Goal: Task Accomplishment & Management: Manage account settings

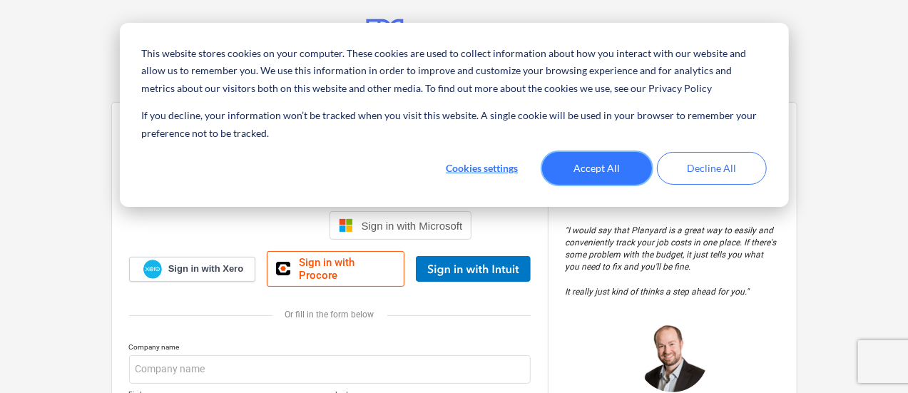
click at [627, 177] on button "Accept All" at bounding box center [597, 168] width 110 height 33
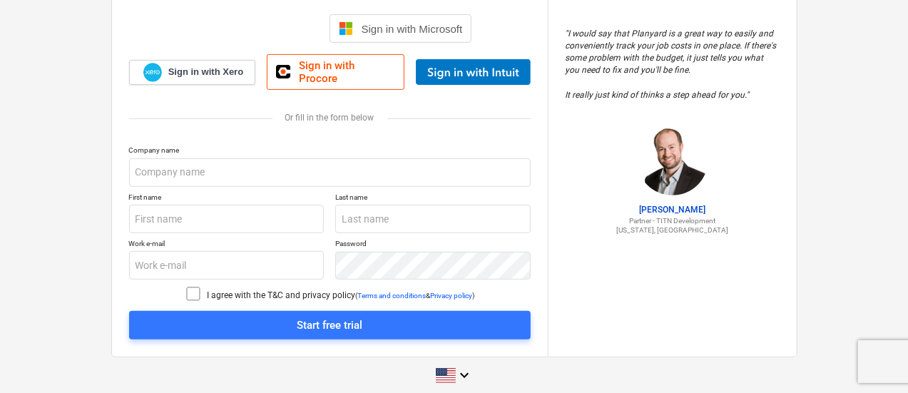
scroll to position [198, 0]
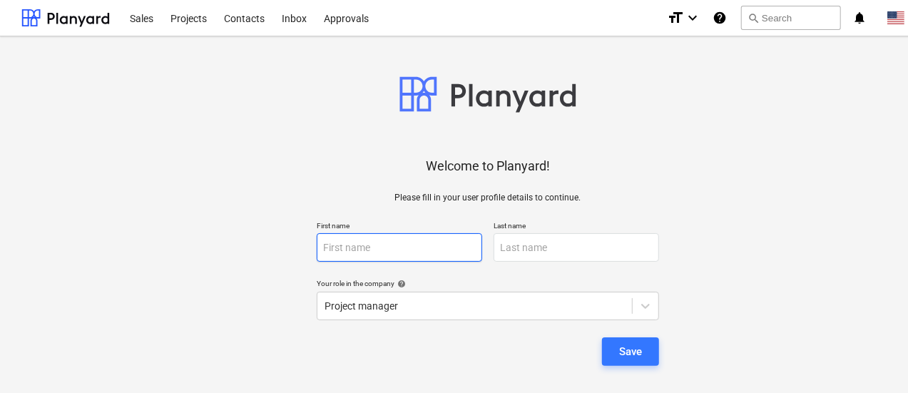
click at [407, 235] on input "text" at bounding box center [400, 247] width 166 height 29
type input "[PERSON_NAME]"
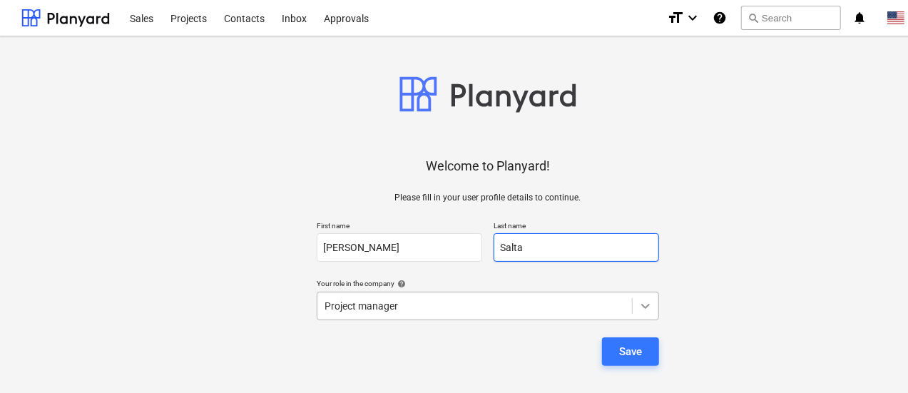
type input "Salta"
click at [634, 299] on body "Sales Projects Contacts Inbox Approvals format_size keyboard_arrow_down help se…" at bounding box center [454, 196] width 908 height 393
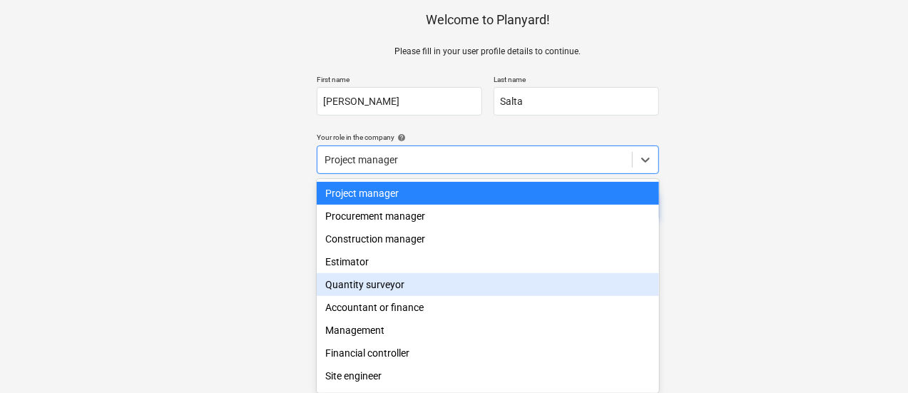
click at [768, 245] on div "Welcome to Planyard! Please fill in your user profile details to continue. Firs…" at bounding box center [487, 87] width 933 height 371
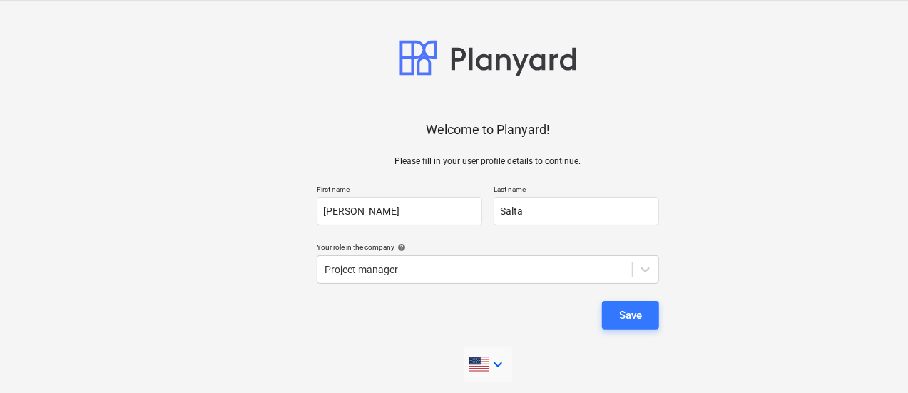
click at [495, 367] on icon "keyboard_arrow_down" at bounding box center [497, 364] width 17 height 17
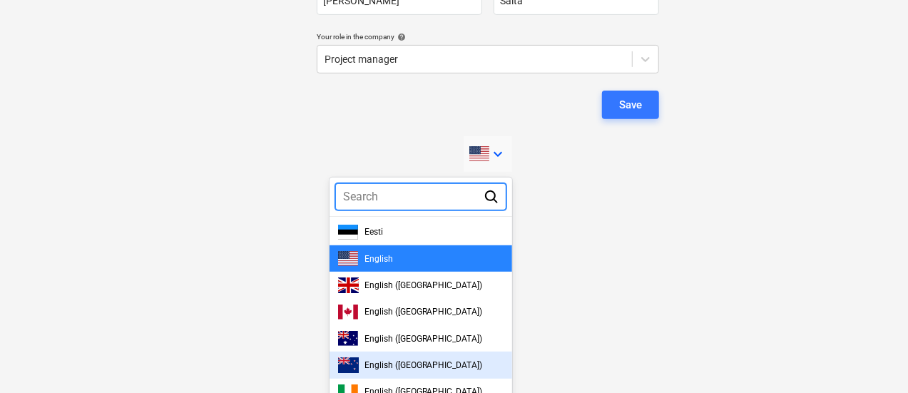
click at [729, 300] on div at bounding box center [454, 196] width 908 height 393
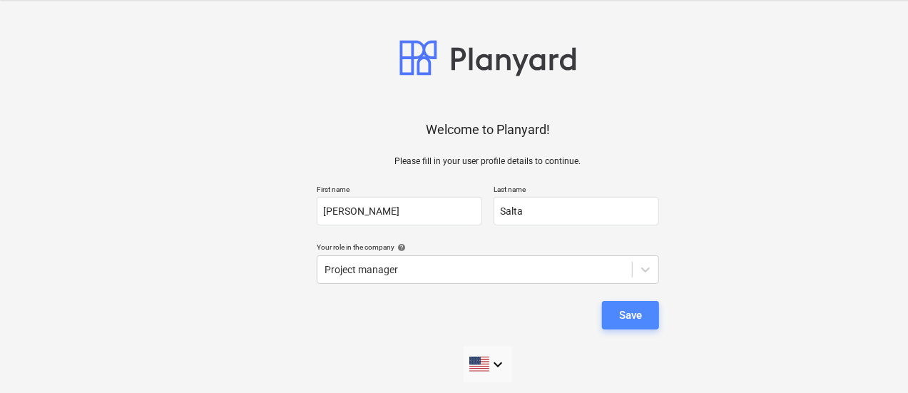
click at [639, 308] on div "Save" at bounding box center [630, 315] width 23 height 19
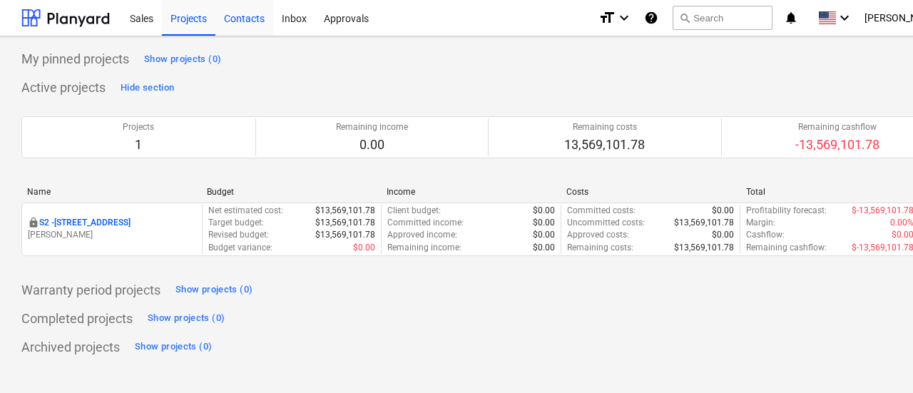
click at [233, 24] on div "Contacts" at bounding box center [244, 17] width 58 height 36
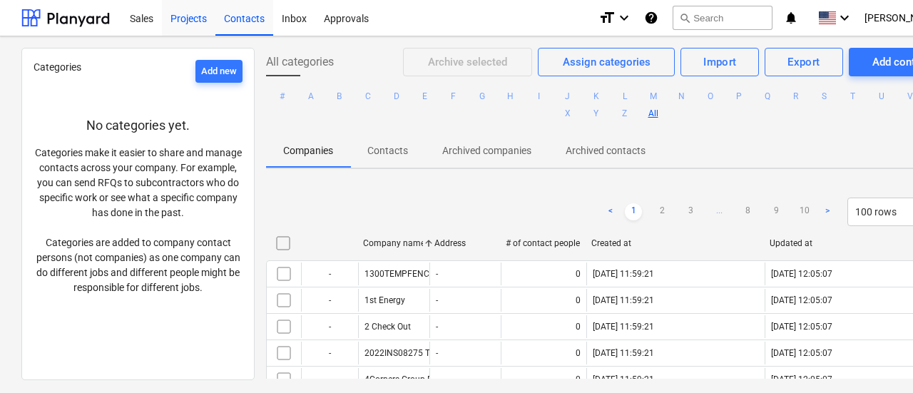
click at [191, 22] on div "Projects" at bounding box center [189, 17] width 54 height 36
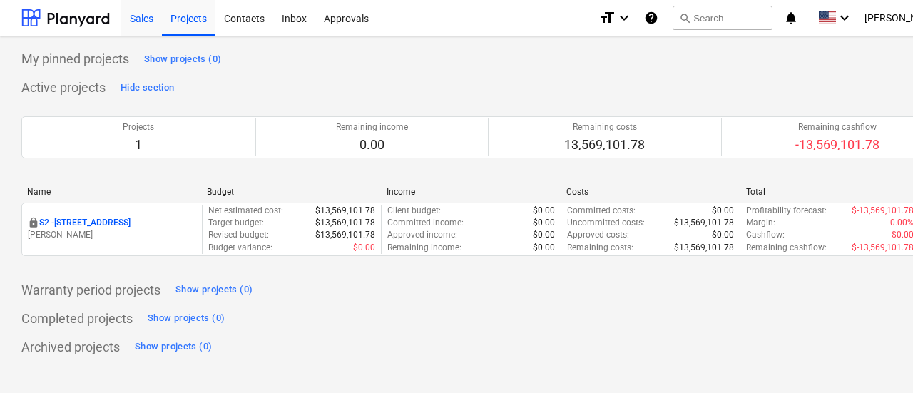
click at [155, 20] on div "Sales" at bounding box center [141, 17] width 41 height 36
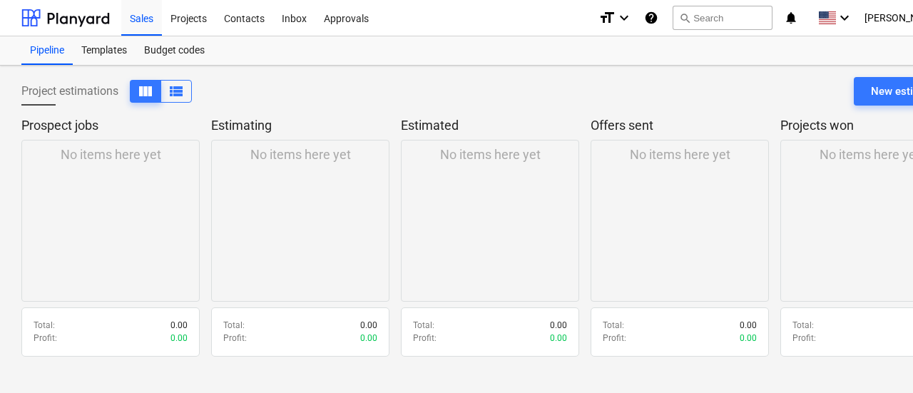
drag, startPoint x: 731, startPoint y: 111, endPoint x: 479, endPoint y: 115, distance: 251.9
drag, startPoint x: 502, startPoint y: 111, endPoint x: 334, endPoint y: 109, distance: 168.4
click at [187, 87] on button "view_list" at bounding box center [176, 91] width 31 height 23
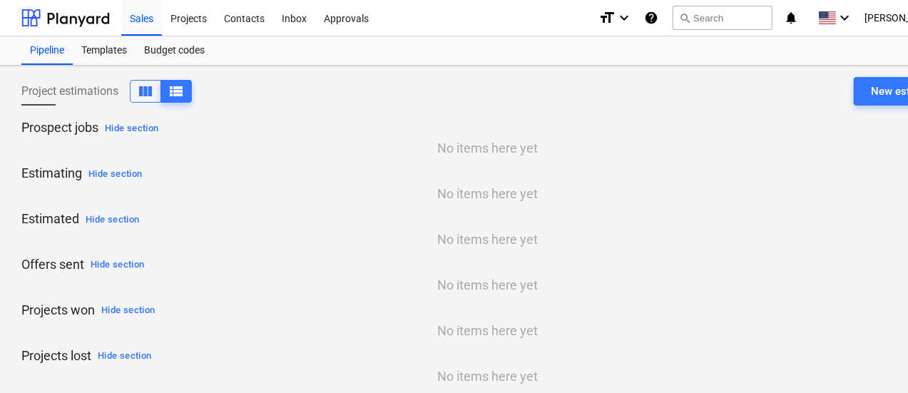
click at [123, 88] on div "Project estimations view_column view_list" at bounding box center [106, 91] width 171 height 23
click at [151, 88] on span "view_column" at bounding box center [145, 91] width 17 height 17
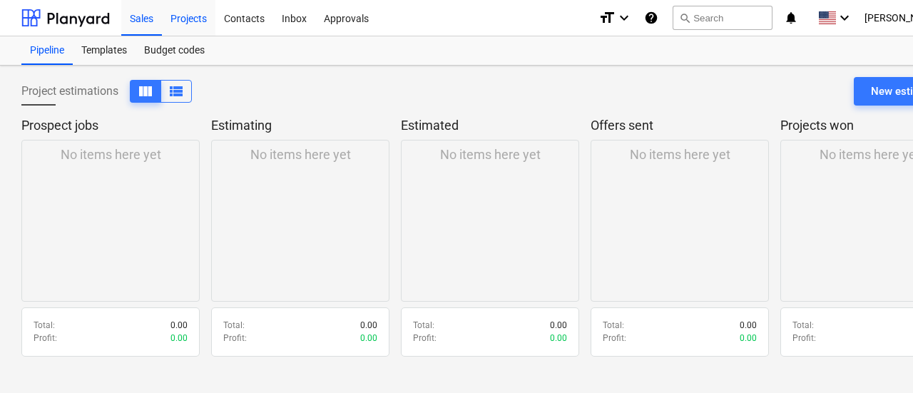
click at [168, 21] on div "Projects" at bounding box center [189, 17] width 54 height 36
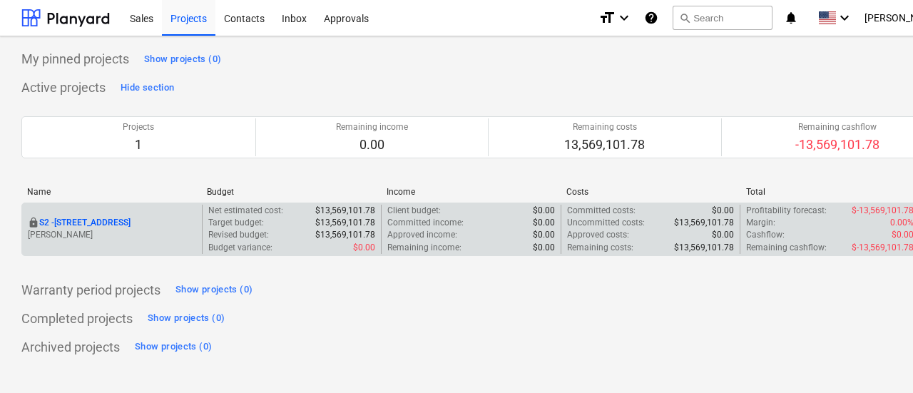
click at [112, 220] on p "S2 - [STREET_ADDRESS]" at bounding box center [84, 223] width 91 height 12
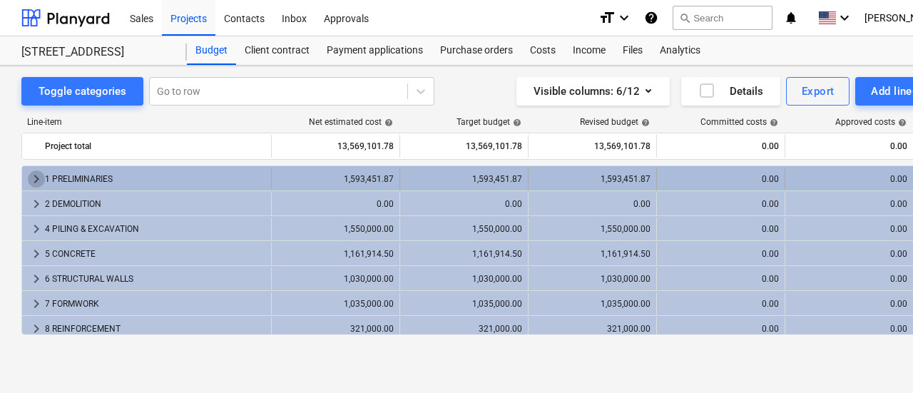
click at [37, 181] on span "keyboard_arrow_right" at bounding box center [36, 179] width 17 height 17
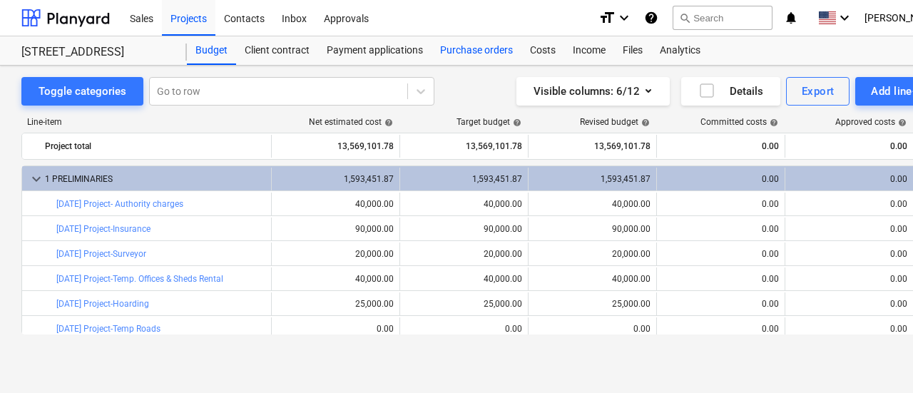
click at [491, 49] on div "Purchase orders" at bounding box center [477, 50] width 90 height 29
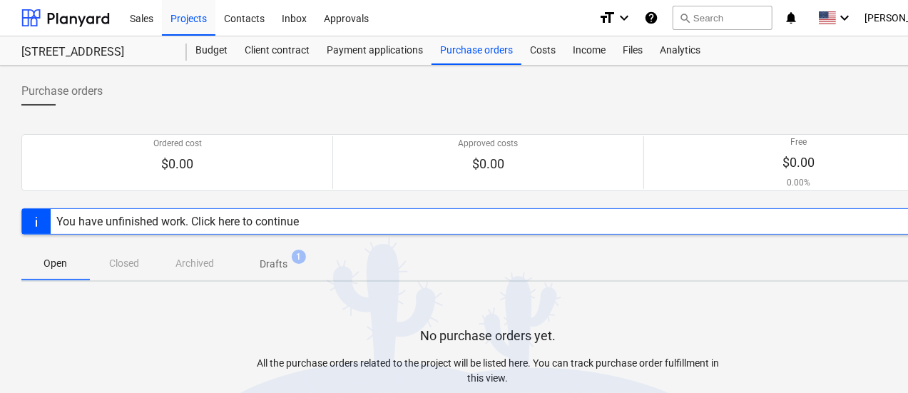
click at [248, 216] on div "You have unfinished work. Click here to continue" at bounding box center [177, 222] width 243 height 14
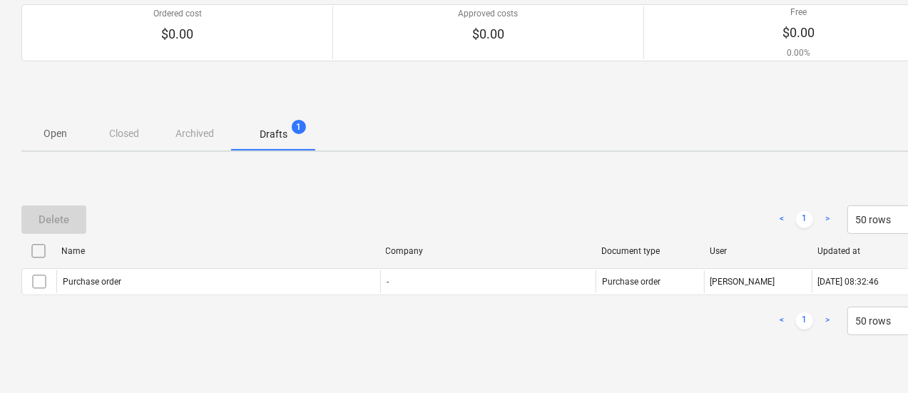
scroll to position [136, 0]
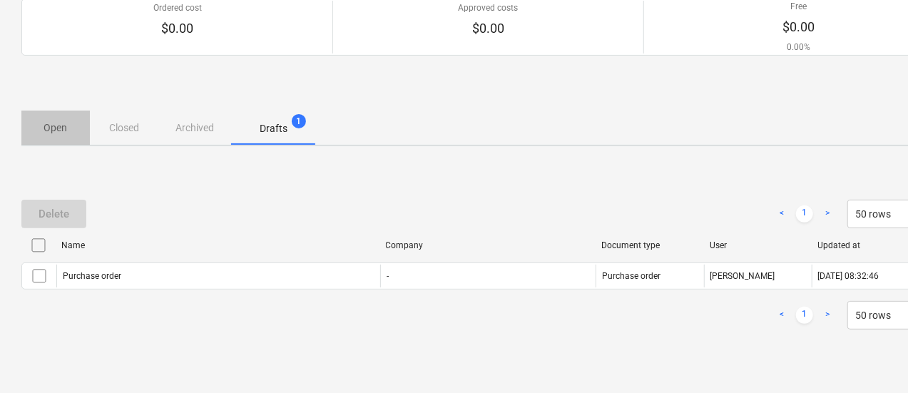
click at [60, 128] on p "Open" at bounding box center [56, 128] width 34 height 15
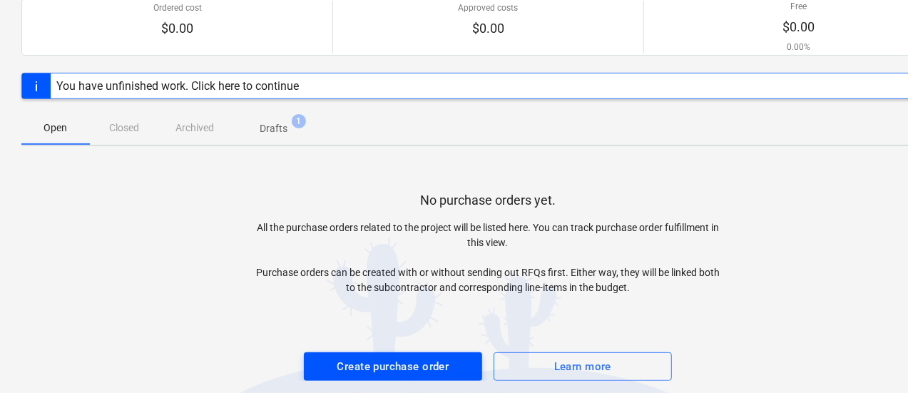
click at [437, 359] on div "Create purchase order" at bounding box center [394, 366] width 112 height 19
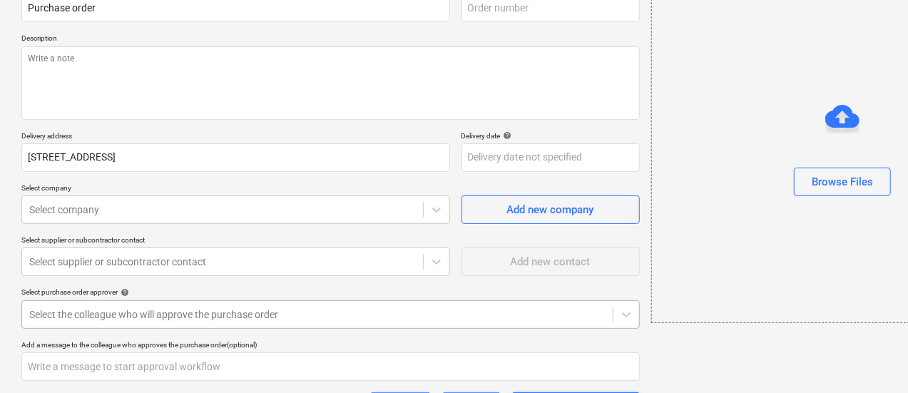
type textarea "x"
type input "S2-PO-002"
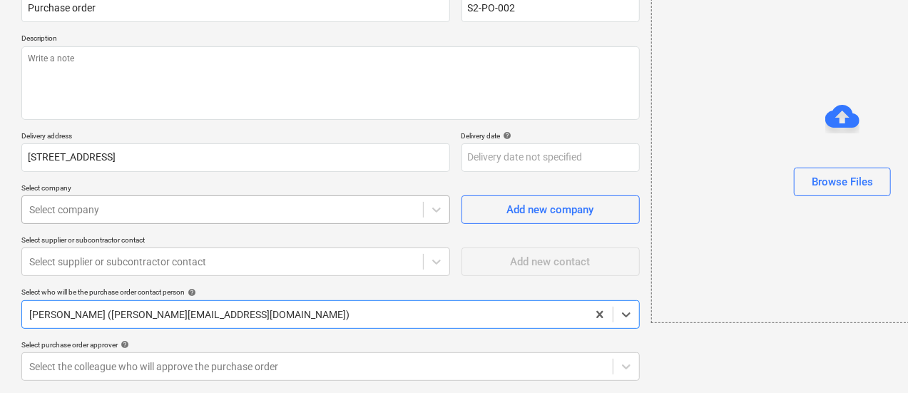
click at [232, 220] on body "Sales Projects Contacts Inbox Approvals format_size keyboard_arrow_down help se…" at bounding box center [454, 60] width 908 height 393
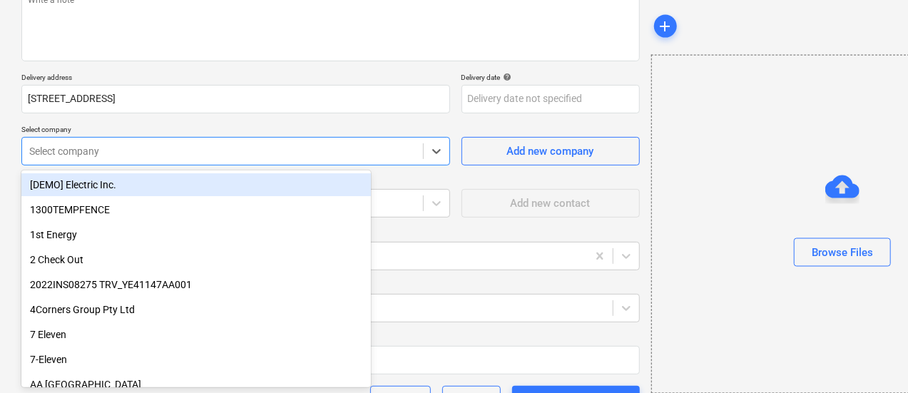
click at [270, 152] on div at bounding box center [222, 151] width 387 height 14
click at [305, 156] on div at bounding box center [222, 151] width 387 height 14
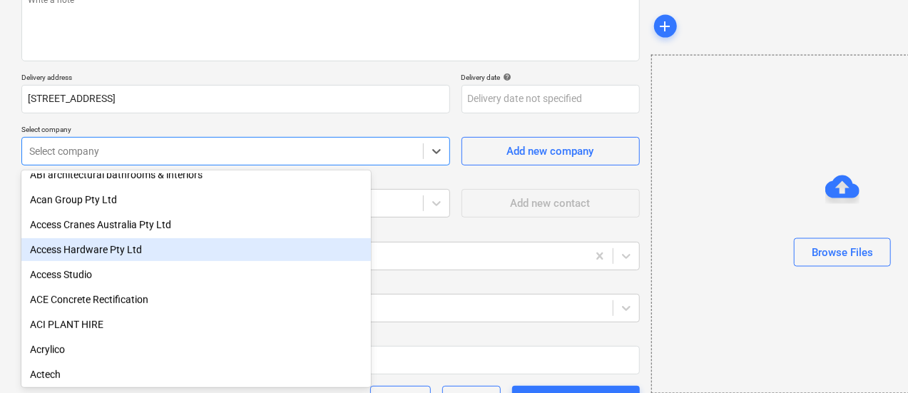
scroll to position [428, 0]
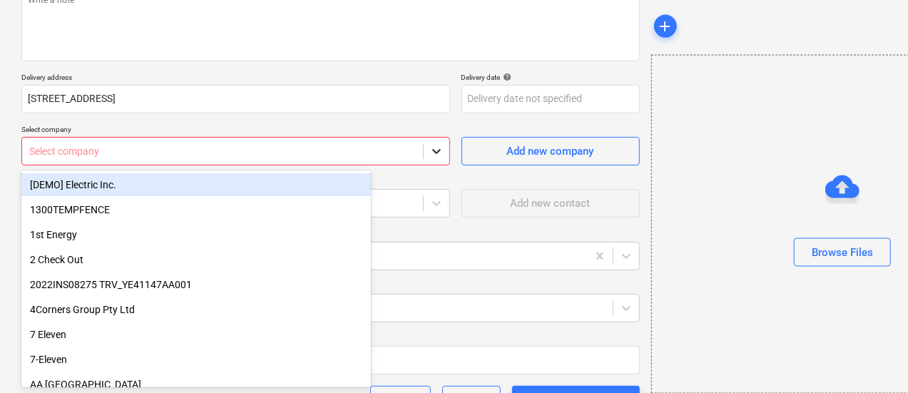
click at [424, 153] on div at bounding box center [437, 151] width 26 height 26
type textarea "x"
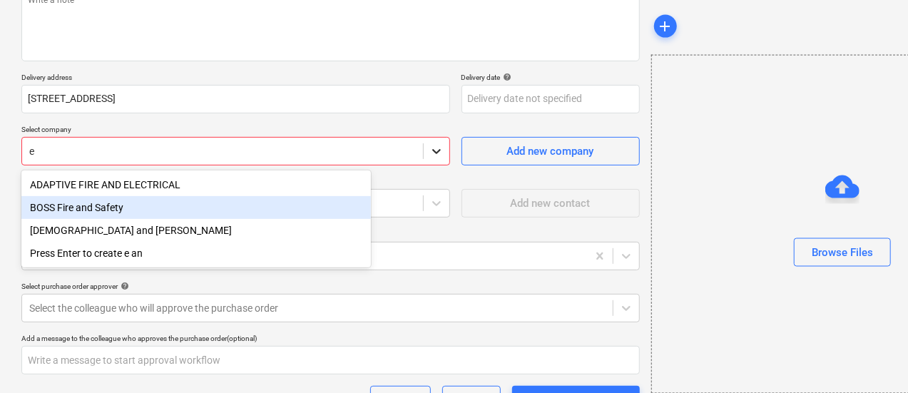
type input "e"
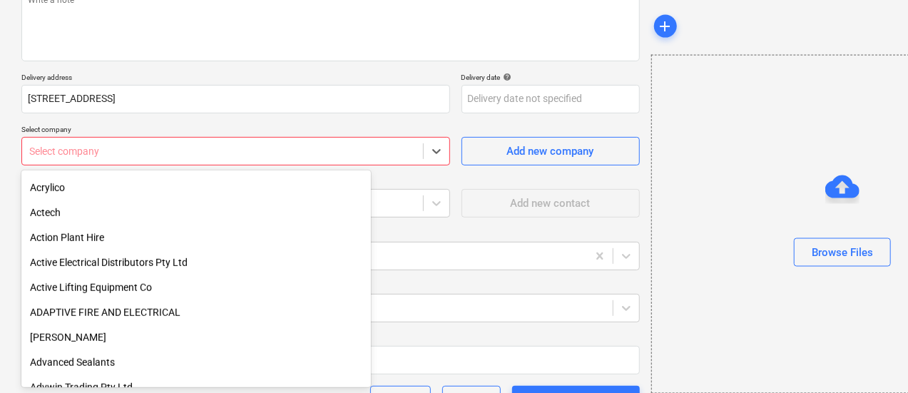
scroll to position [642, 0]
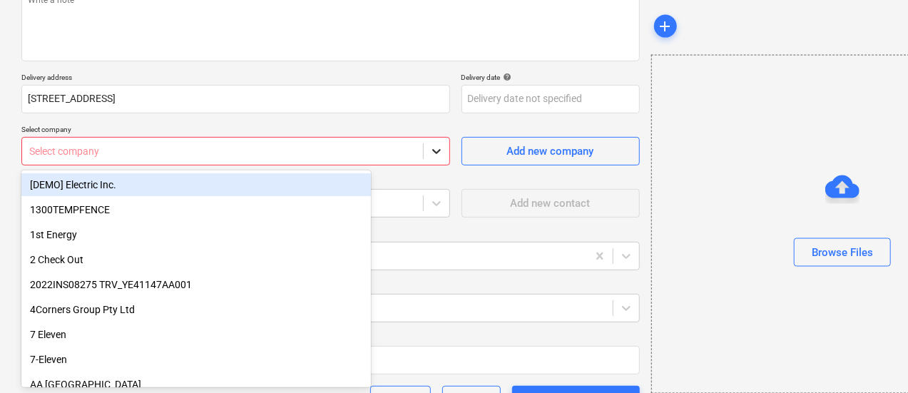
click at [430, 148] on icon at bounding box center [437, 151] width 14 height 14
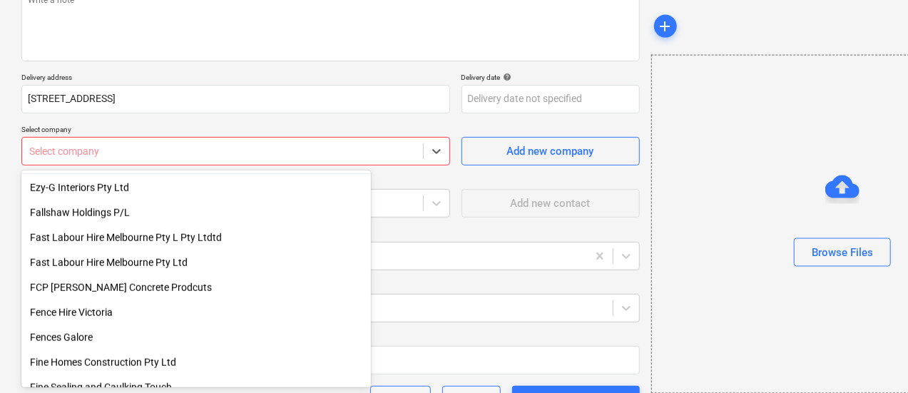
scroll to position [8919, 0]
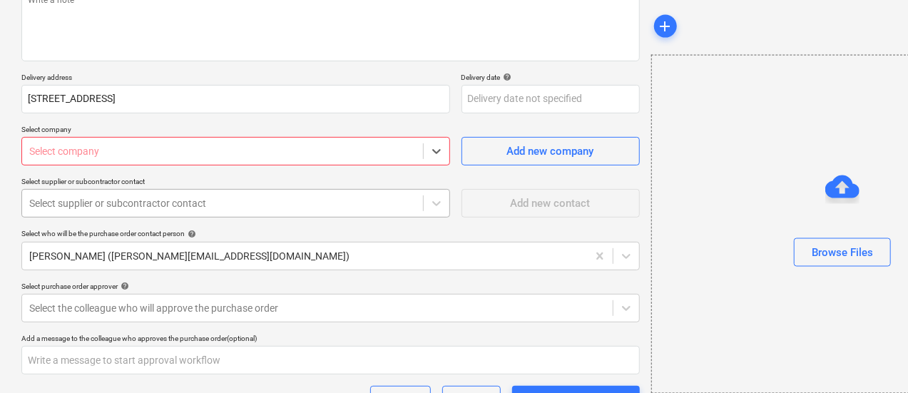
type textarea "x"
click at [126, 159] on div "Select company" at bounding box center [222, 151] width 401 height 20
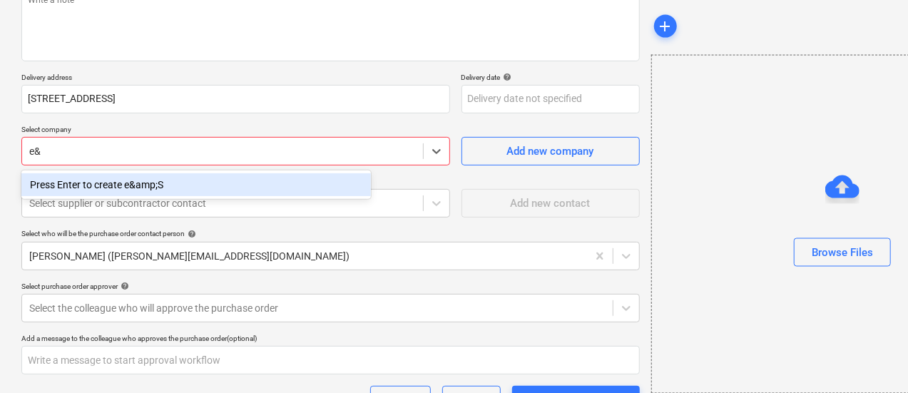
type input "e"
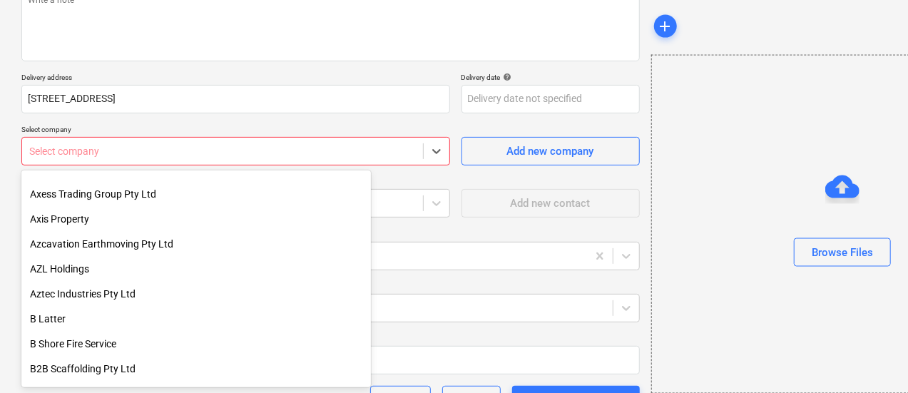
scroll to position [2711, 0]
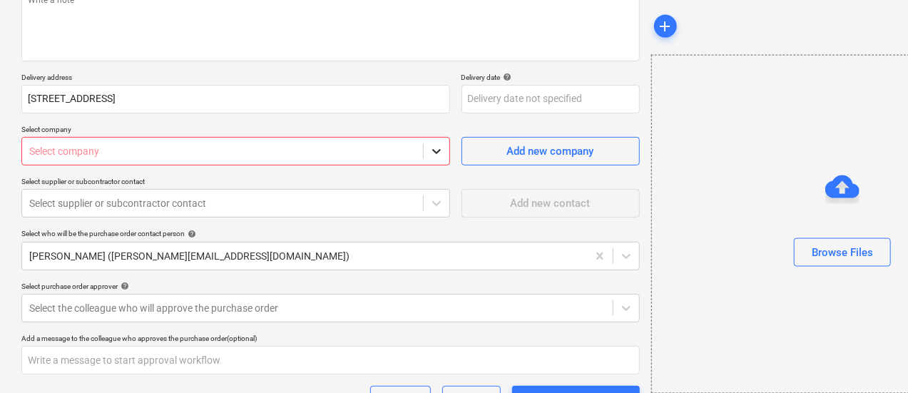
click at [430, 155] on icon at bounding box center [437, 151] width 14 height 14
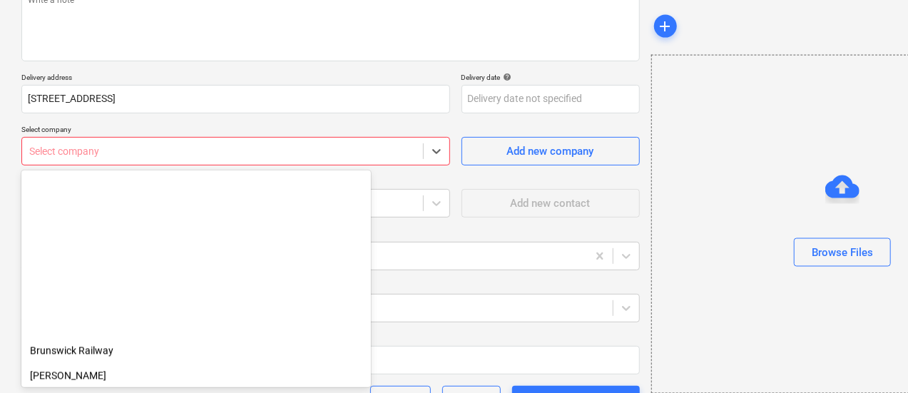
scroll to position [4281, 0]
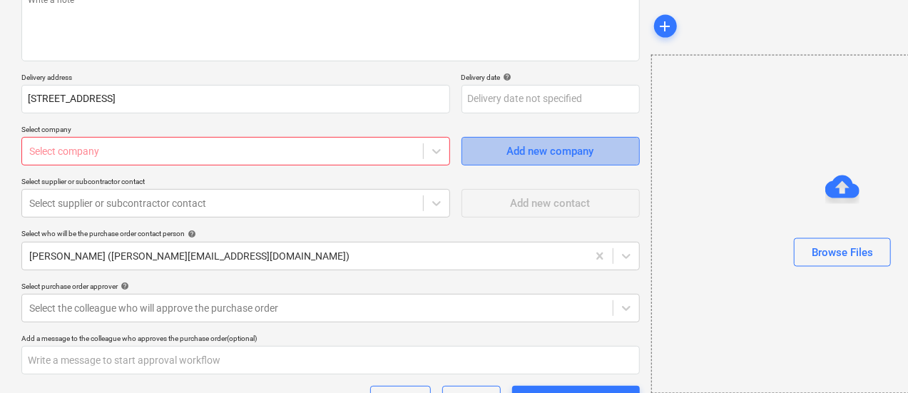
click at [462, 140] on button "Add new company" at bounding box center [551, 151] width 178 height 29
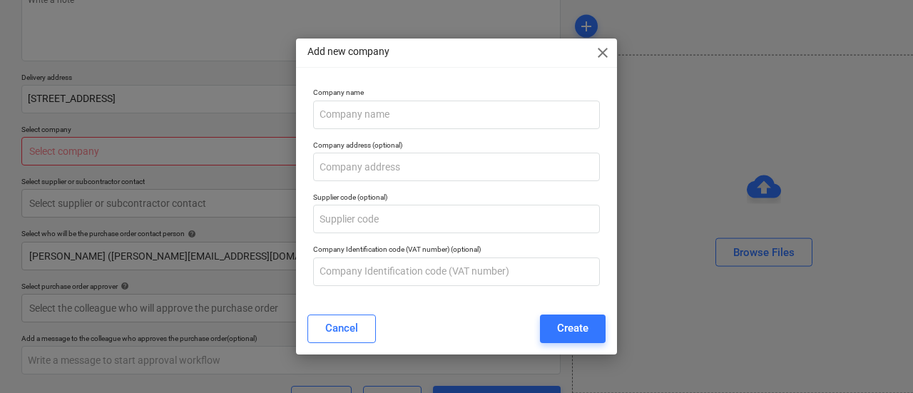
click at [602, 49] on span "close" at bounding box center [602, 52] width 17 height 17
type textarea "x"
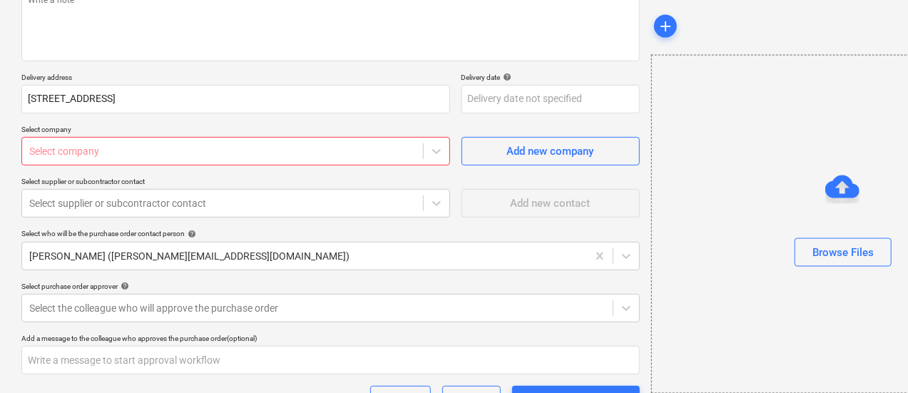
click at [164, 163] on div "Select company" at bounding box center [235, 151] width 429 height 29
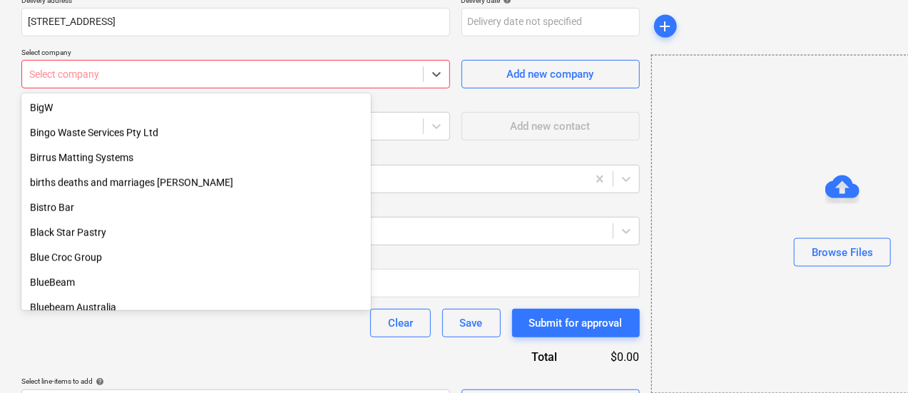
scroll to position [306, 0]
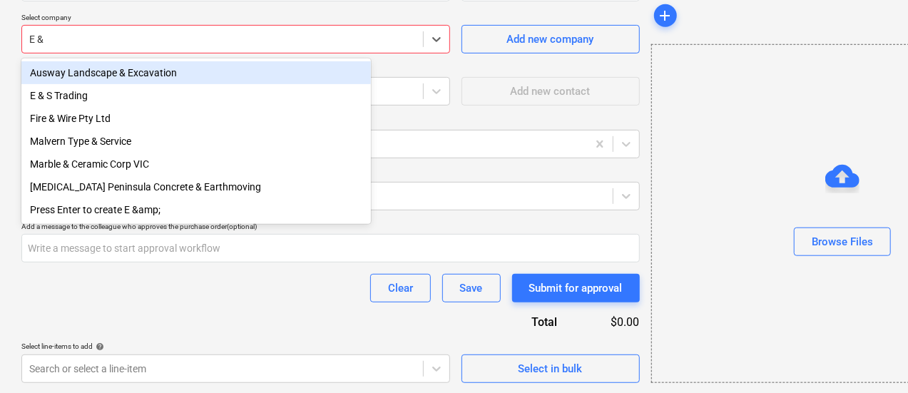
type input "E &"
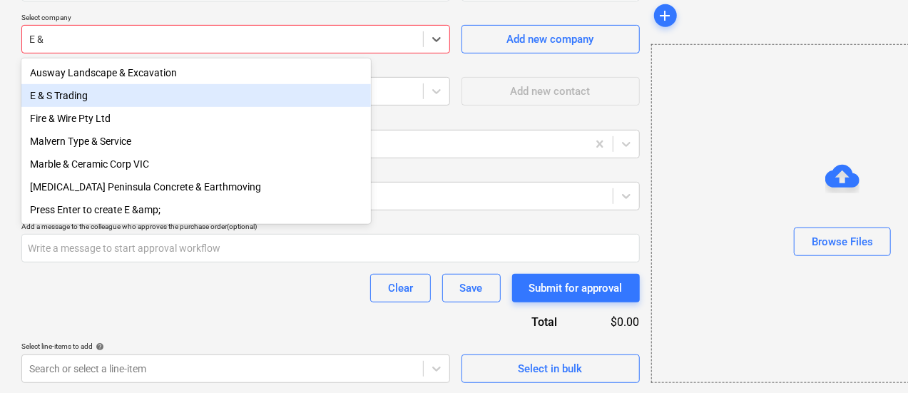
click at [176, 91] on div "E & S Trading" at bounding box center [196, 95] width 350 height 23
type textarea "x"
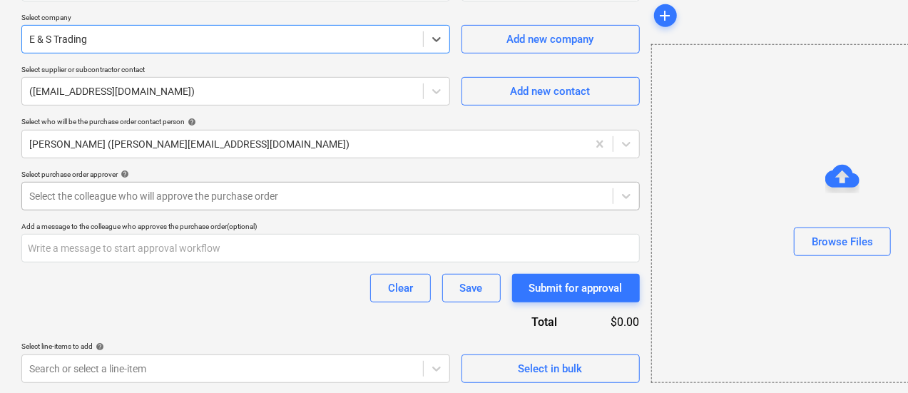
click at [263, 195] on div at bounding box center [317, 196] width 577 height 14
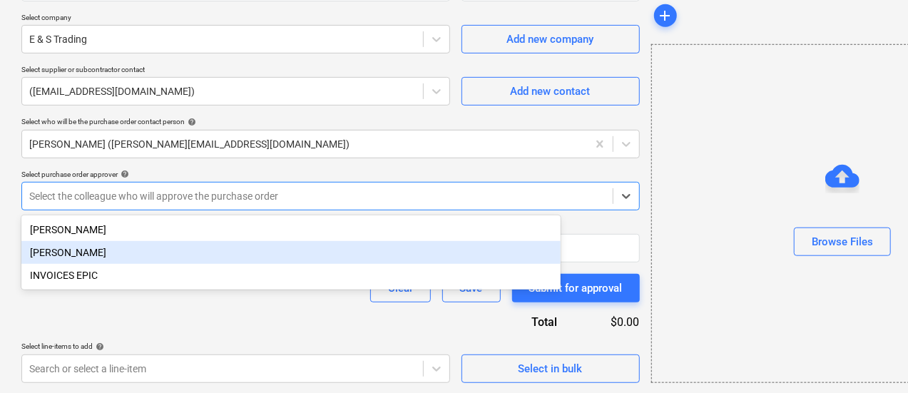
click at [301, 252] on div "[PERSON_NAME]" at bounding box center [290, 252] width 539 height 23
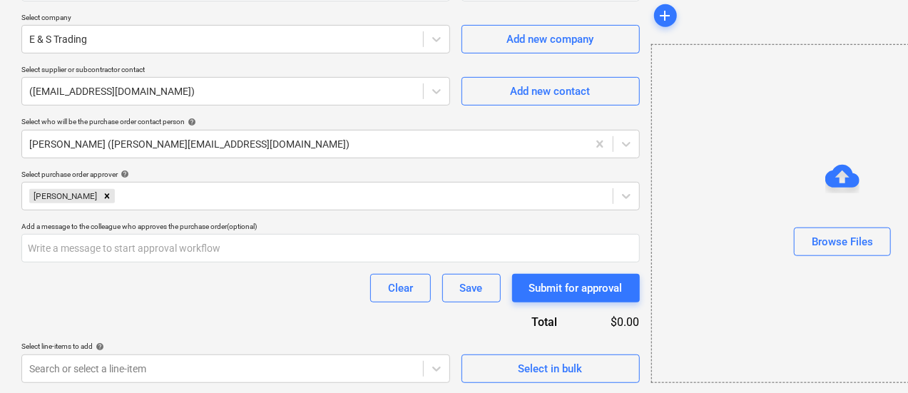
click at [330, 175] on div "Select purchase order approver help" at bounding box center [330, 174] width 619 height 9
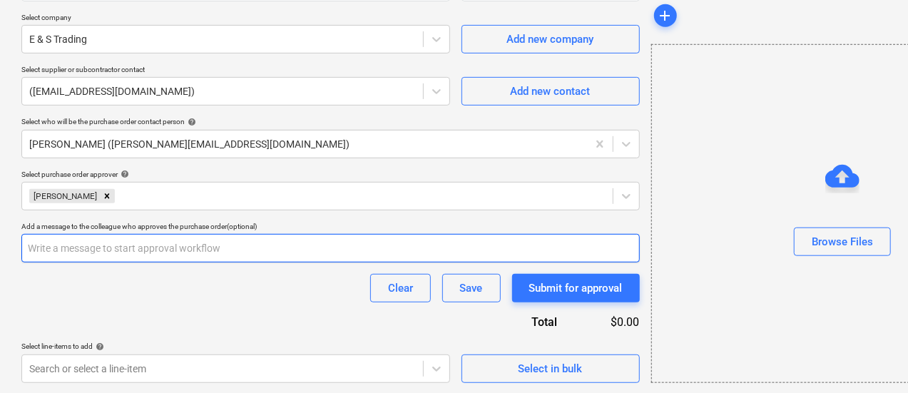
click at [186, 239] on input "text" at bounding box center [330, 248] width 619 height 29
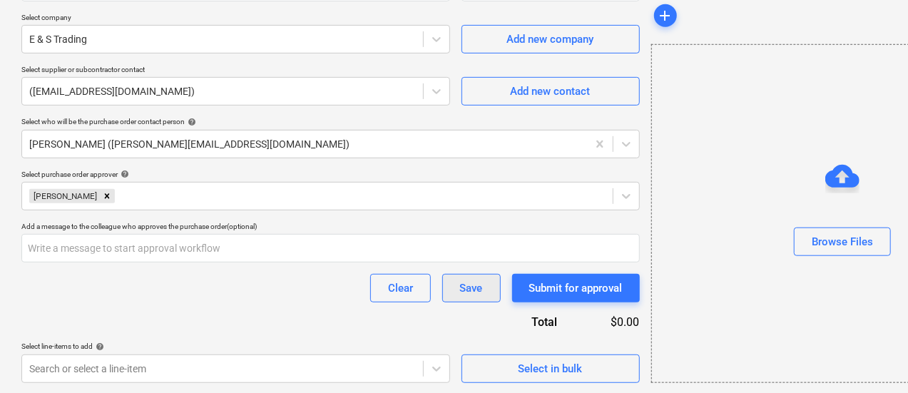
click at [460, 283] on div "Save" at bounding box center [471, 288] width 23 height 19
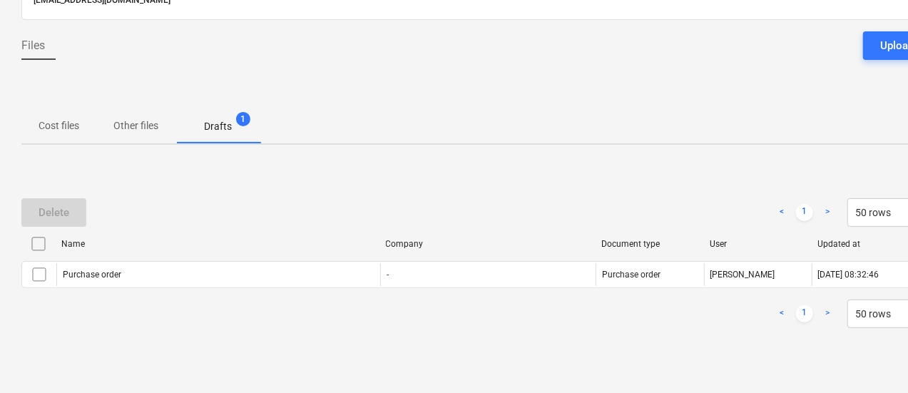
scroll to position [110, 0]
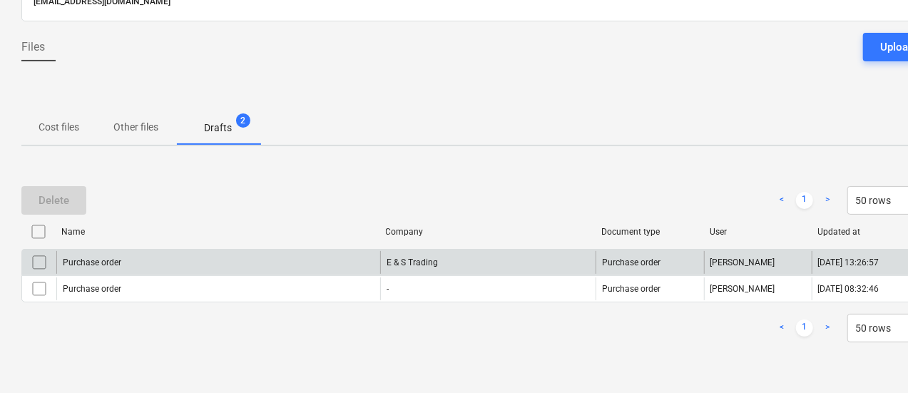
click at [382, 259] on div "E & S Trading" at bounding box center [488, 262] width 216 height 23
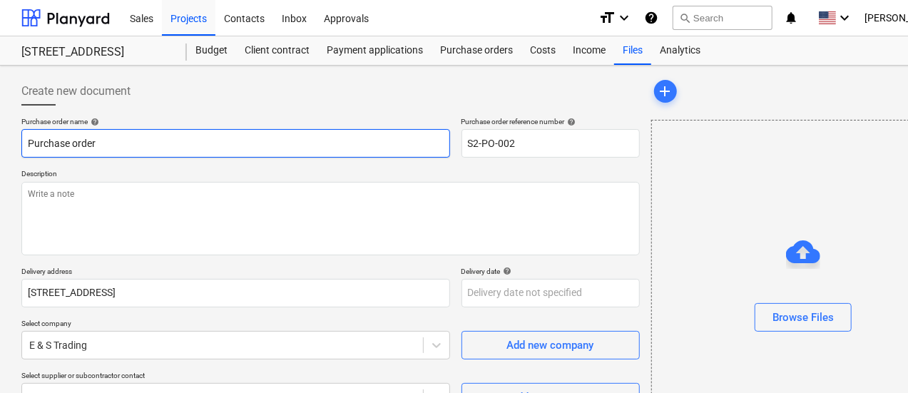
drag, startPoint x: 130, startPoint y: 143, endPoint x: 0, endPoint y: 147, distance: 129.9
click at [0, 147] on div "Create new document Purchase order name help Purchase order Purchase order refe…" at bounding box center [488, 383] width 976 height 635
type textarea "x"
type input "E"
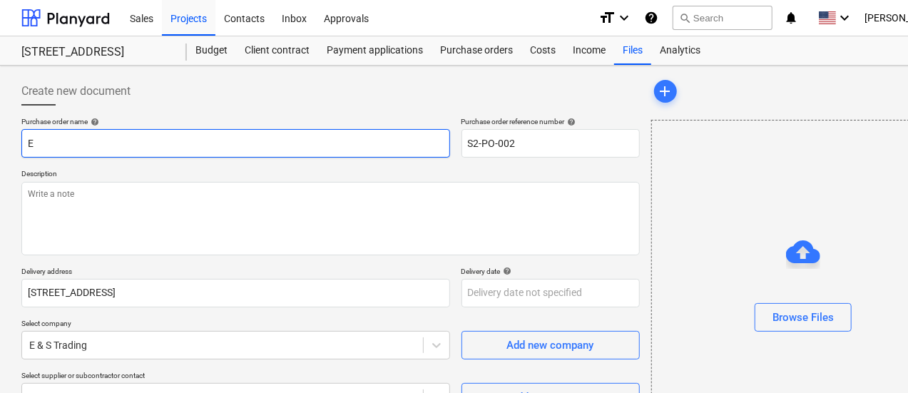
type textarea "x"
type input "E&"
type textarea "x"
type input "E&S"
type textarea "x"
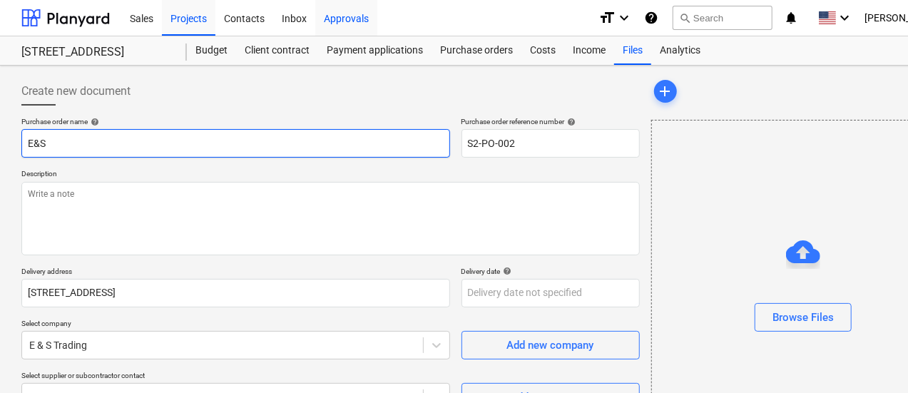
type input "E&S"
type textarea "x"
type input "E&S -"
type textarea "x"
type input "E&S -"
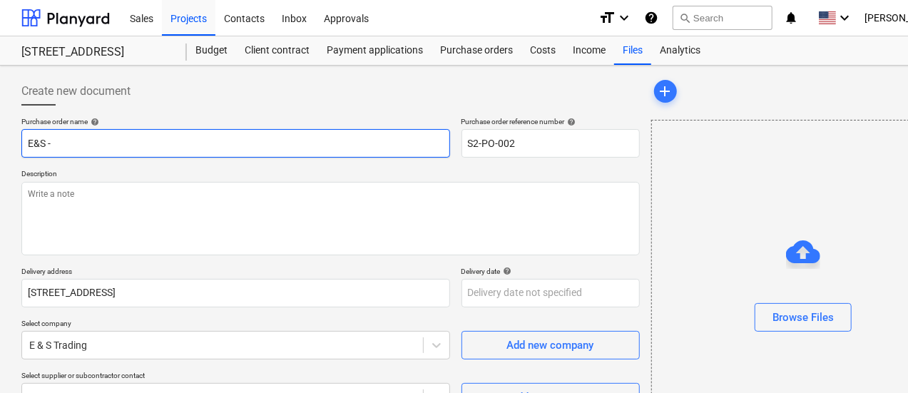
type textarea "x"
type input "E&S - SU"
type textarea "x"
type input "E&S - SUb"
type textarea "x"
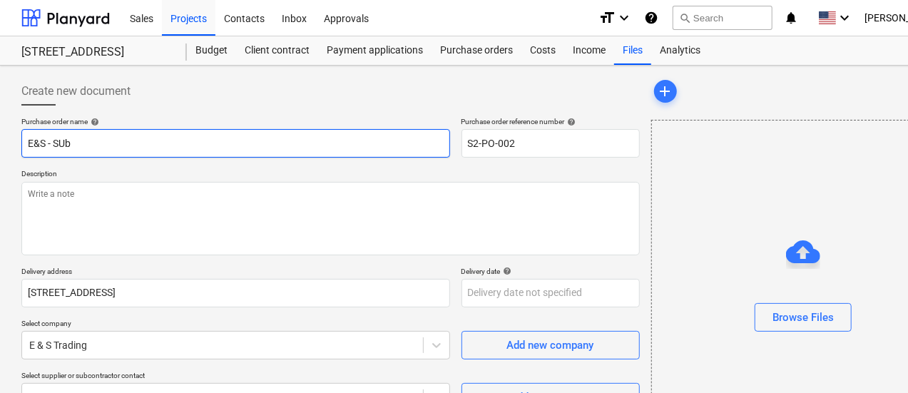
type input "E&S - SUb"
type textarea "x"
type input "E&S - SUb Z"
type textarea "x"
type input "E&S - SUb"
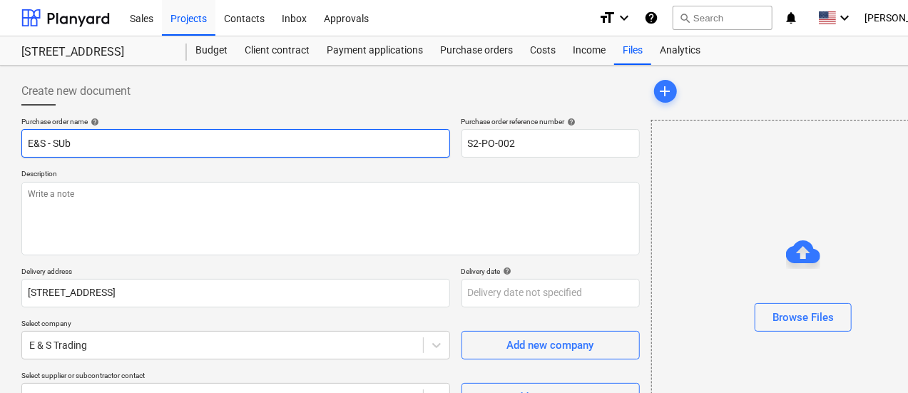
type textarea "x"
type input "E&S - SUb"
type textarea "x"
type input "E&S - SU"
type textarea "x"
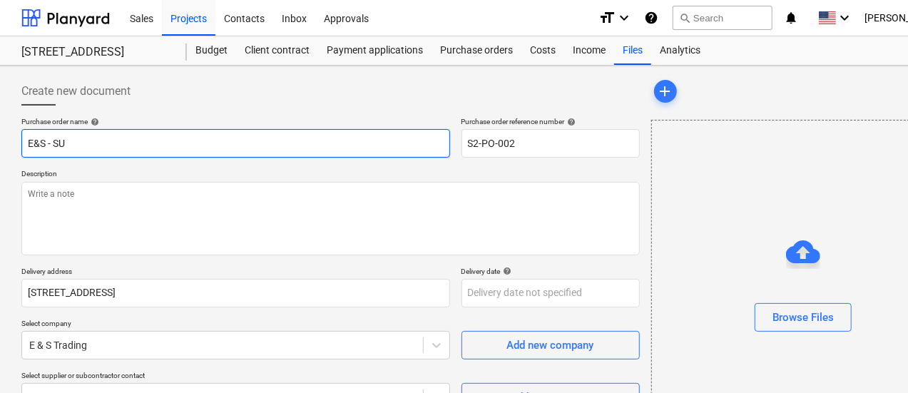
type input "E&S - S"
type textarea "x"
type input "E&S - Su"
type textarea "x"
type input "E&S - Sub"
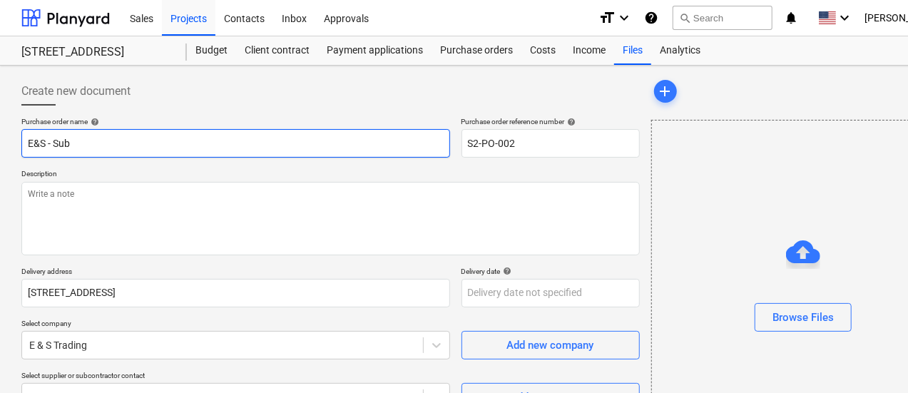
type textarea "x"
type input "E&S - Subz"
type textarea "x"
type input "E&S - Subze"
type textarea "x"
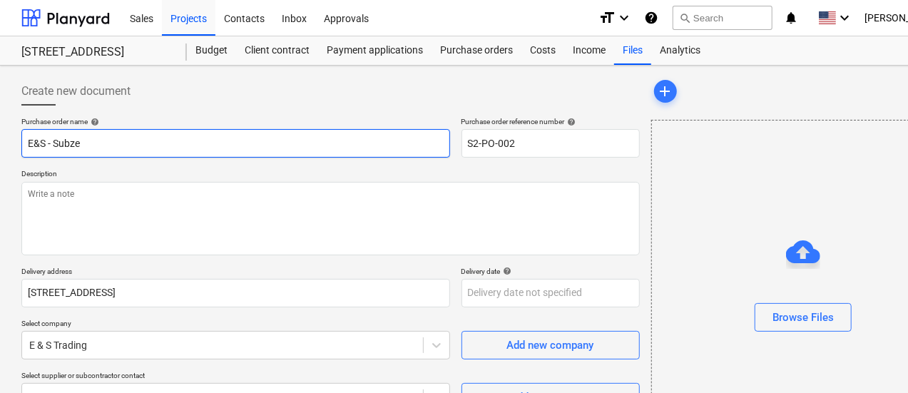
type input "E&S - Subzer"
type textarea "x"
type input "E&S - Subzero"
type textarea "x"
type input "E&S - Subzero"
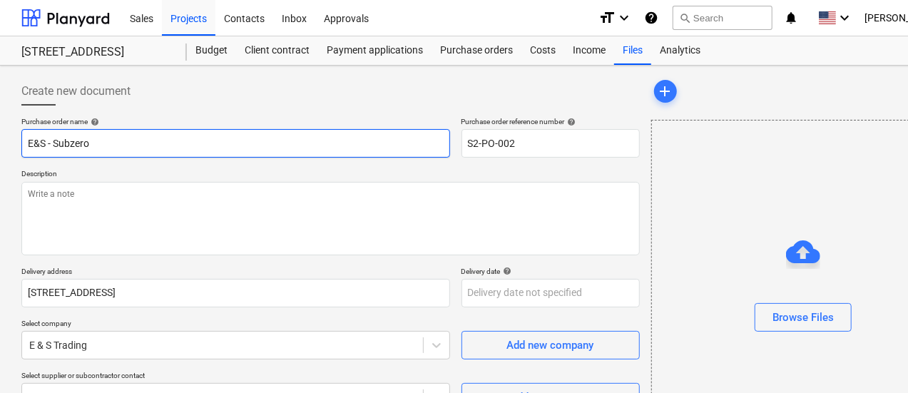
type textarea "x"
type input "E&S - Subzero f"
type textarea "x"
type input "E&S - Subzero fr"
type textarea "x"
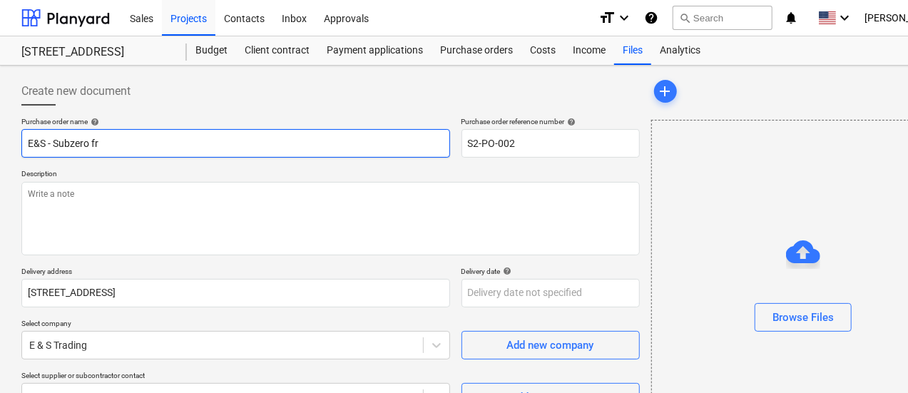
type input "E&S - Subzero fri"
type textarea "x"
type input "E&S - Subzero frid"
type textarea "x"
type input "E&S - Subzero fridg"
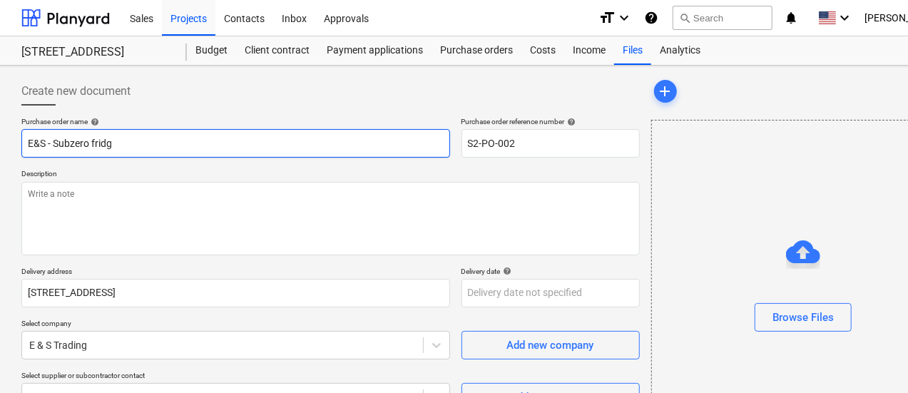
type textarea "x"
type input "E&S - Subzero fridge"
drag, startPoint x: 138, startPoint y: 142, endPoint x: 66, endPoint y: 148, distance: 72.3
click at [66, 148] on input "E&S - Subzero fridge" at bounding box center [235, 143] width 429 height 29
type textarea "x"
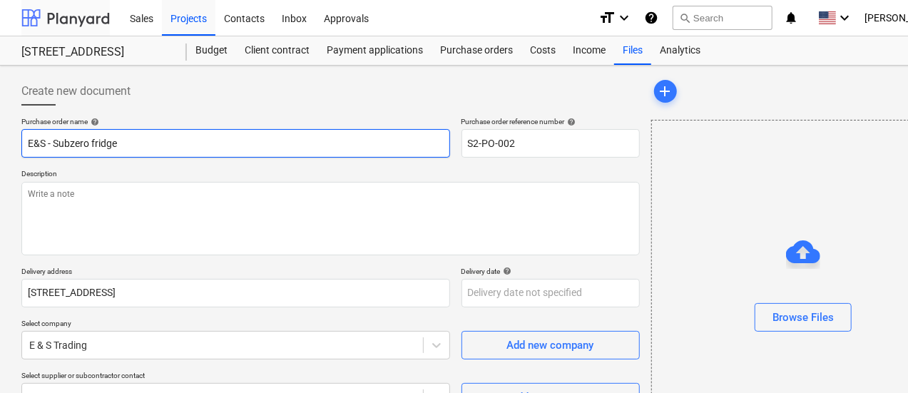
type input "E&S - Sub"
type textarea "x"
type input "E&S - Sub"
type textarea "x"
type input "E&S - Sub Z"
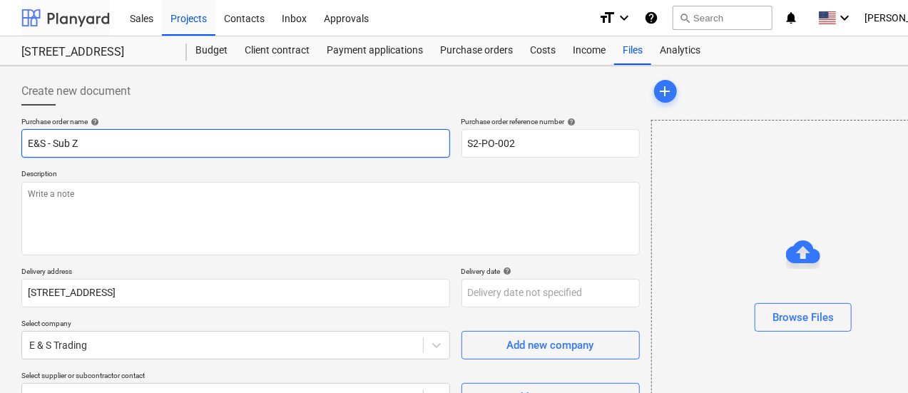
type textarea "x"
type input "E&S - Sub Ze"
type textarea "x"
type input "E&S - Sub Zer"
type textarea "x"
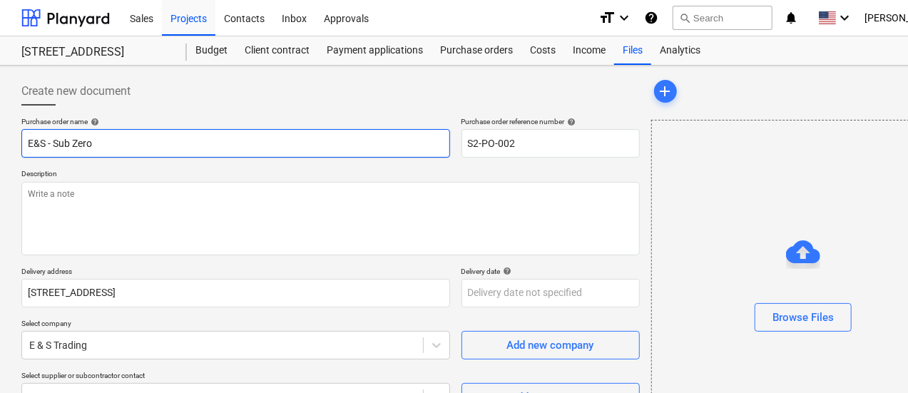
type input "E&S - Sub Zero"
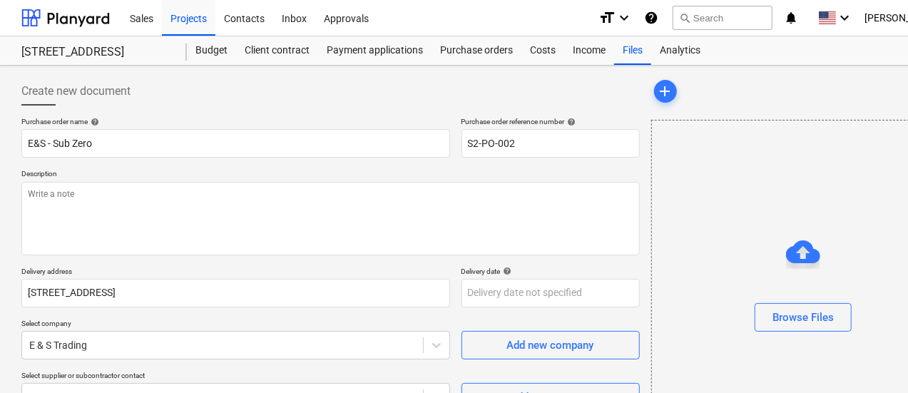
click at [651, 152] on div "Browse Files" at bounding box center [803, 289] width 305 height 339
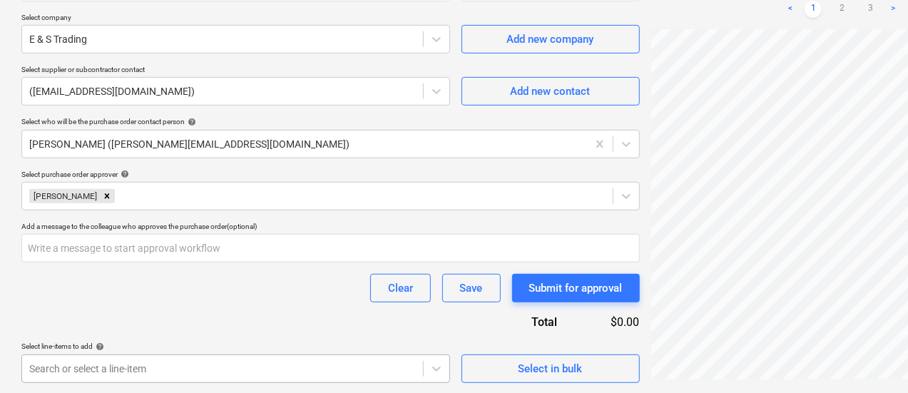
scroll to position [517, 0]
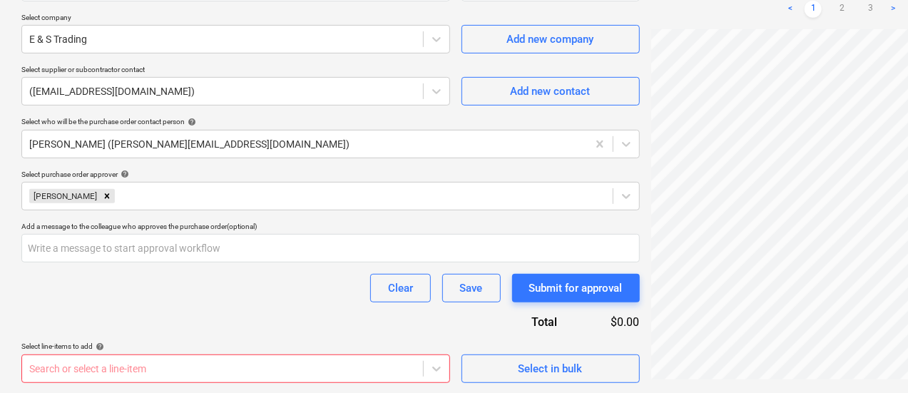
click at [188, 286] on div "Clear Save Submit for approval" at bounding box center [330, 288] width 619 height 29
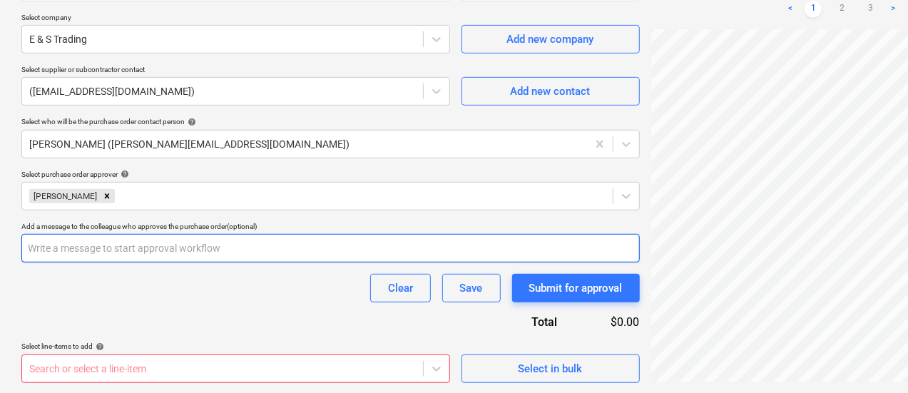
scroll to position [10, 31]
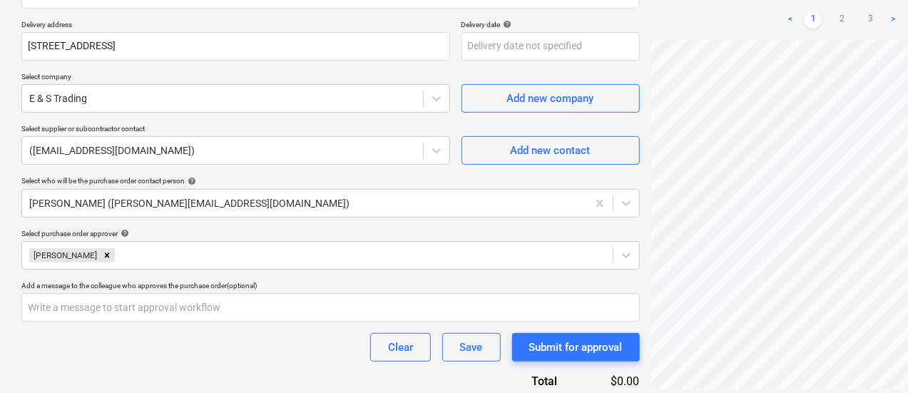
scroll to position [306, 0]
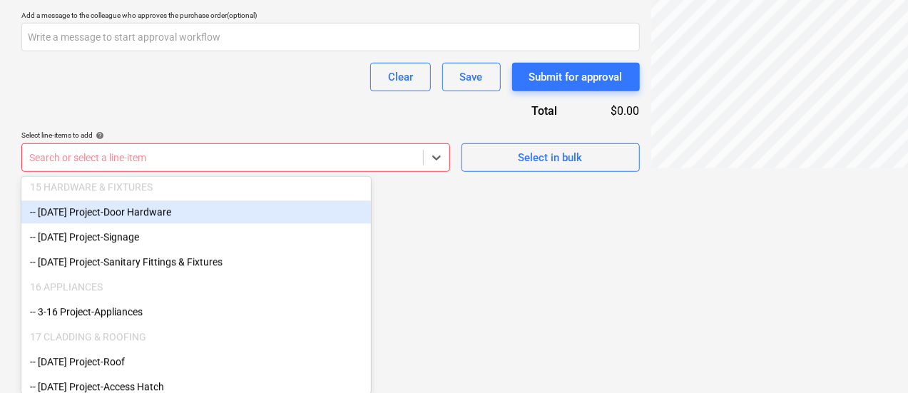
scroll to position [1998, 0]
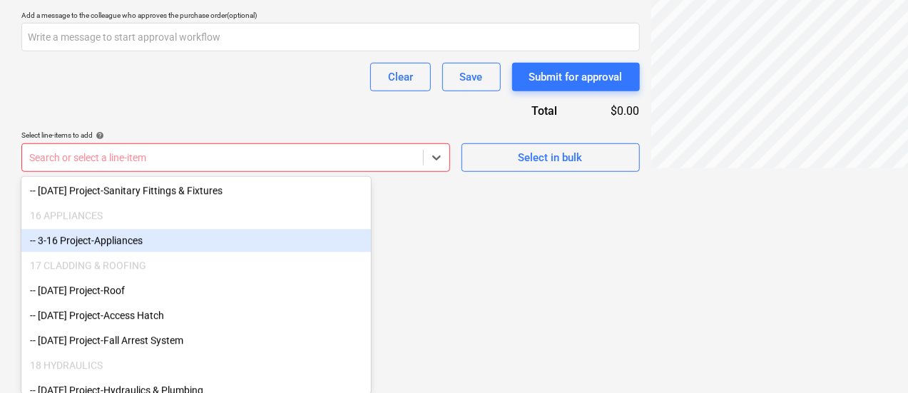
click at [192, 248] on div "-- 3-16 Project-Appliances" at bounding box center [196, 241] width 350 height 23
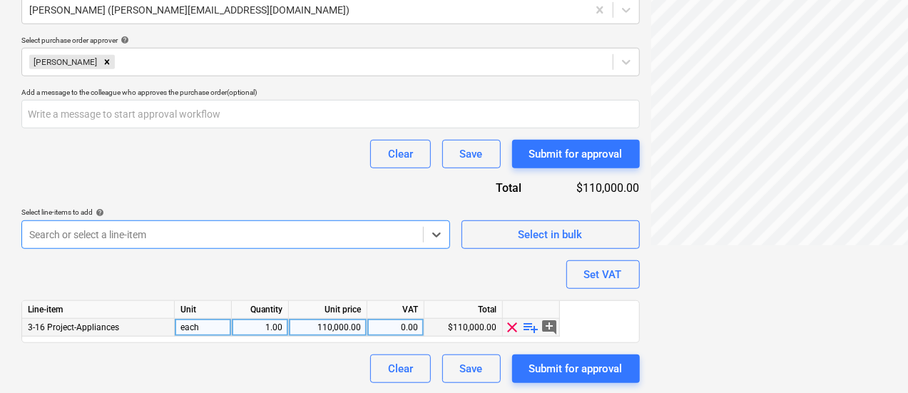
click at [324, 323] on div "110,000.00" at bounding box center [328, 328] width 66 height 18
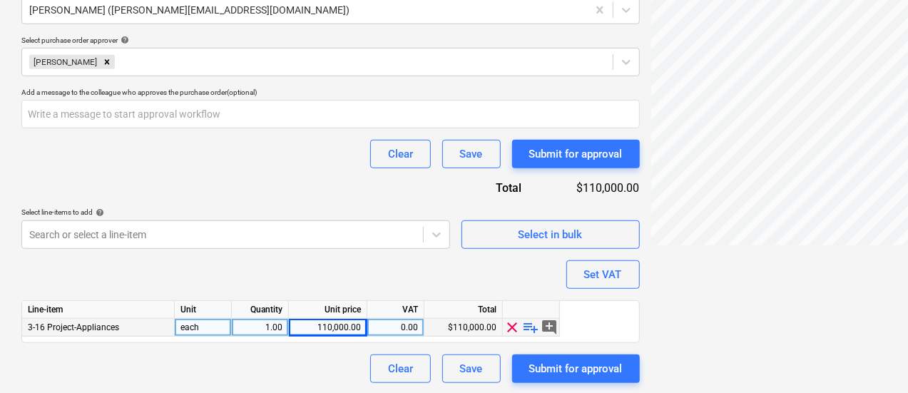
click at [261, 272] on div "Purchase order name help E&S - Sub Zero Purchase order reference number help S2…" at bounding box center [330, 30] width 619 height 706
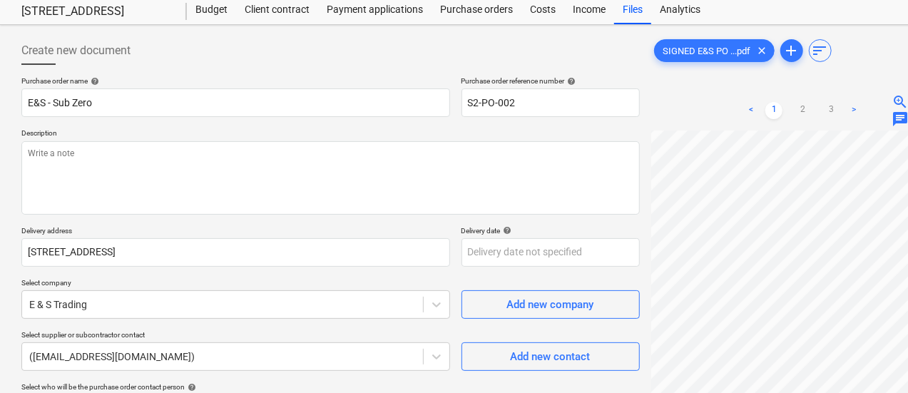
scroll to position [36, 0]
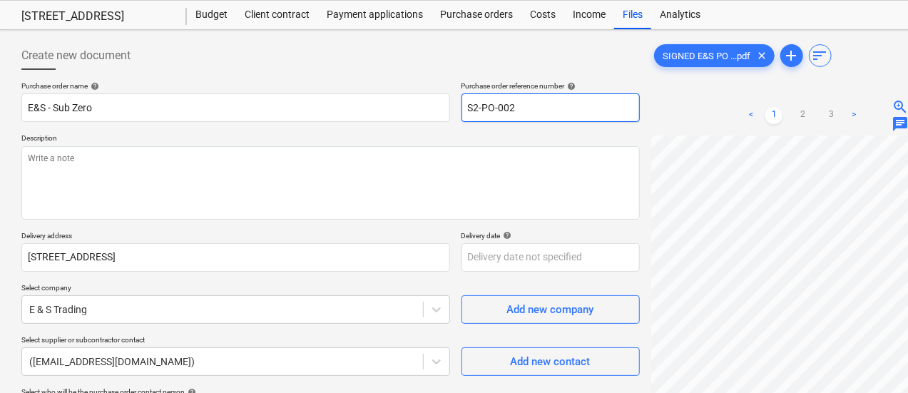
click at [462, 113] on input "S2-PO-002" at bounding box center [551, 107] width 178 height 29
click at [463, 109] on input "S2-PO-002" at bounding box center [551, 107] width 178 height 29
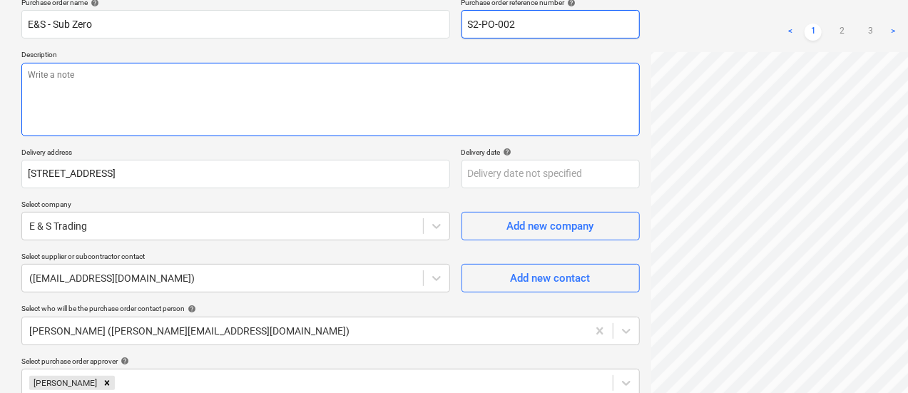
scroll to position [125, 0]
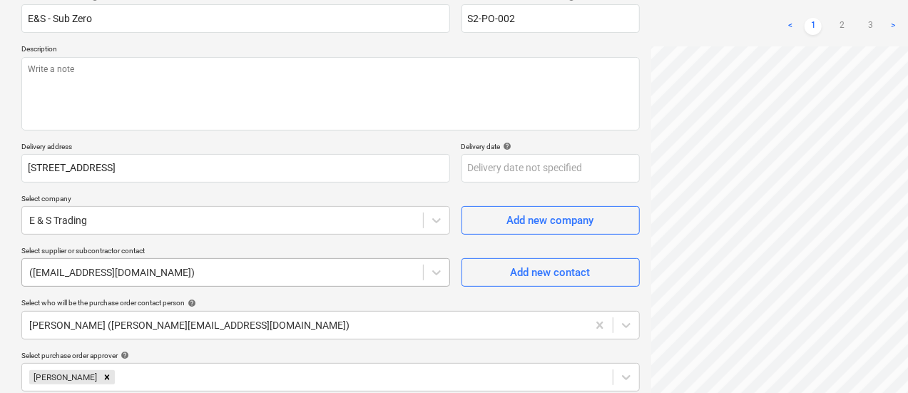
click at [280, 275] on div at bounding box center [222, 272] width 387 height 14
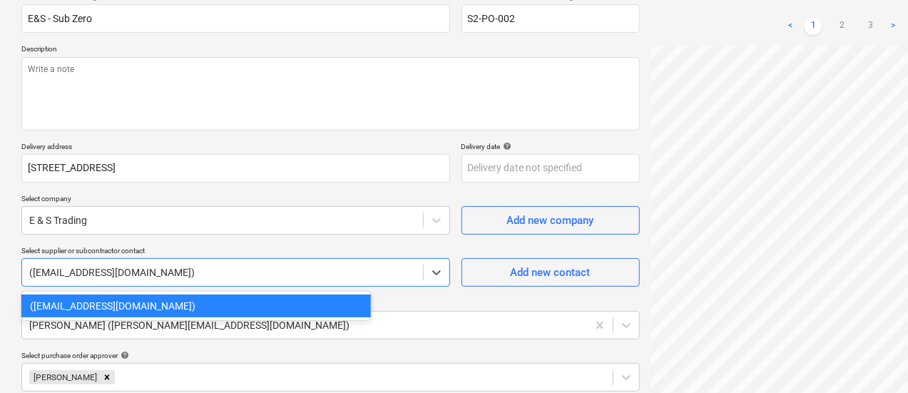
click at [282, 275] on div at bounding box center [222, 272] width 387 height 14
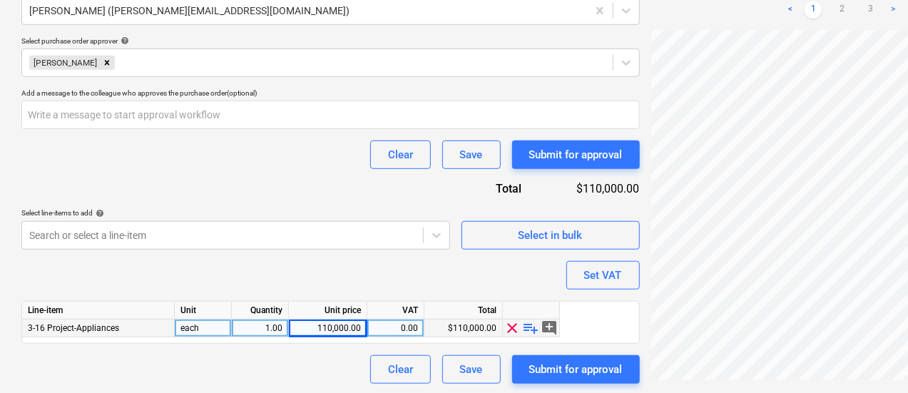
scroll to position [440, 0]
click at [531, 327] on span "playlist_add" at bounding box center [531, 327] width 17 height 17
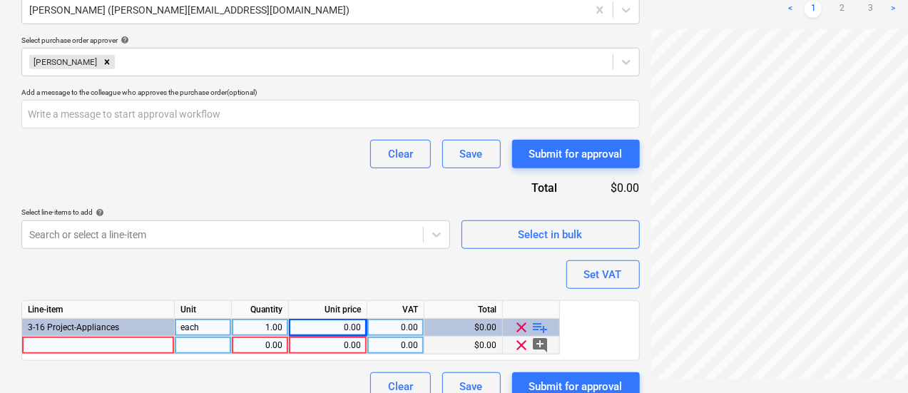
click at [156, 342] on div at bounding box center [98, 346] width 153 height 18
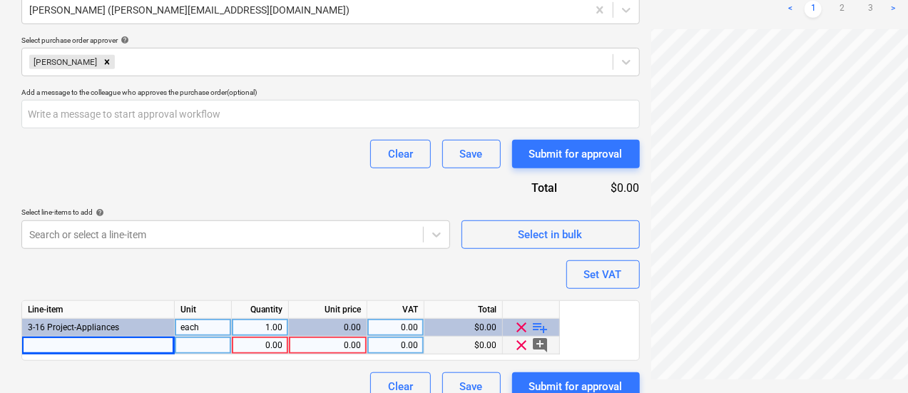
click at [147, 328] on div "3-16 Project-Appliances" at bounding box center [98, 328] width 153 height 18
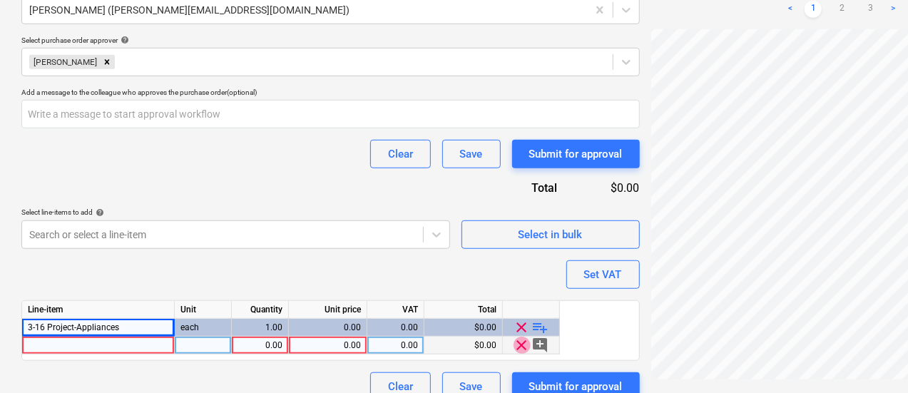
click at [525, 340] on span "clear" at bounding box center [522, 345] width 17 height 17
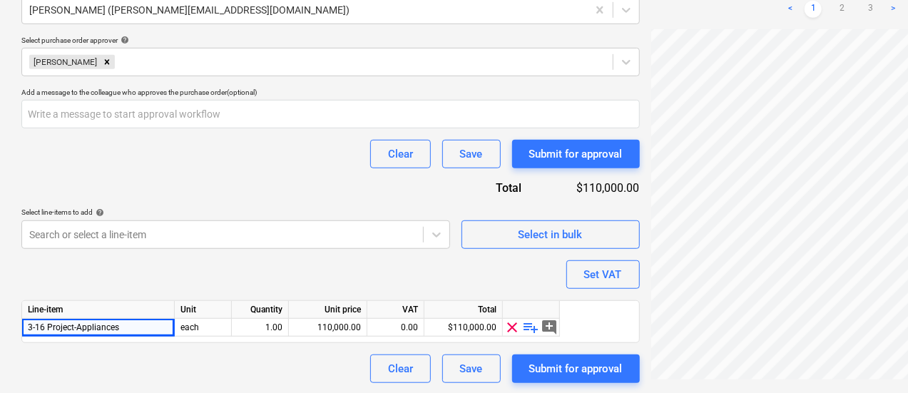
click at [527, 328] on span "playlist_add" at bounding box center [531, 327] width 17 height 17
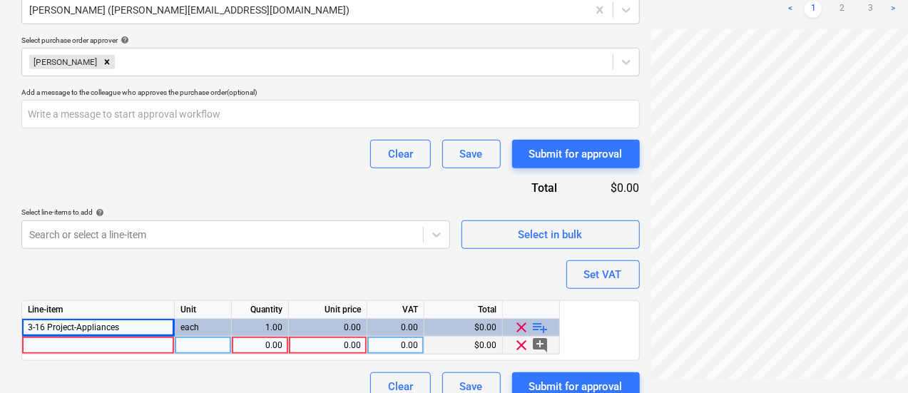
click at [520, 348] on span "clear" at bounding box center [522, 345] width 17 height 17
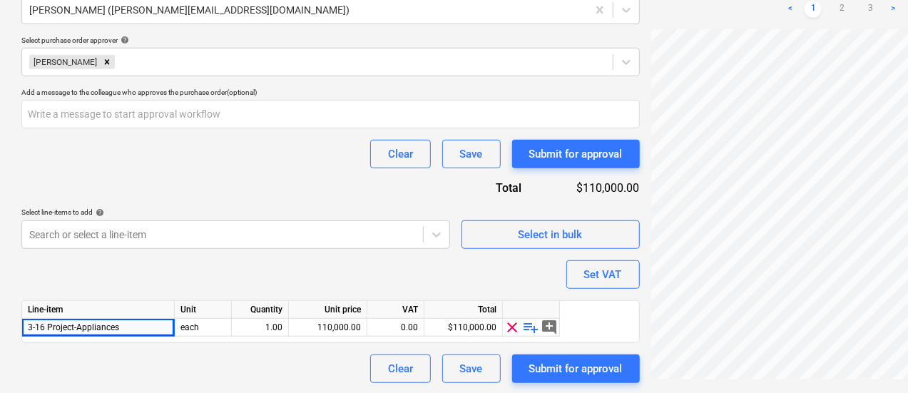
click at [533, 329] on span "playlist_add" at bounding box center [531, 327] width 17 height 17
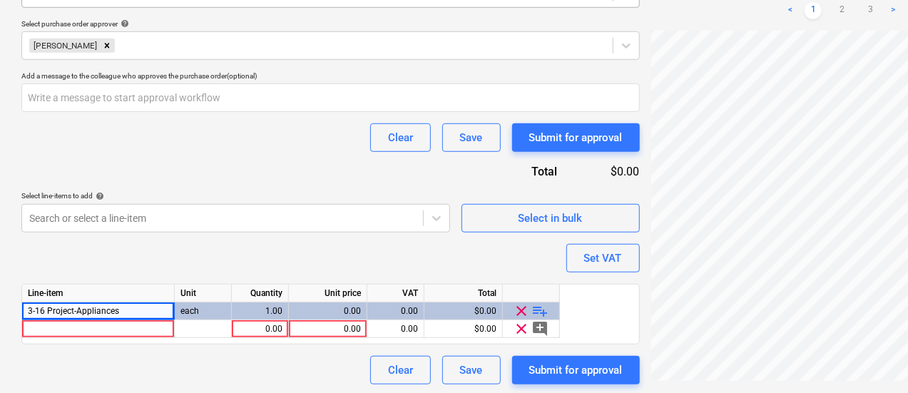
scroll to position [456, 0]
type textarea "x"
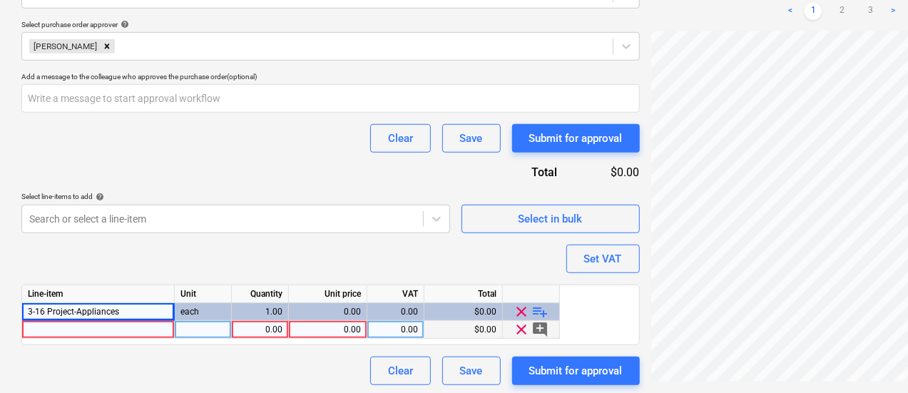
click at [157, 331] on div at bounding box center [98, 330] width 153 height 18
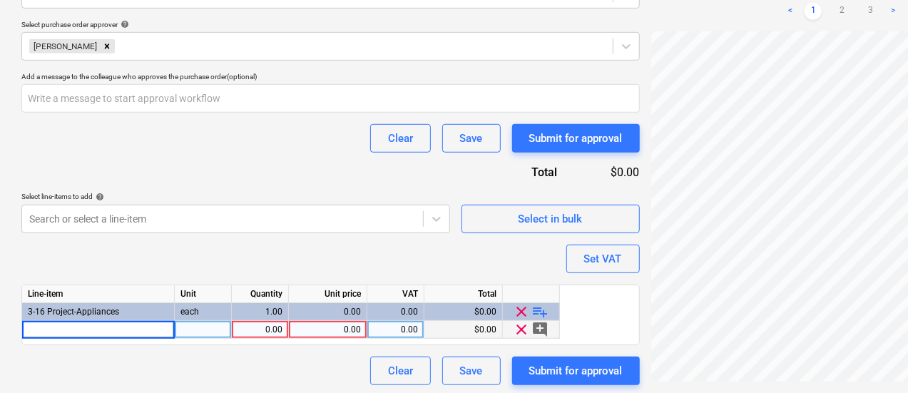
type input "ICBDET3650CIIDL"
type textarea "x"
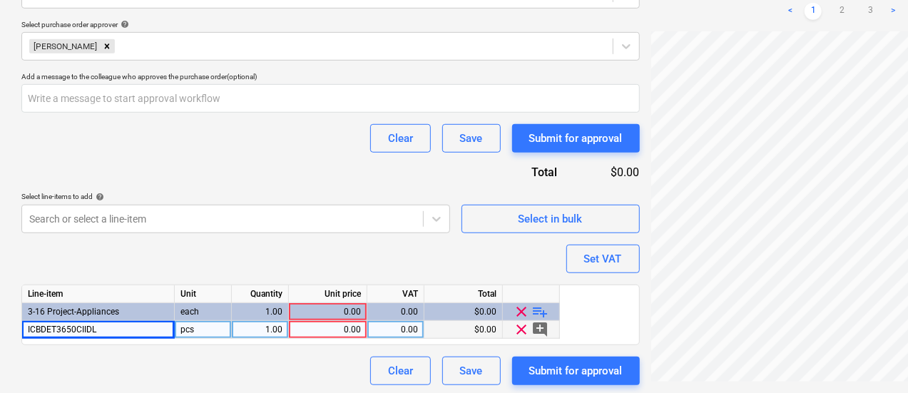
click at [270, 326] on div "1.00" at bounding box center [260, 330] width 45 height 18
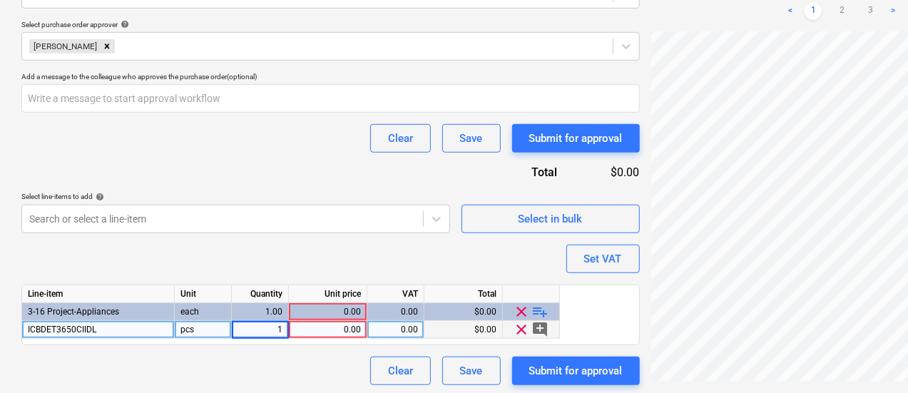
type input "2"
type textarea "x"
click at [344, 332] on div "0.00" at bounding box center [328, 330] width 66 height 18
type input "$18,155.45"
type textarea "x"
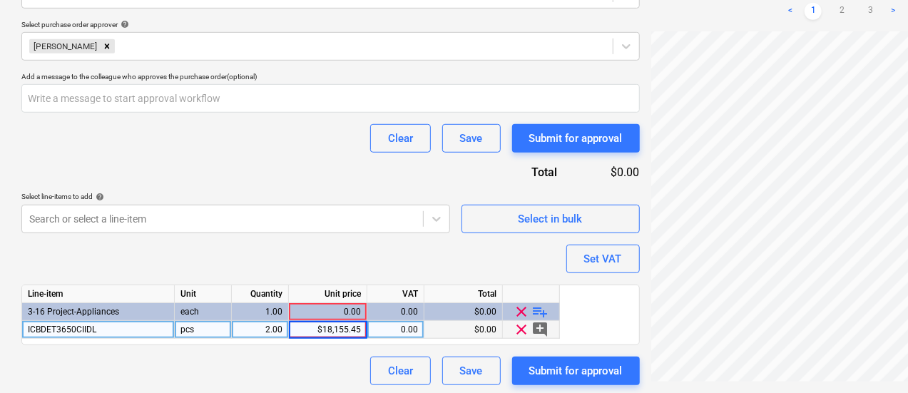
click at [364, 267] on div "Purchase order name help E&S - Sub Zero Purchase order reference number help S2…" at bounding box center [330, 23] width 619 height 724
click at [345, 328] on div "0.00" at bounding box center [328, 330] width 66 height 18
type input "$18,155.45"
type textarea "x"
type input "18155.45"
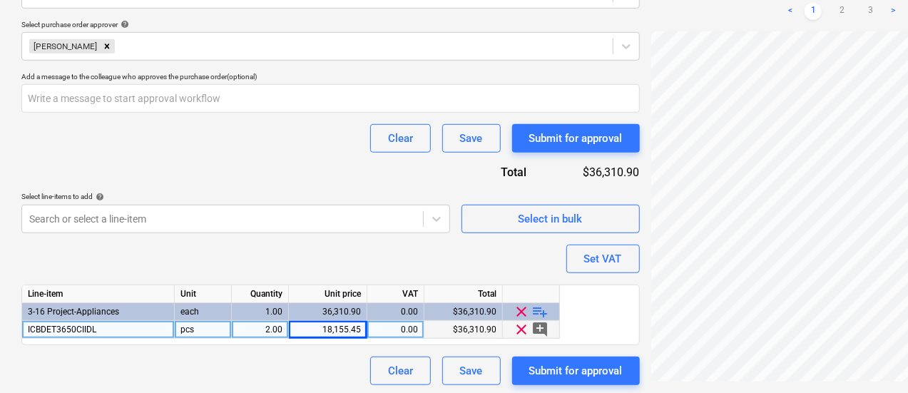
scroll to position [458, 0]
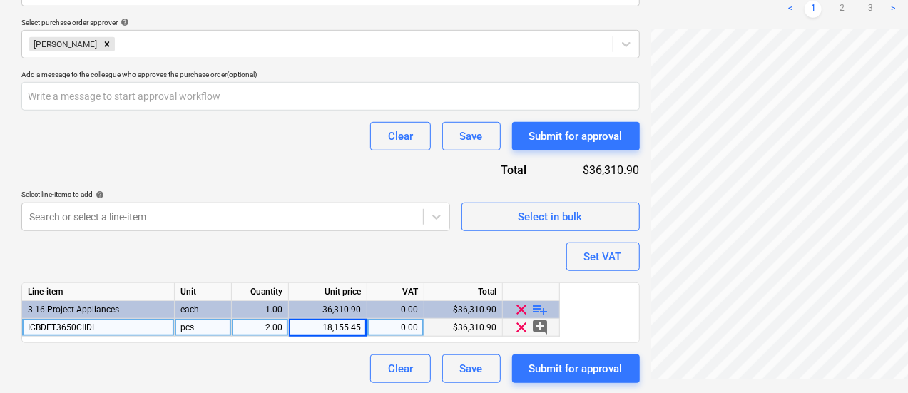
click at [539, 325] on span "add_comment" at bounding box center [540, 327] width 17 height 17
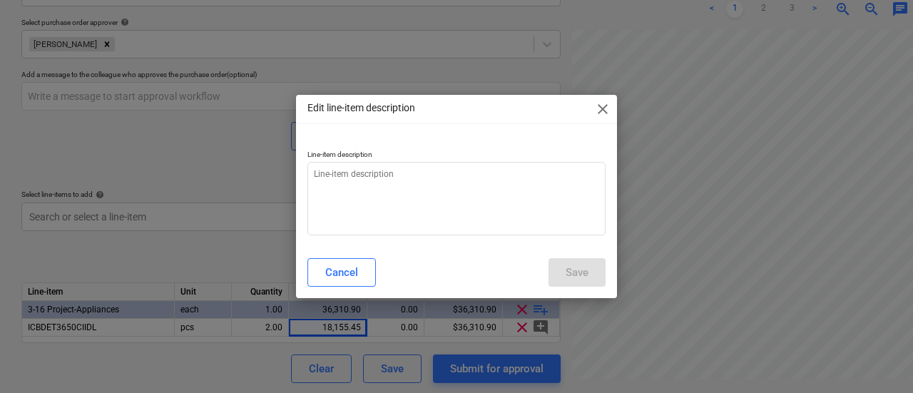
click at [605, 106] on span "close" at bounding box center [602, 109] width 17 height 17
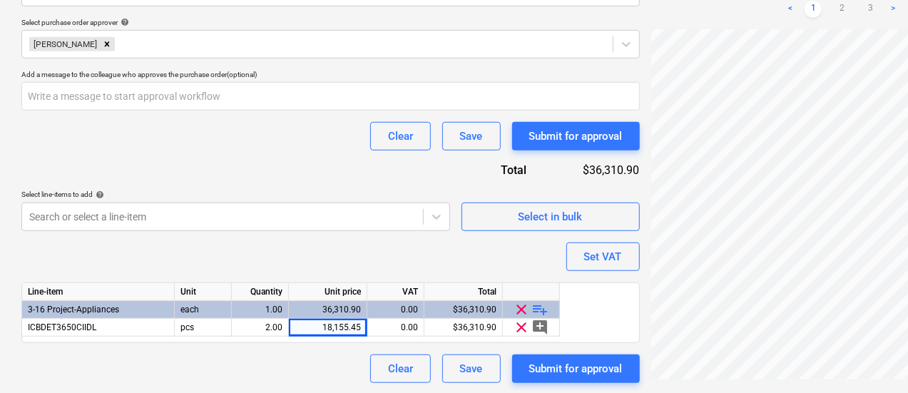
click at [544, 310] on span "playlist_add" at bounding box center [540, 309] width 17 height 17
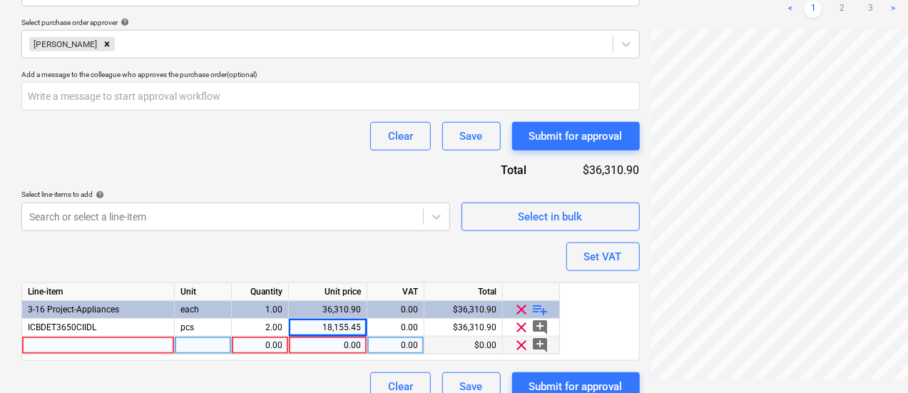
click at [131, 348] on div at bounding box center [98, 346] width 153 height 18
type textarea "x"
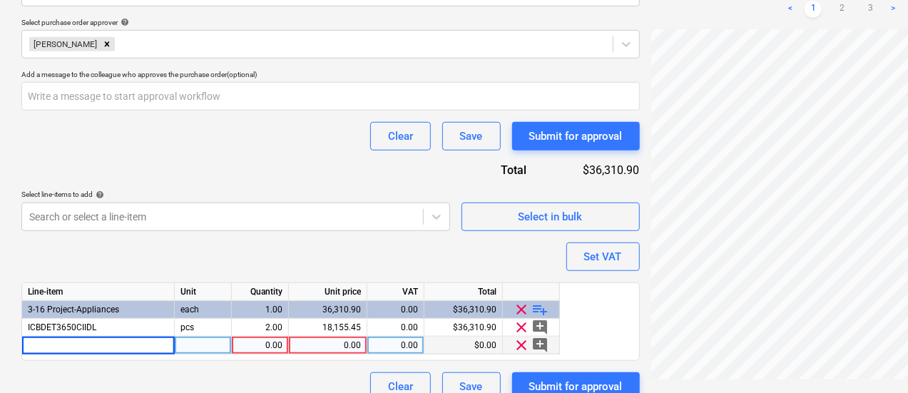
type input "FRIDGEINSTALL20"
type textarea "x"
click at [261, 347] on div "1.00" at bounding box center [260, 346] width 45 height 18
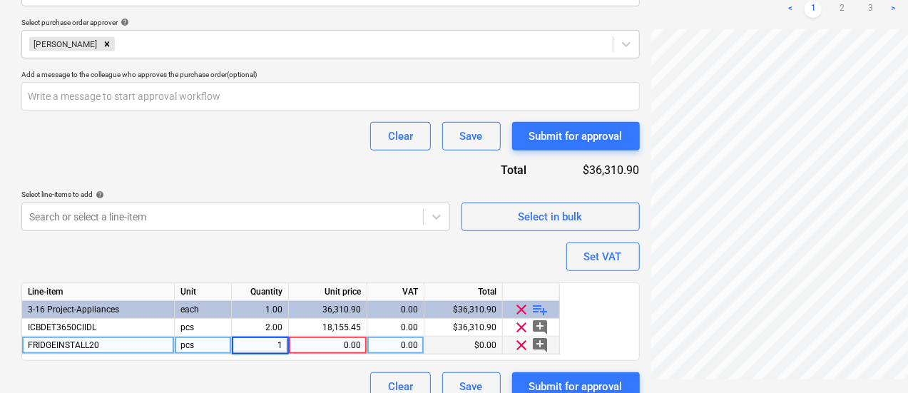
type input "2"
type textarea "x"
click at [346, 349] on div "0.00" at bounding box center [328, 346] width 66 height 18
type input "545.45"
click at [544, 307] on span "playlist_add" at bounding box center [540, 309] width 17 height 17
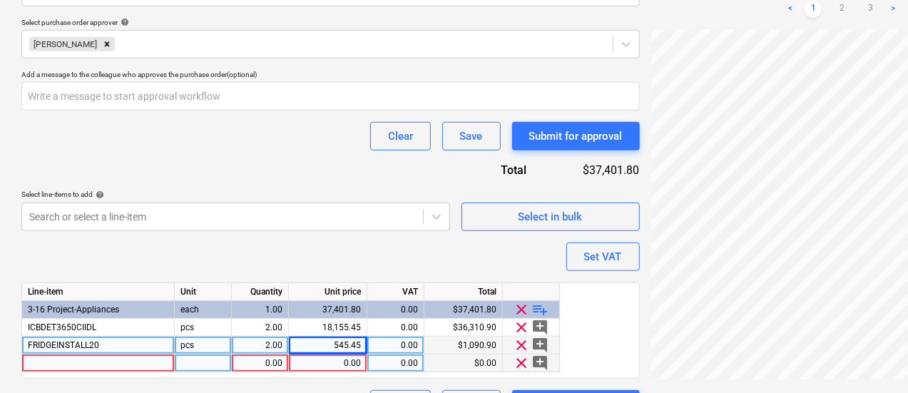
type textarea "x"
click at [118, 364] on div at bounding box center [98, 364] width 153 height 18
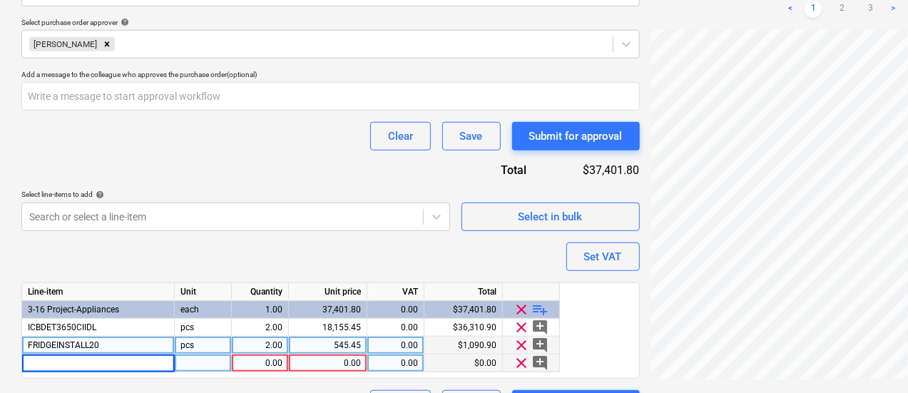
type input "DELIVERYSZ"
type textarea "x"
click at [259, 361] on div "1.00" at bounding box center [260, 364] width 45 height 18
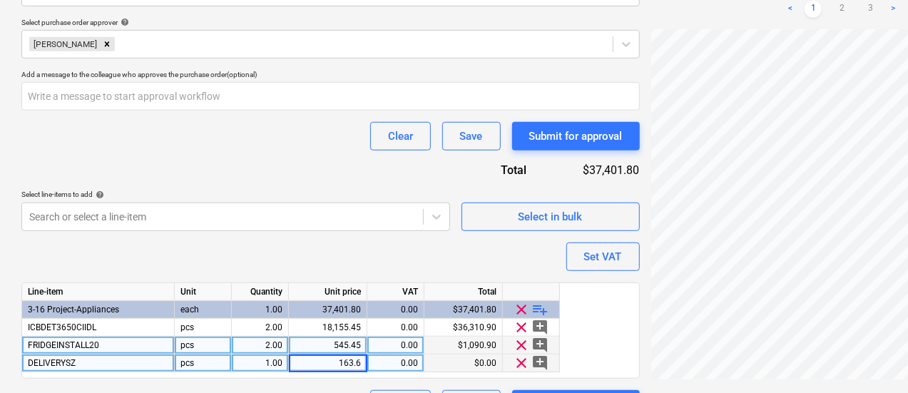
type input "163.64"
click at [289, 235] on div "Purchase order name help E&S - Sub Zero Purchase order reference number help S2…" at bounding box center [330, 39] width 619 height 760
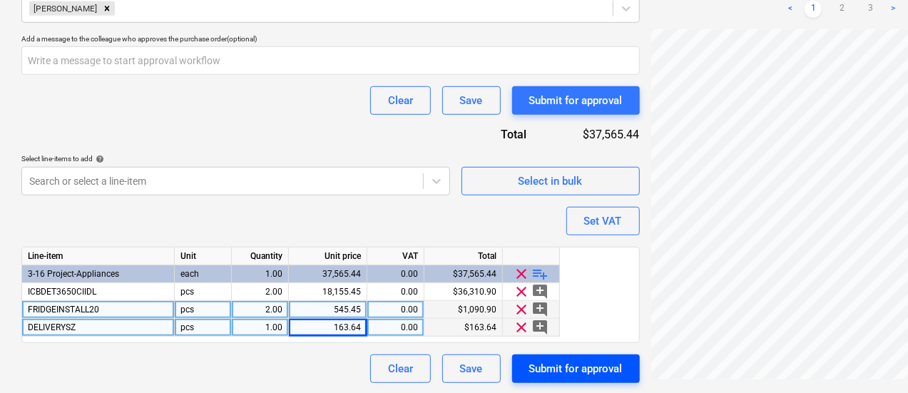
click at [529, 373] on div "Submit for approval" at bounding box center [575, 369] width 93 height 19
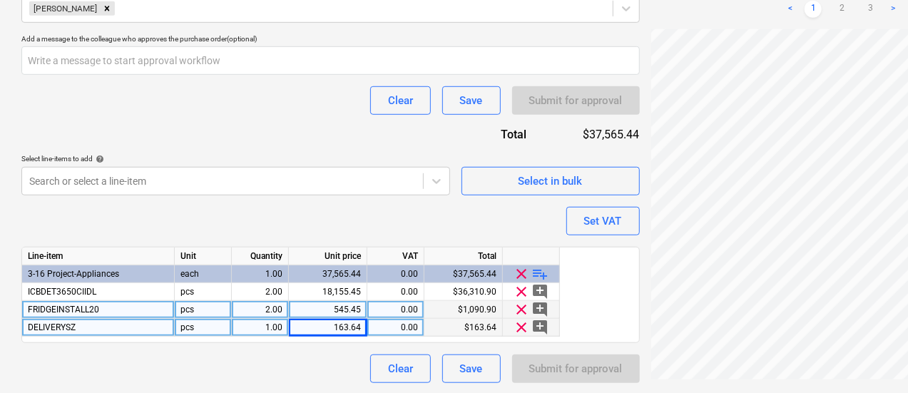
scroll to position [222, 61]
click at [460, 369] on div "Save" at bounding box center [471, 369] width 23 height 19
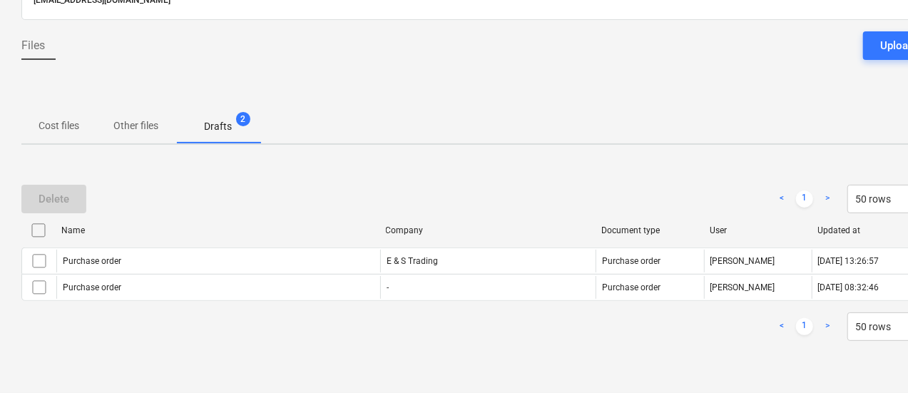
scroll to position [110, 0]
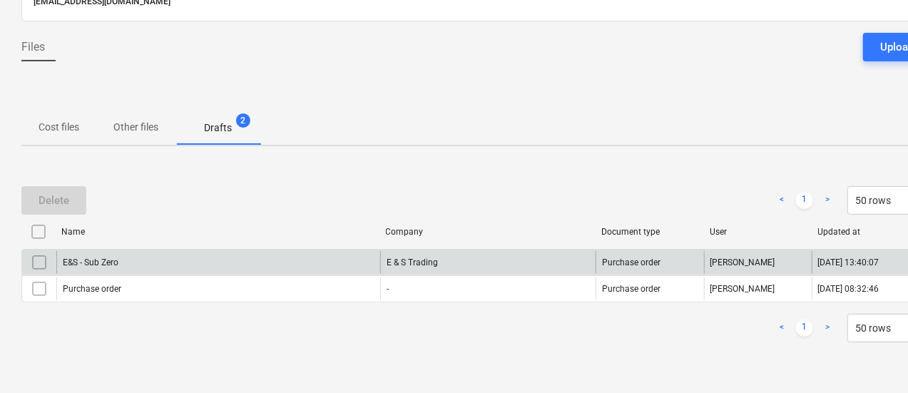
click at [461, 261] on div "E & S Trading" at bounding box center [488, 262] width 216 height 23
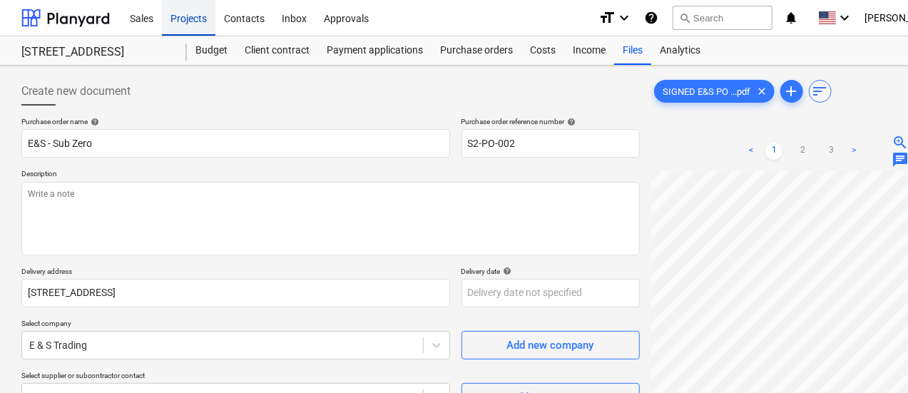
click at [197, 22] on div "Projects" at bounding box center [189, 17] width 54 height 36
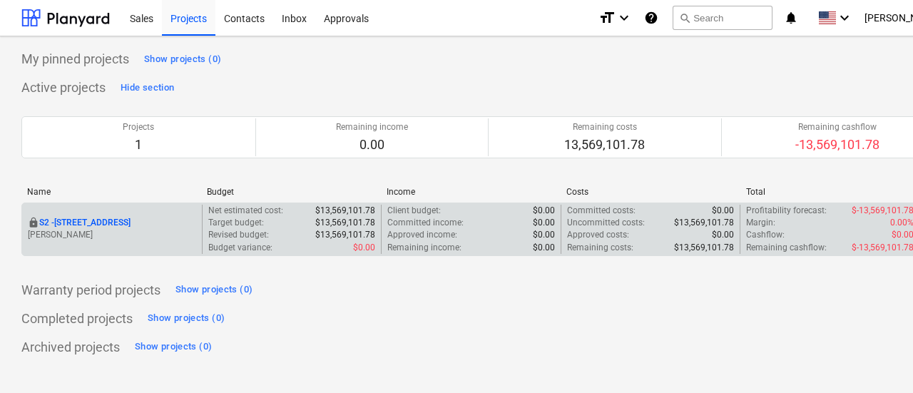
click at [128, 222] on p "S2 - [STREET_ADDRESS]" at bounding box center [84, 223] width 91 height 12
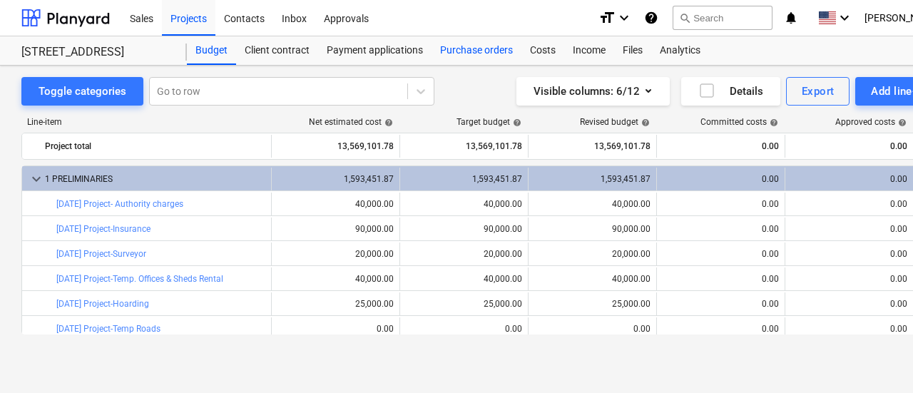
click at [495, 54] on div "Purchase orders" at bounding box center [477, 50] width 90 height 29
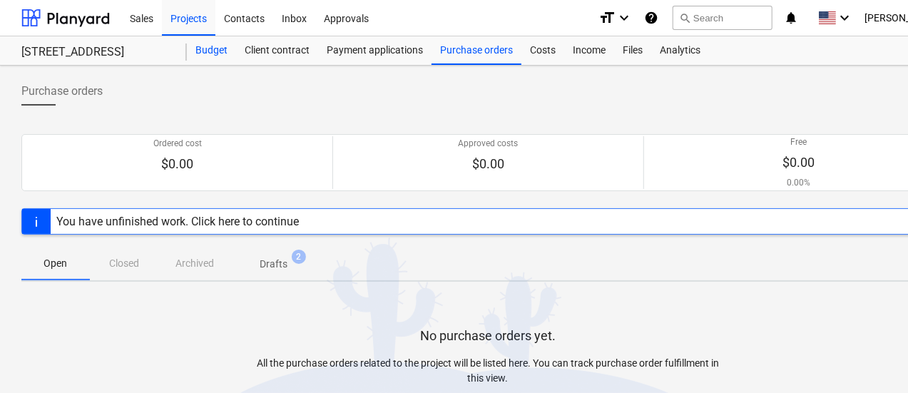
click at [219, 58] on div "Budget" at bounding box center [211, 50] width 49 height 29
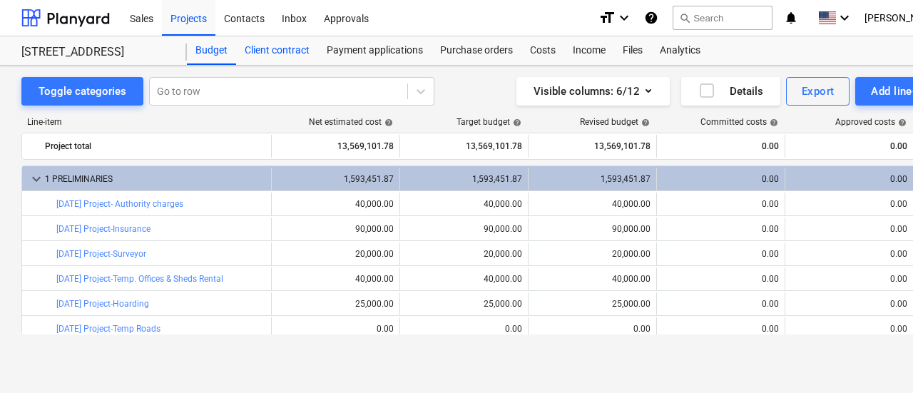
click at [274, 54] on div "Client contract" at bounding box center [277, 50] width 82 height 29
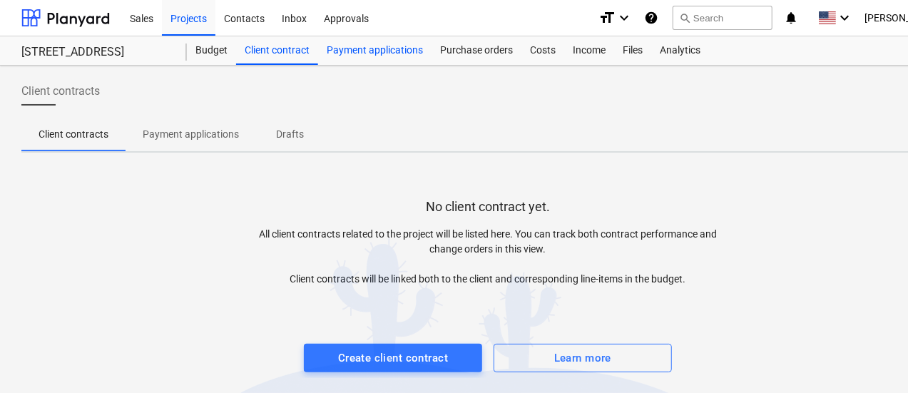
click at [356, 60] on div "Payment applications" at bounding box center [374, 50] width 113 height 29
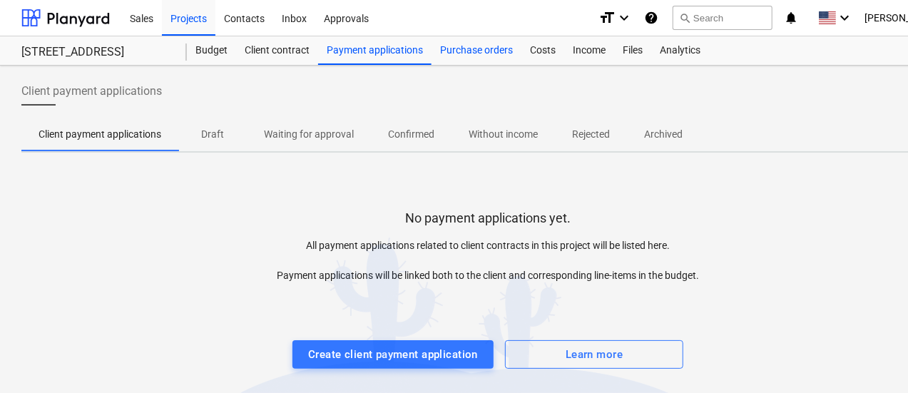
click at [469, 53] on div "Purchase orders" at bounding box center [477, 50] width 90 height 29
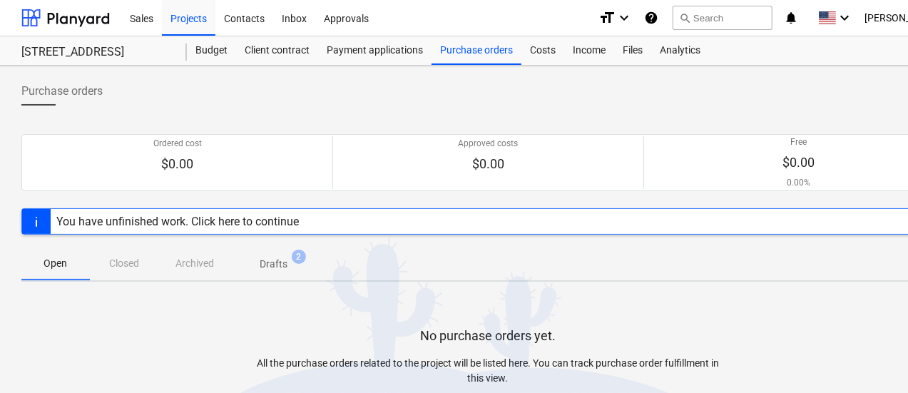
click at [265, 222] on div "You have unfinished work. Click here to continue" at bounding box center [177, 222] width 243 height 14
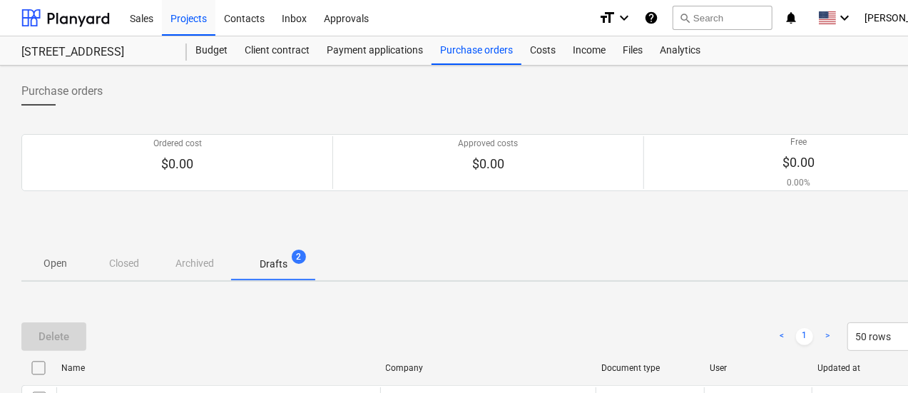
click at [283, 266] on p "Drafts" at bounding box center [274, 264] width 28 height 15
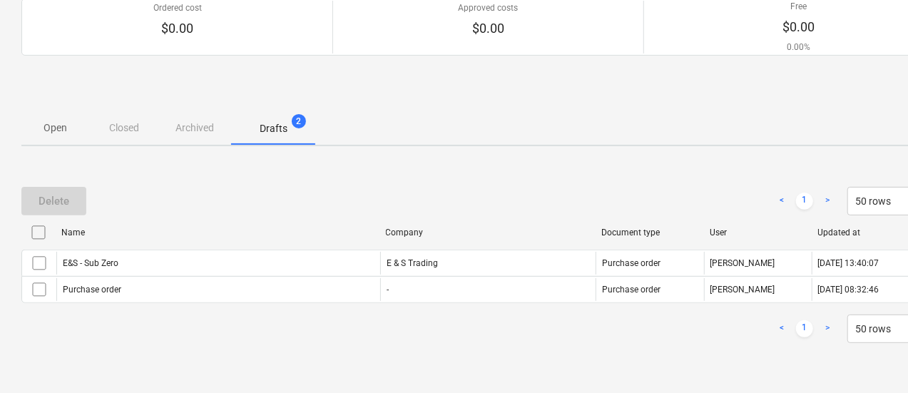
scroll to position [136, 0]
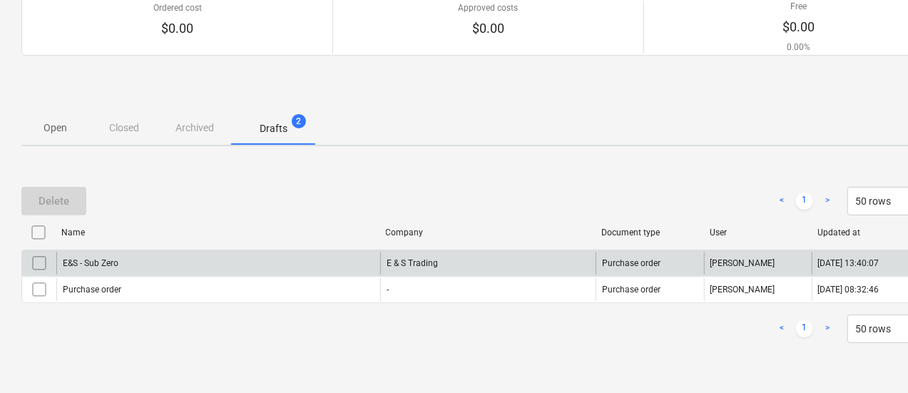
click at [328, 263] on div "E&S - Sub Zero" at bounding box center [218, 263] width 324 height 23
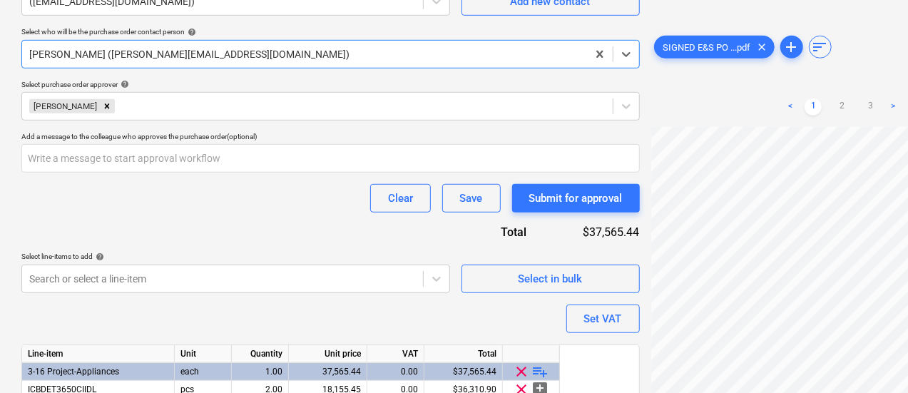
scroll to position [494, 0]
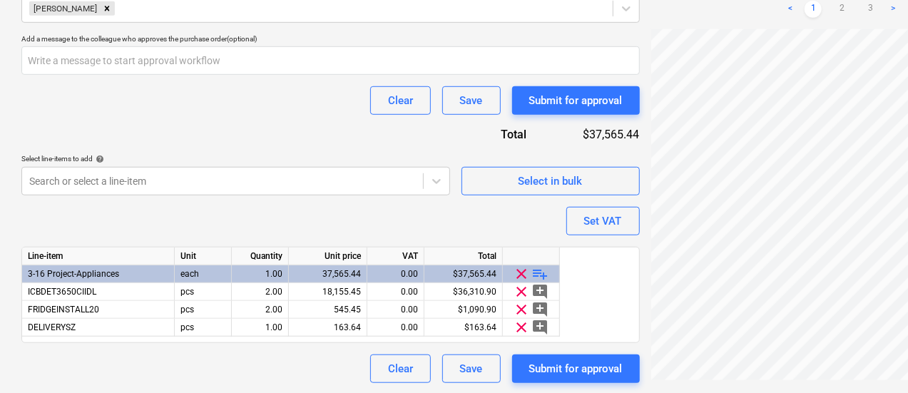
click at [529, 362] on div "Submit for approval" at bounding box center [575, 369] width 93 height 19
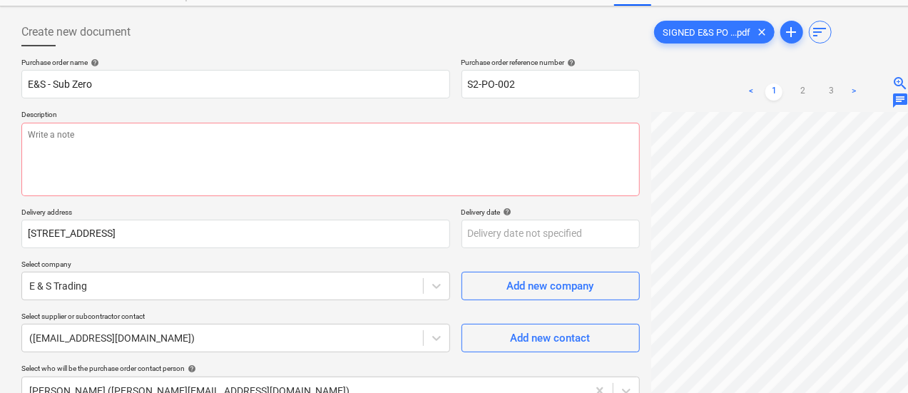
scroll to position [0, 0]
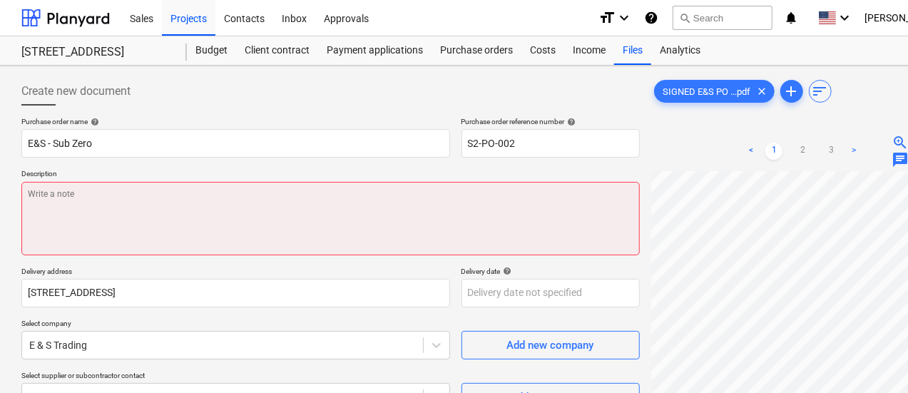
click at [271, 203] on textarea at bounding box center [330, 218] width 619 height 73
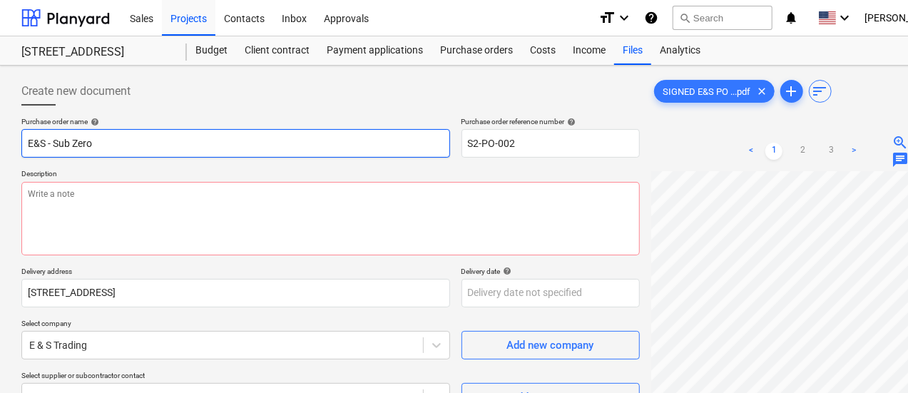
click at [180, 142] on input "E&S - Sub Zero" at bounding box center [235, 143] width 429 height 29
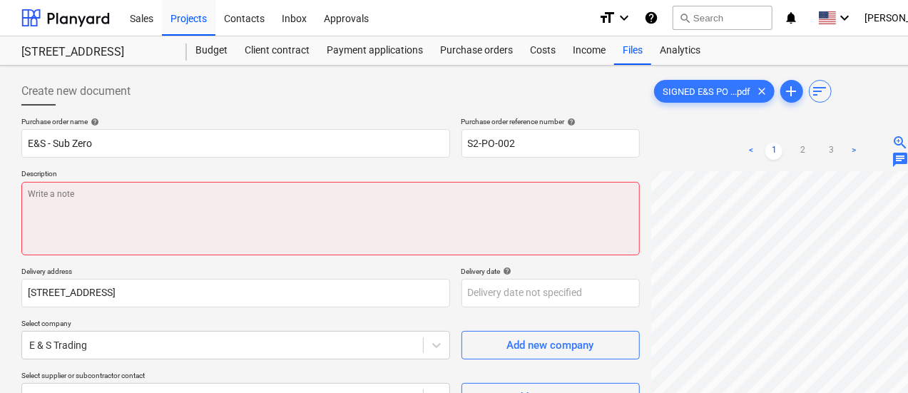
click at [164, 214] on textarea at bounding box center [330, 218] width 619 height 73
paste textarea "E&S - Sub Zero"
type textarea "x"
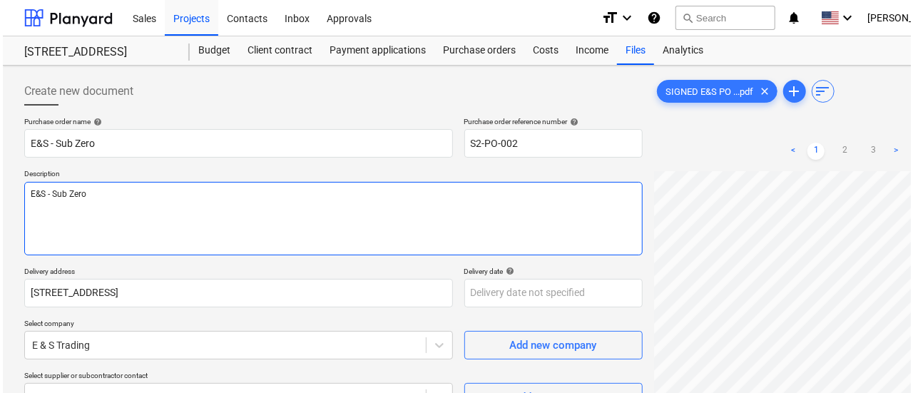
scroll to position [494, 0]
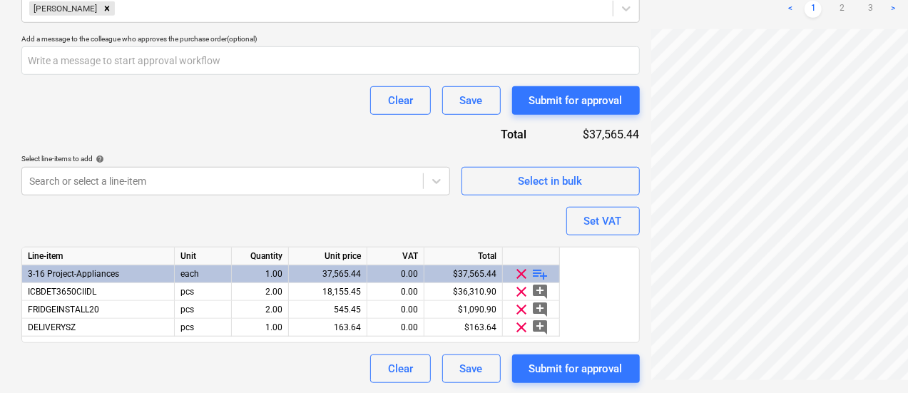
type textarea "E&S - Sub Zero"
click at [529, 375] on div "Submit for approval" at bounding box center [575, 369] width 93 height 19
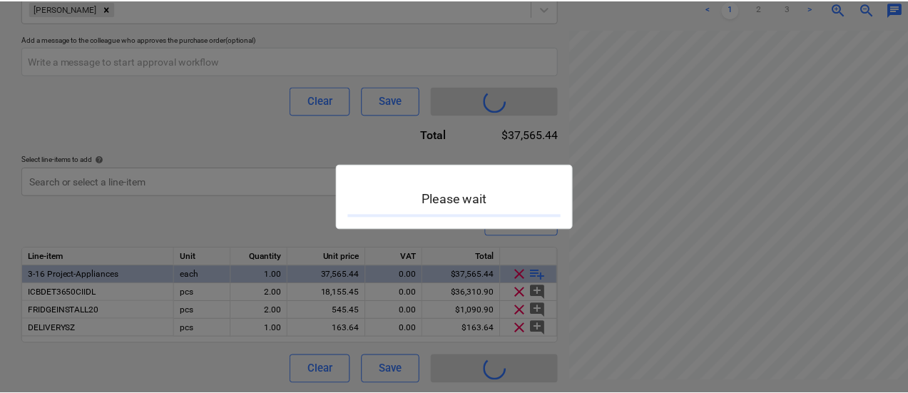
scroll to position [50, 0]
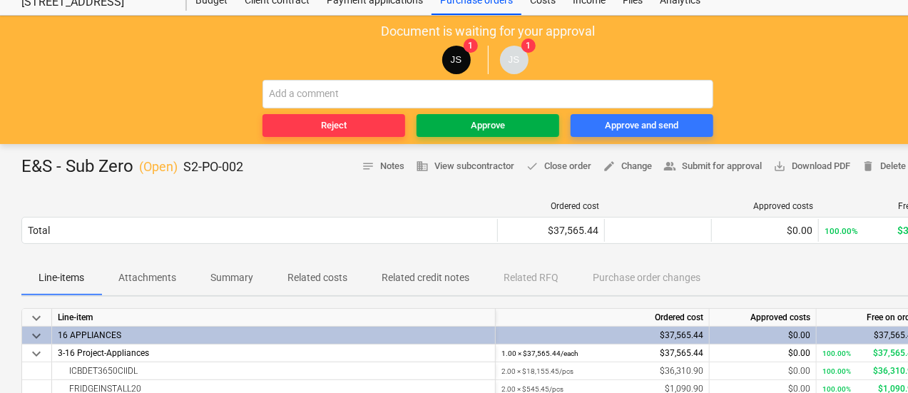
click at [454, 122] on span "Approve" at bounding box center [487, 126] width 131 height 16
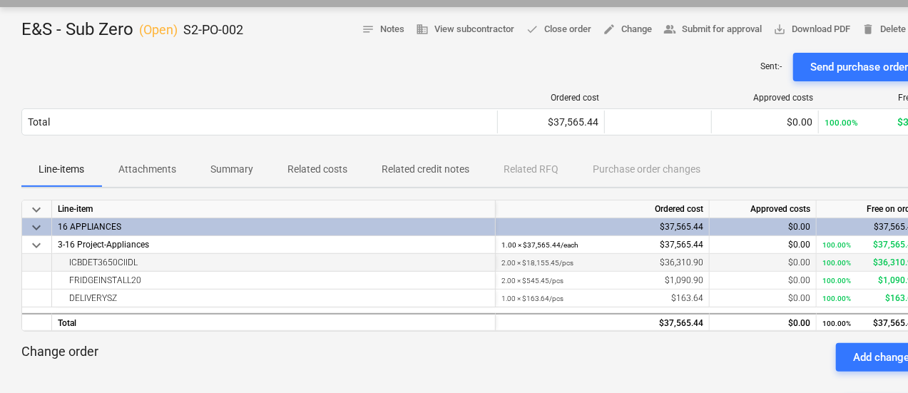
scroll to position [96, 0]
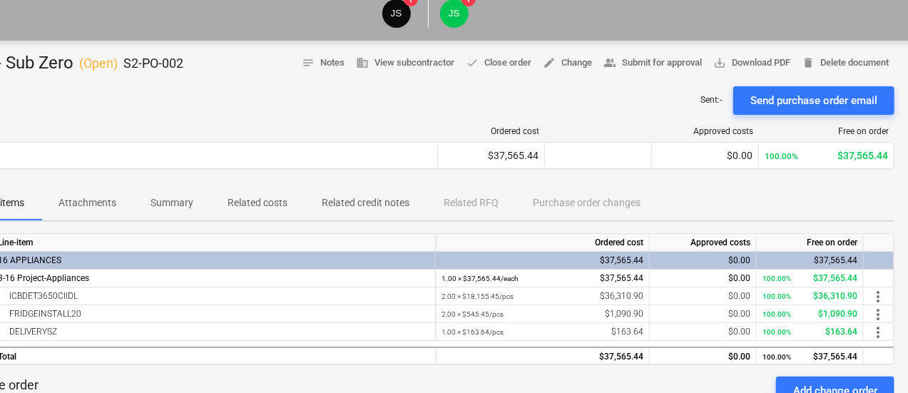
drag, startPoint x: 281, startPoint y: 360, endPoint x: 358, endPoint y: 370, distance: 77.7
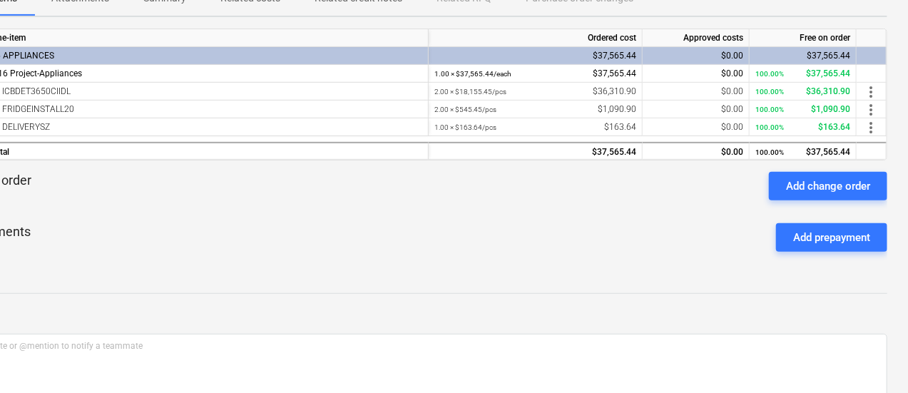
scroll to position [310, 67]
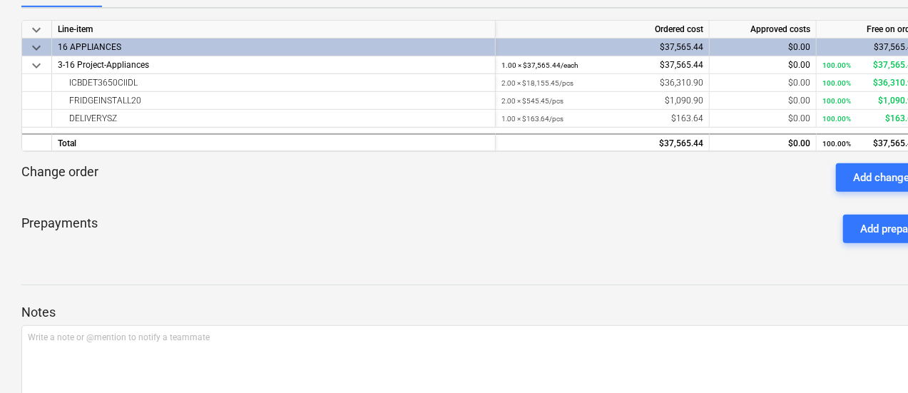
drag, startPoint x: 374, startPoint y: 282, endPoint x: 101, endPoint y: 262, distance: 273.3
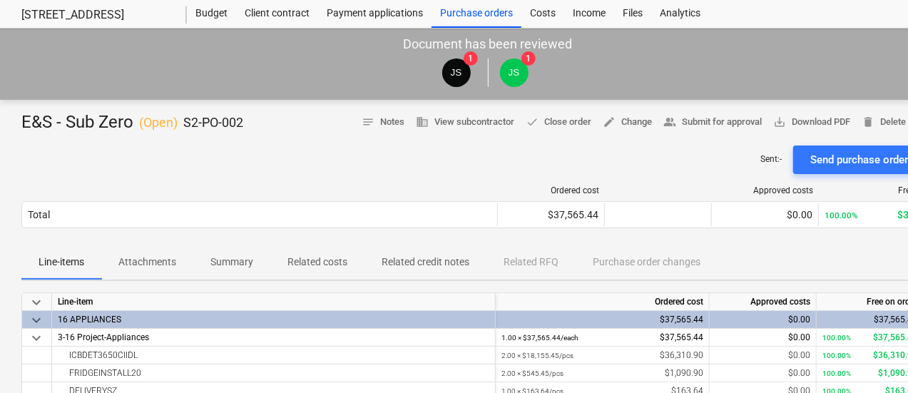
scroll to position [23, 0]
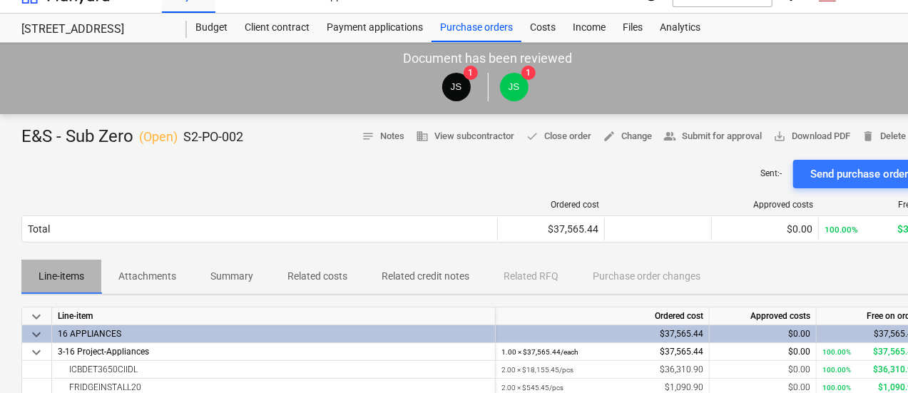
click at [63, 275] on p "Line-items" at bounding box center [62, 276] width 46 height 15
click at [113, 288] on button "Attachments" at bounding box center [147, 277] width 92 height 34
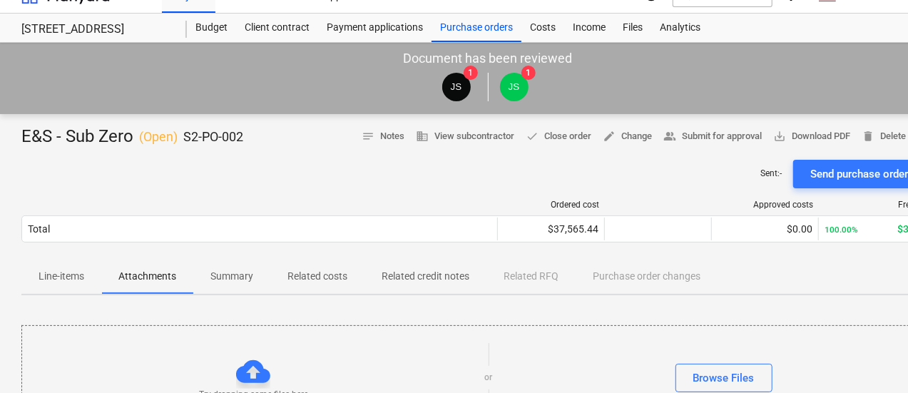
click at [71, 288] on button "Line-items" at bounding box center [61, 277] width 80 height 34
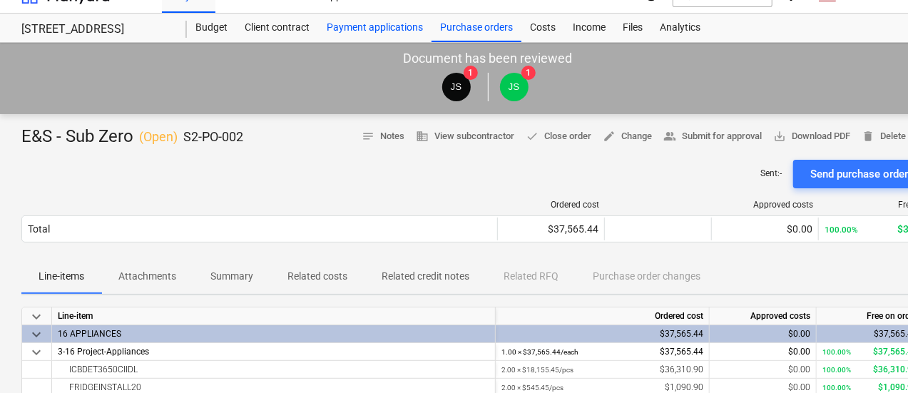
click at [370, 25] on div "Payment applications" at bounding box center [374, 28] width 113 height 29
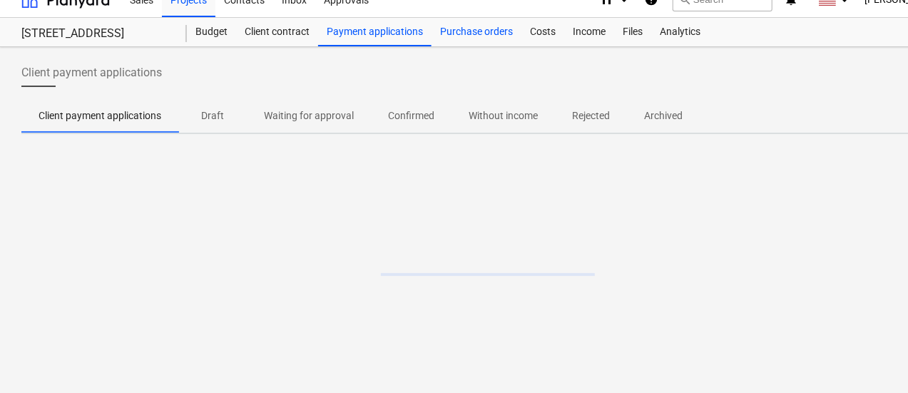
click at [486, 31] on div "Purchase orders" at bounding box center [477, 32] width 90 height 29
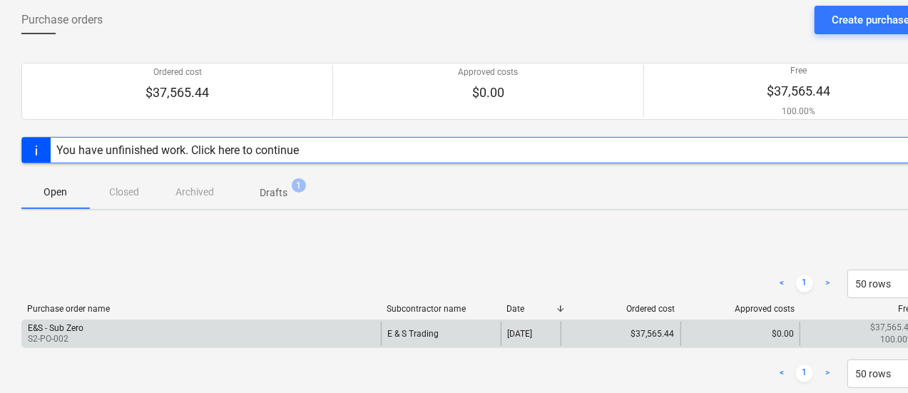
scroll to position [136, 0]
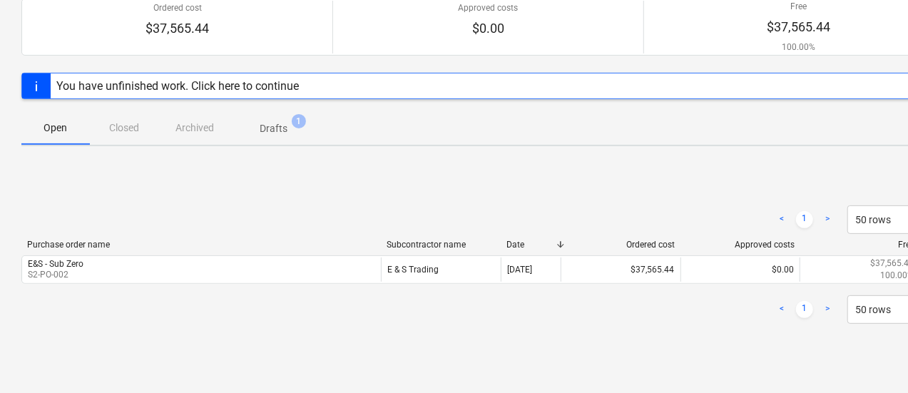
click at [287, 126] on span "Drafts 1" at bounding box center [273, 128] width 51 height 15
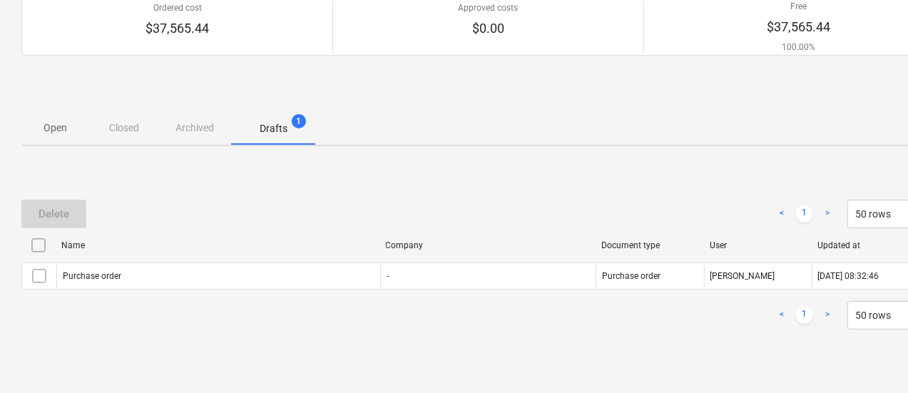
click at [64, 131] on p "Open" at bounding box center [56, 128] width 34 height 15
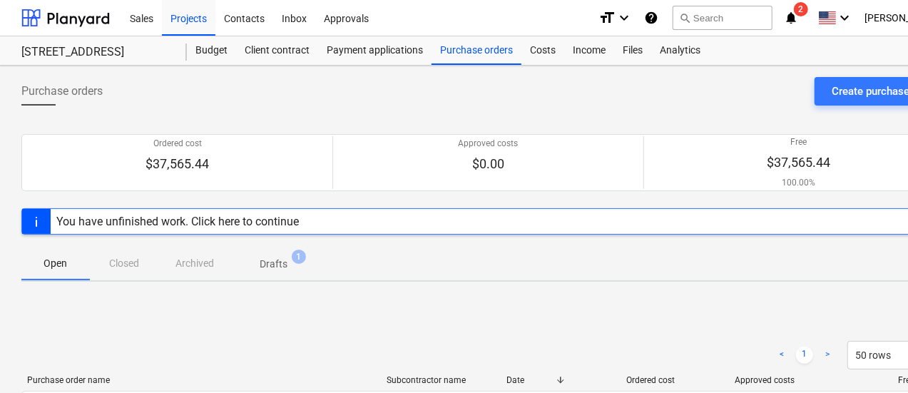
click at [178, 220] on div "You have unfinished work. Click here to continue" at bounding box center [177, 222] width 243 height 14
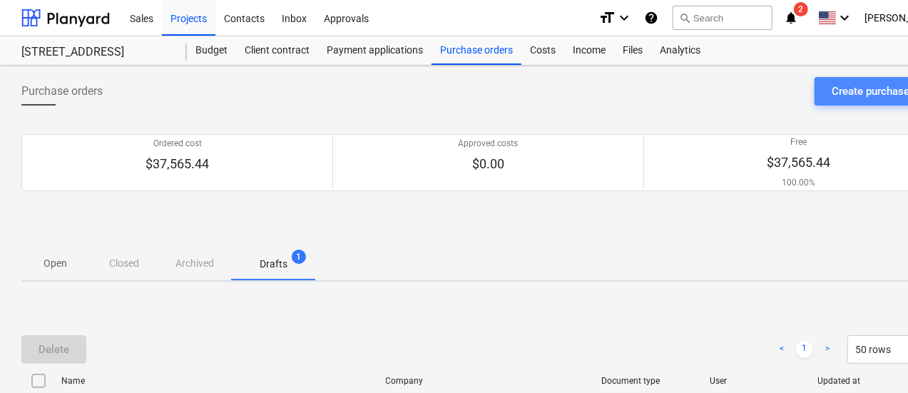
click at [864, 83] on div "Create purchase order" at bounding box center [885, 91] width 106 height 19
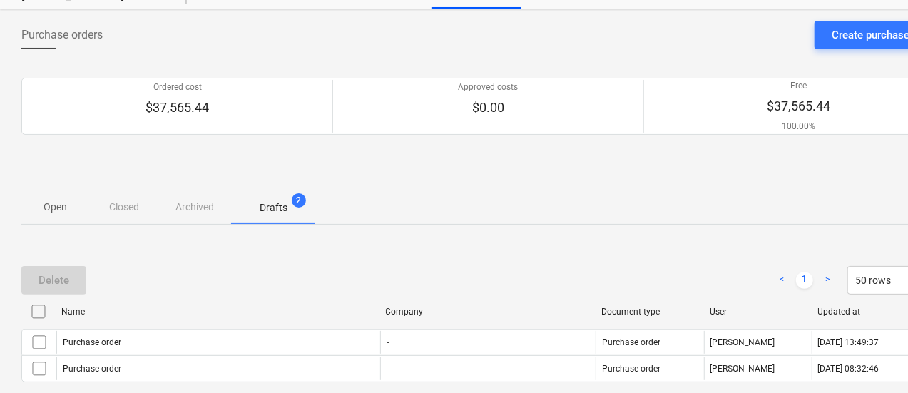
scroll to position [136, 0]
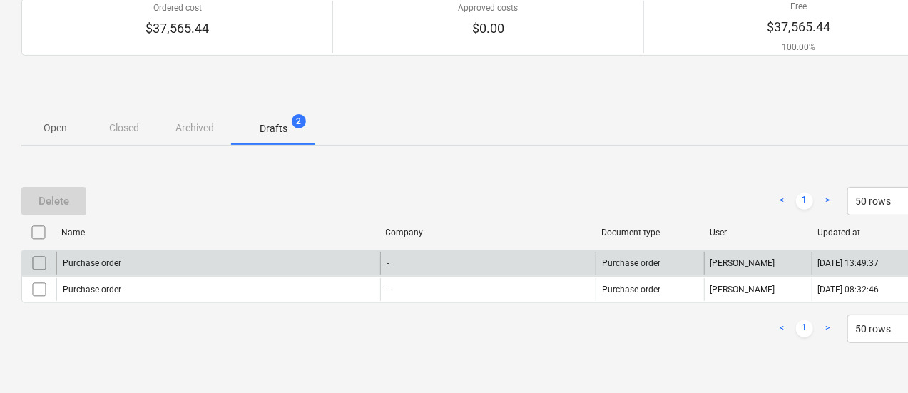
click at [215, 266] on div "Purchase order" at bounding box center [218, 263] width 324 height 23
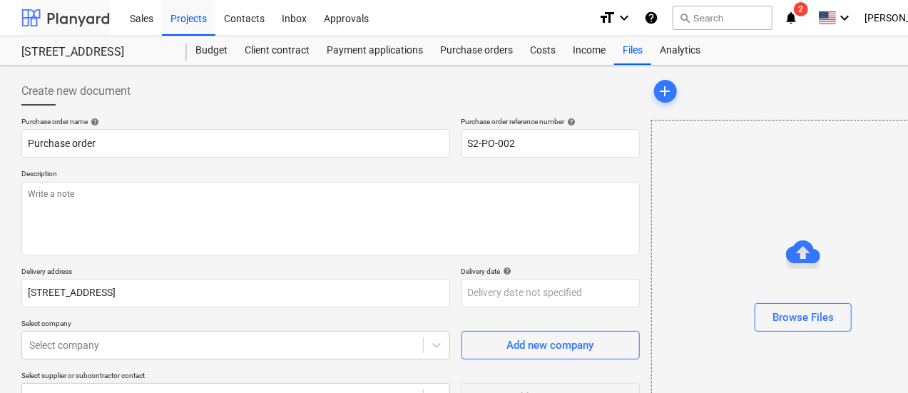
scroll to position [136, 0]
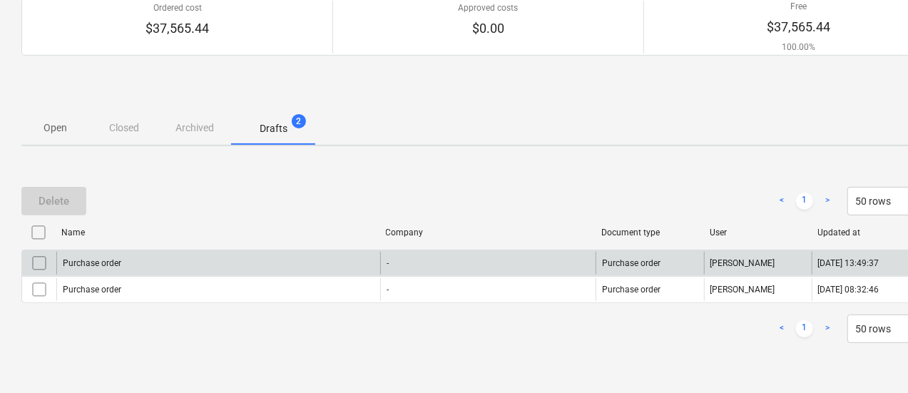
click at [310, 253] on div "Purchase order" at bounding box center [218, 263] width 324 height 23
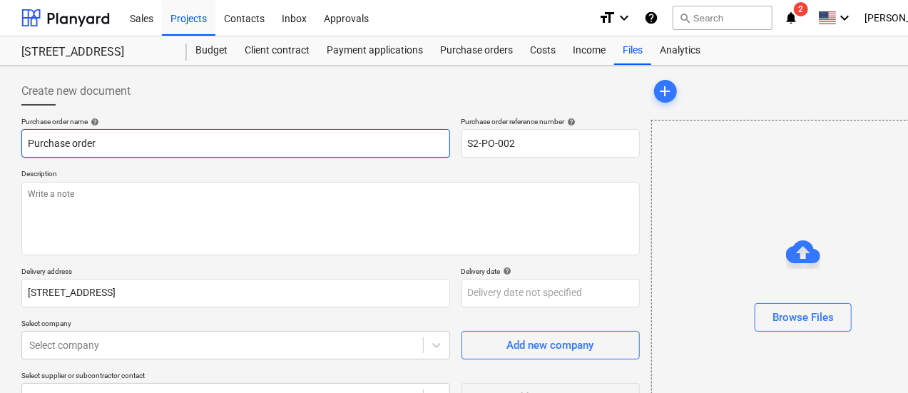
click at [25, 139] on input "Purchase order" at bounding box center [235, 143] width 429 height 29
type textarea "x"
type input "EPurchase order"
type textarea "x"
type input "E&Purchase order"
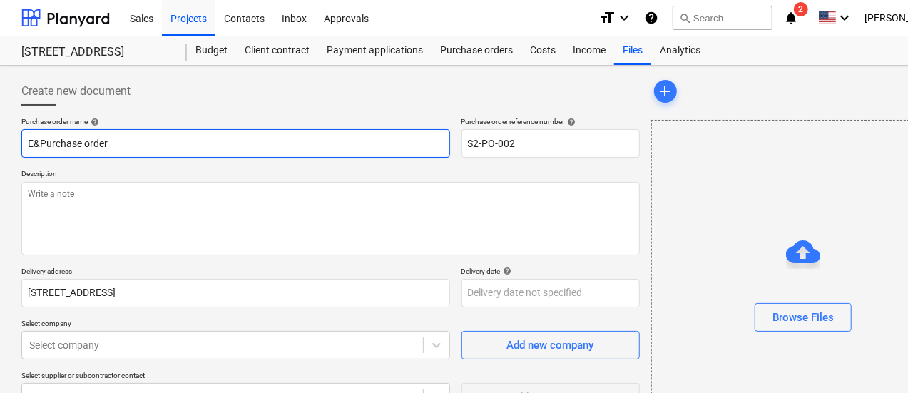
type textarea "x"
type input "E&SPurchase order"
type textarea "x"
type input "E&S Purchase order"
type textarea "x"
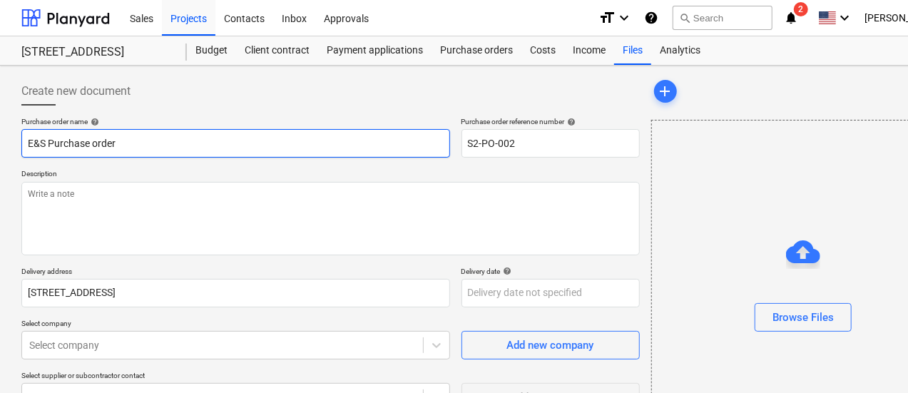
type input "E&S SPurchase order"
type textarea "x"
type input "E&S SuPurchase order"
type textarea "x"
type input "E&S SubPurchase order"
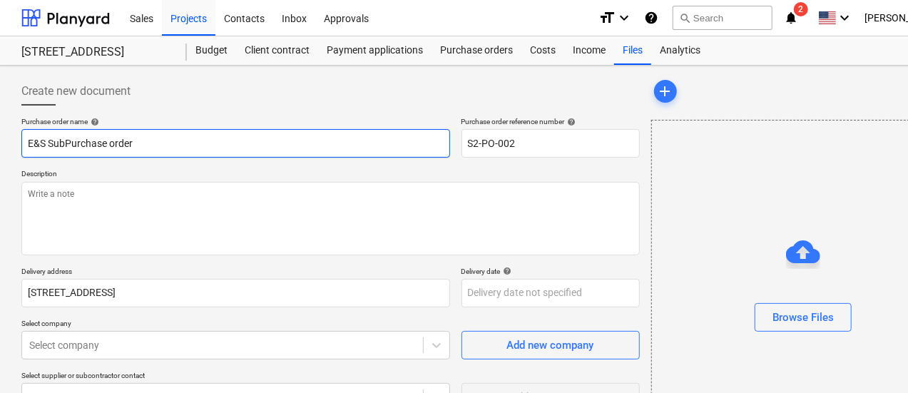
type textarea "x"
type input "E&S Sub Purchase order"
type textarea "x"
type input "E&S Sub ZPurchase order"
type textarea "x"
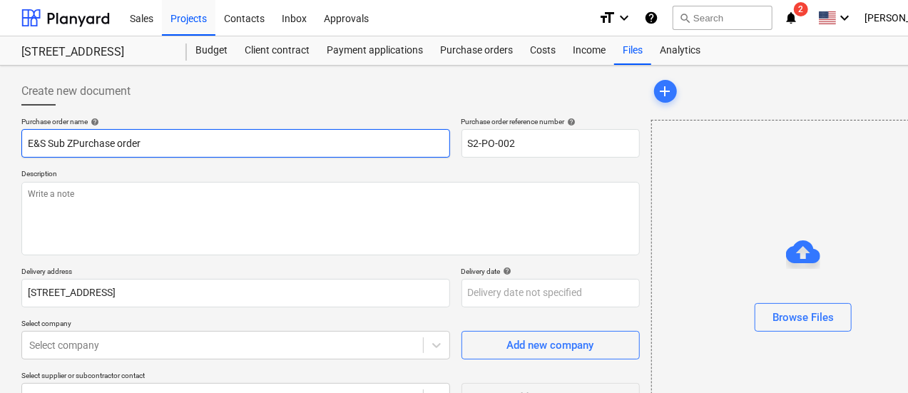
type input "E&S Sub ZePurchase order"
type textarea "x"
type input "E&S Sub ZeroPurchase order"
type textarea "x"
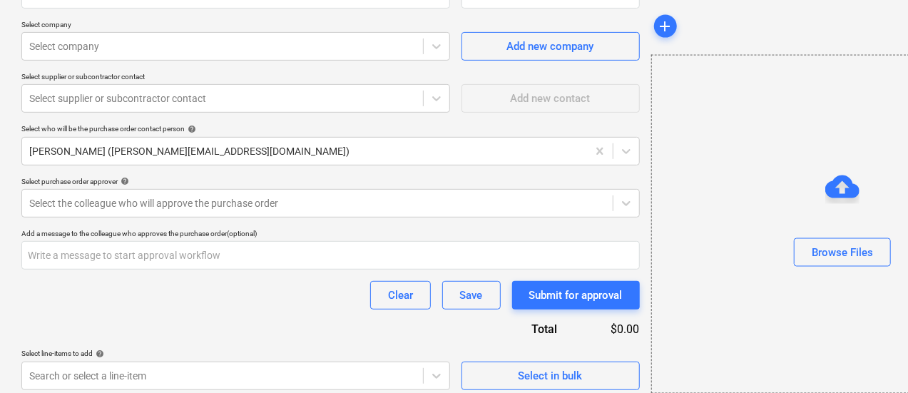
scroll to position [306, 0]
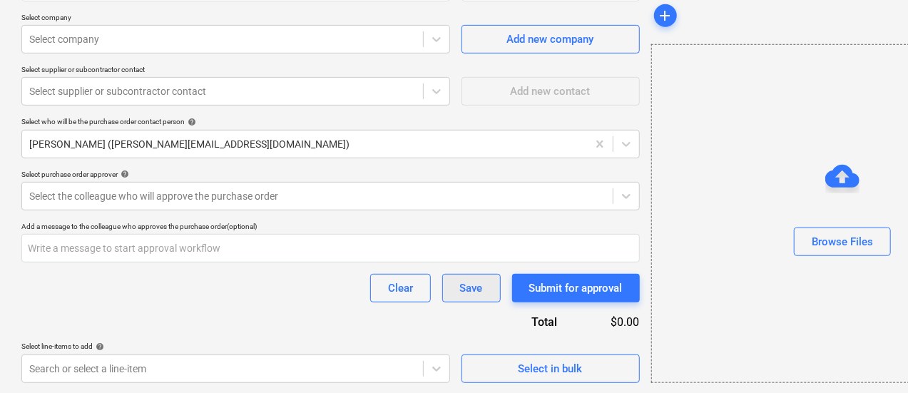
type input "E&S Sub Zero Purchase order"
click at [442, 285] on button "Save" at bounding box center [471, 288] width 59 height 29
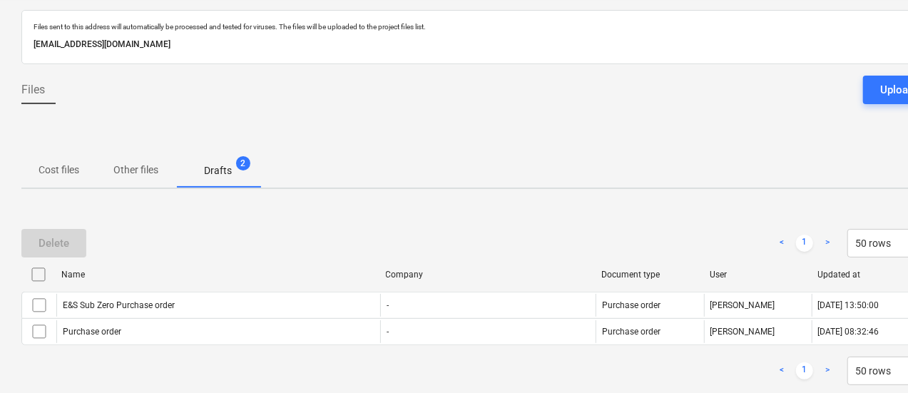
scroll to position [39, 0]
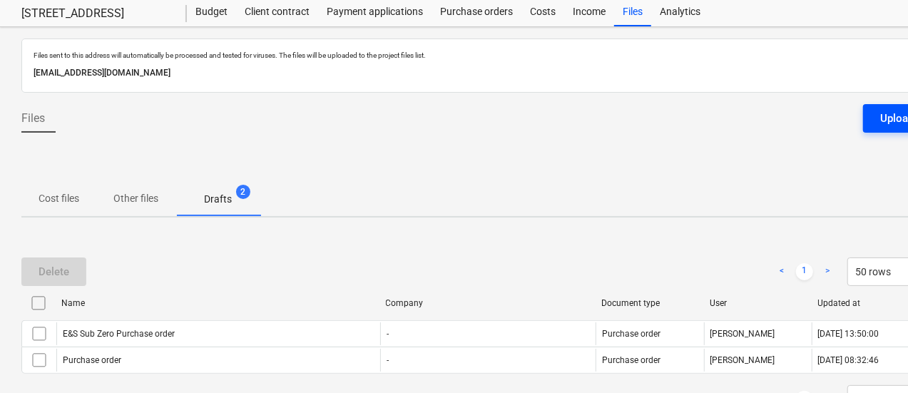
click at [873, 123] on button "Upload files" at bounding box center [908, 118] width 91 height 29
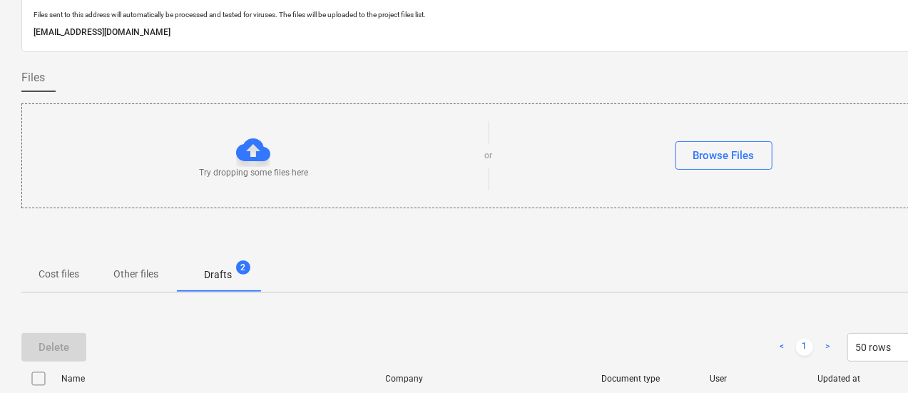
scroll to position [0, 0]
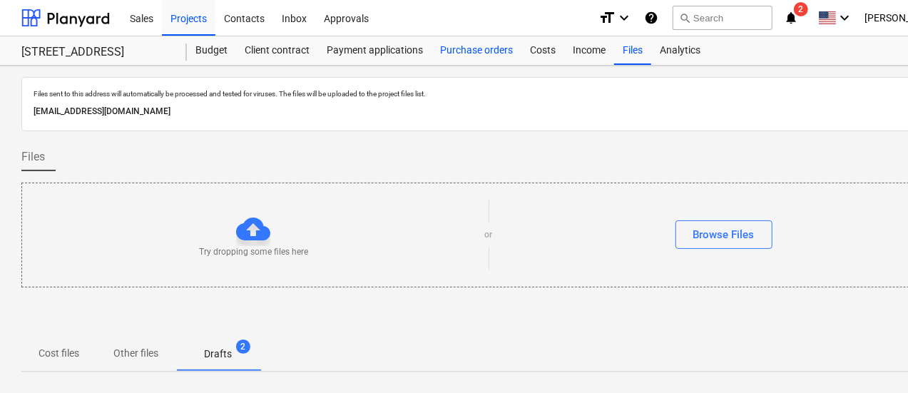
click at [461, 49] on div "Purchase orders" at bounding box center [477, 50] width 90 height 29
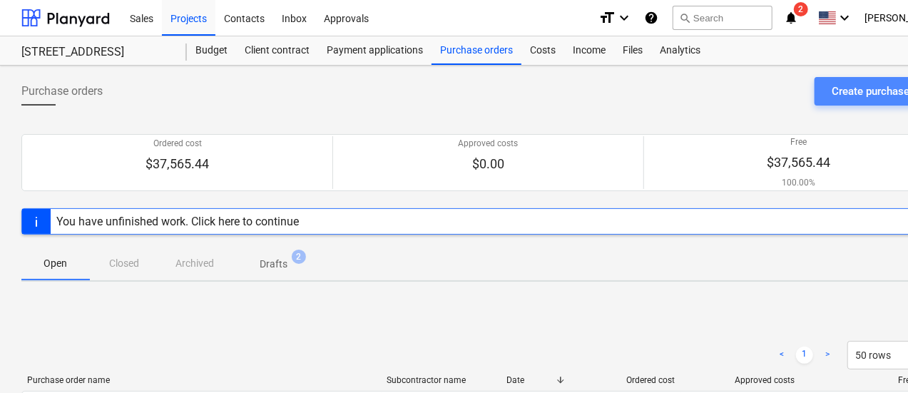
click at [850, 95] on div "Create purchase order" at bounding box center [885, 91] width 106 height 19
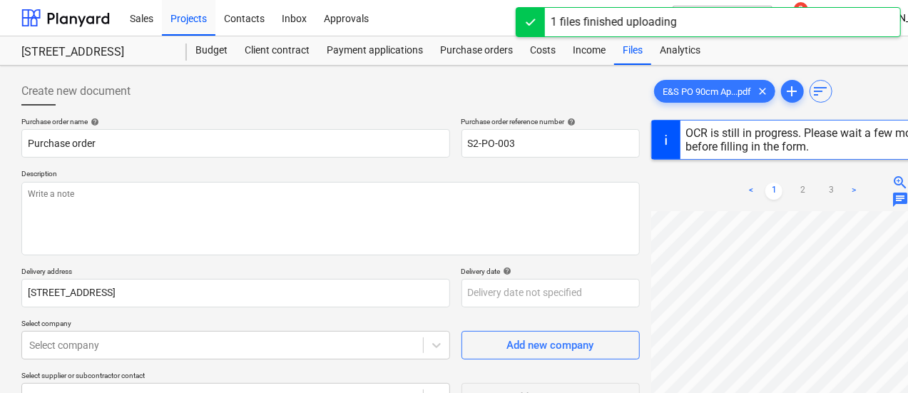
scroll to position [222, 61]
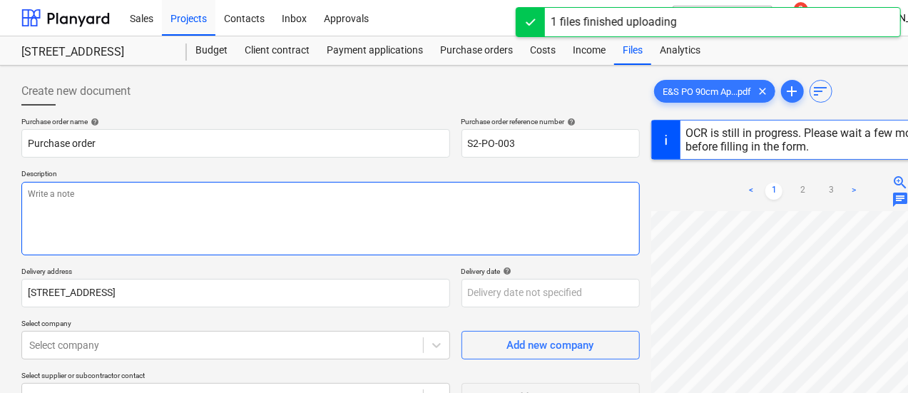
click at [388, 226] on textarea at bounding box center [330, 218] width 619 height 73
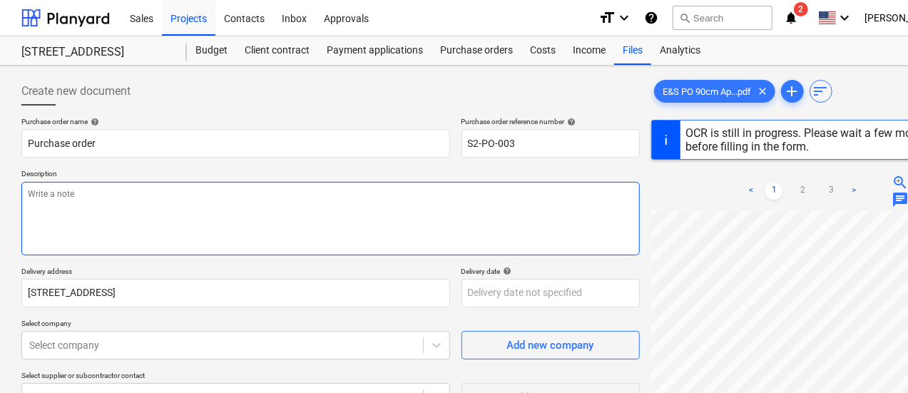
type textarea "x"
type textarea "B"
type textarea "x"
type textarea "Bos"
type textarea "x"
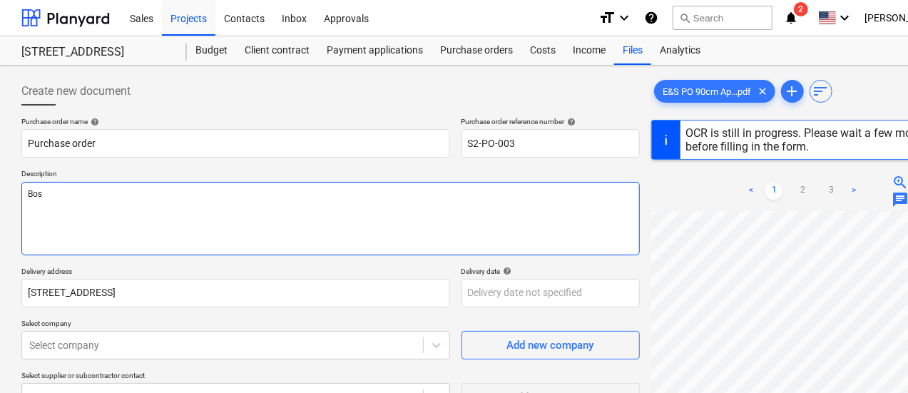
type textarea "Bosc"
type textarea "x"
type textarea "Bosch"
type textarea "x"
type textarea "Bosch"
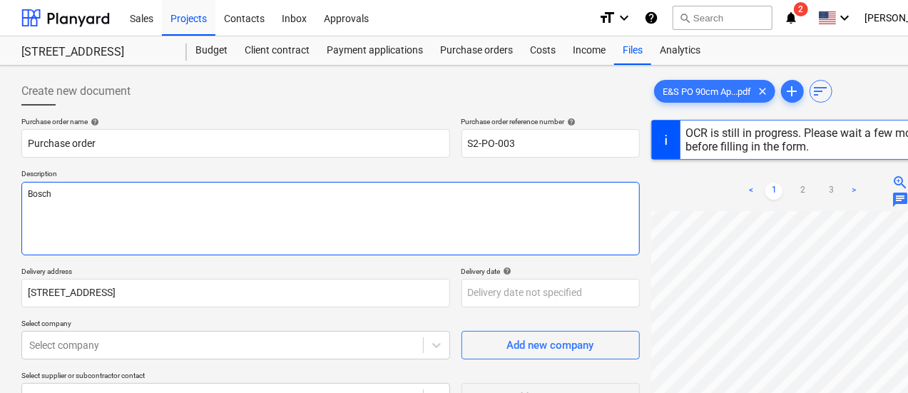
type textarea "x"
type textarea "Bosch A"
type textarea "x"
type textarea "Bosch Ap"
type textarea "x"
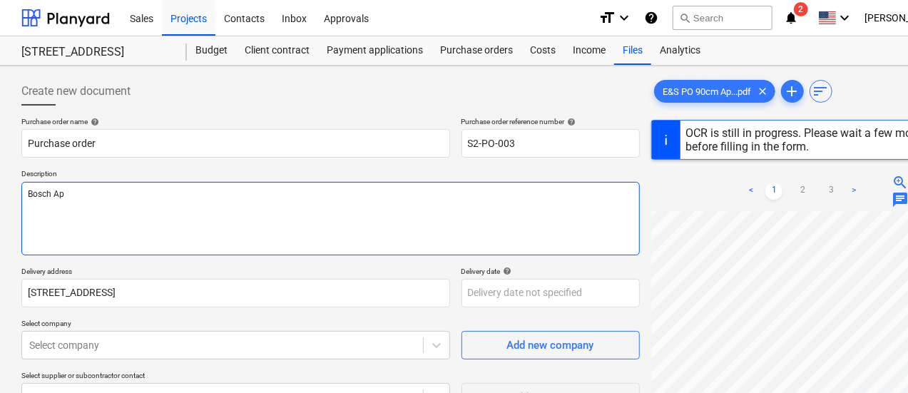
type textarea "Bosch App"
type textarea "x"
type textarea "Bosch Appl"
type textarea "x"
type textarea "Bosch Applia"
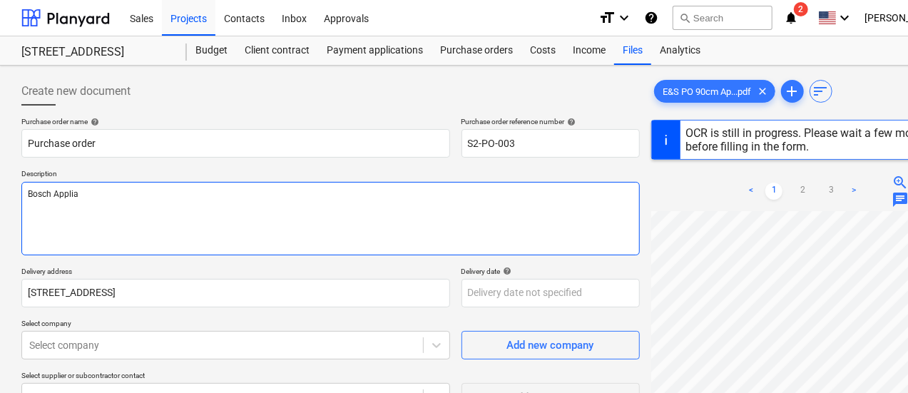
type textarea "x"
type textarea "Bosch Applian"
type textarea "x"
type textarea "Bosch Applianc"
type textarea "x"
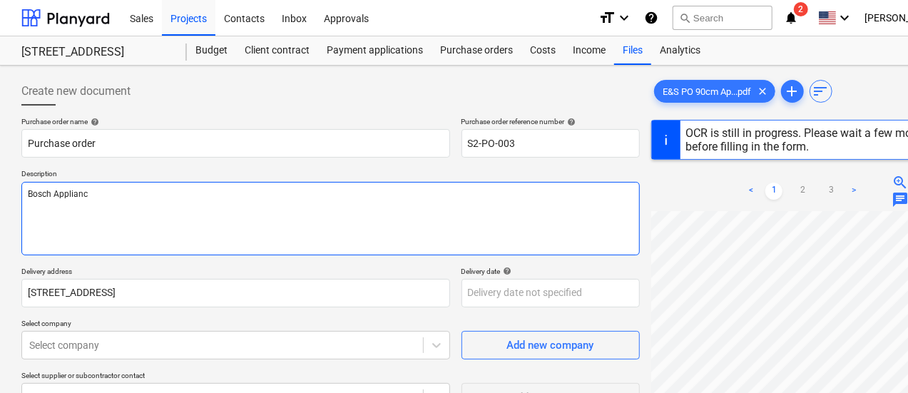
type textarea "Bosch Appliance"
type textarea "x"
type textarea "Bosch Appliance"
type textarea "x"
type textarea "Bosch Appliance O"
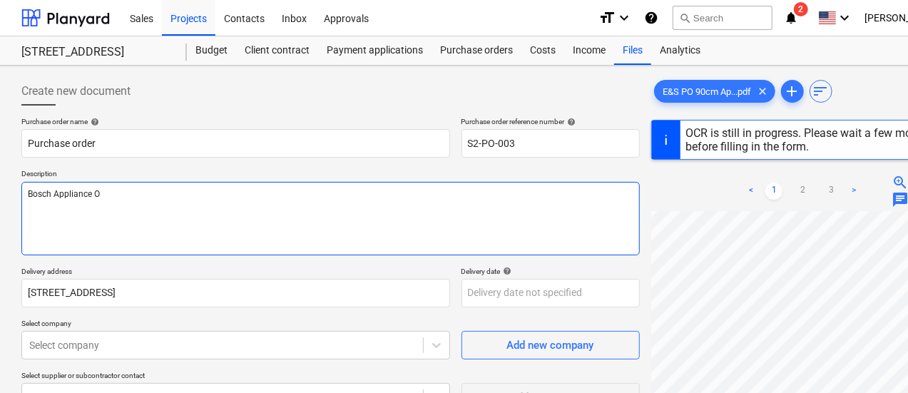
type textarea "x"
type textarea "Bosch Appliance Or"
type textarea "x"
type textarea "Bosch Appliance Ord"
type textarea "x"
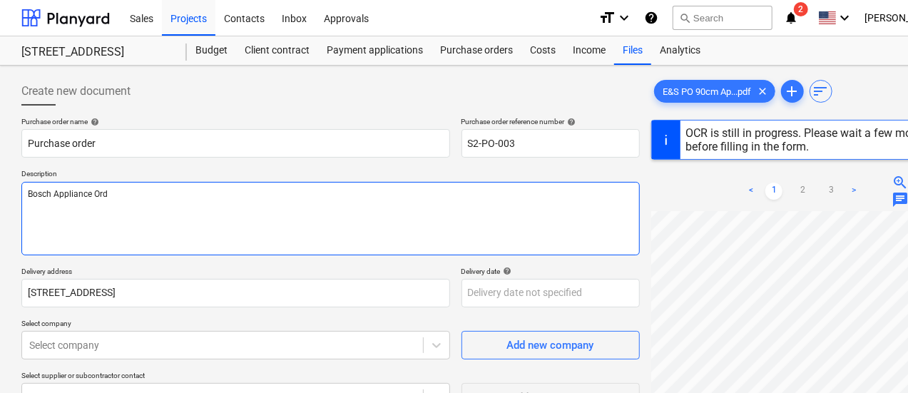
type textarea "Bosch Appliance Orde"
type textarea "x"
type textarea "Bosch Appliance Order"
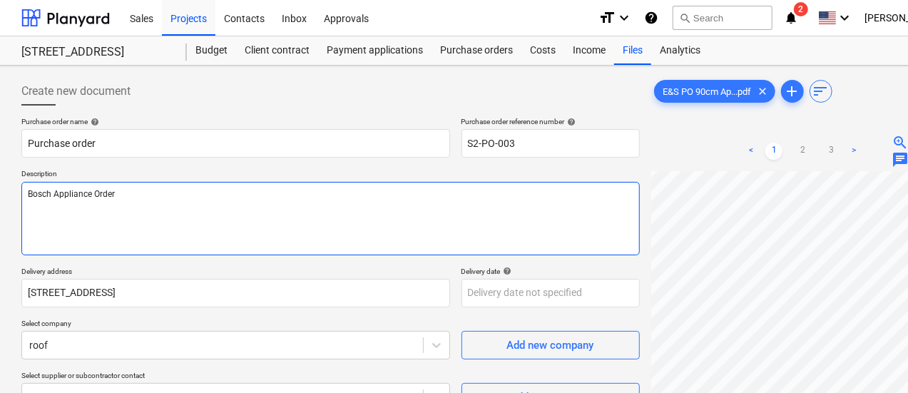
type textarea "x"
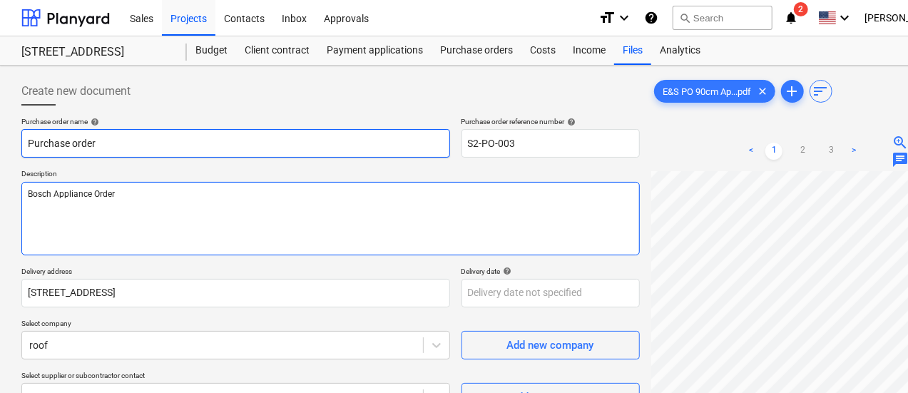
type textarea "Bosch Appliance Order"
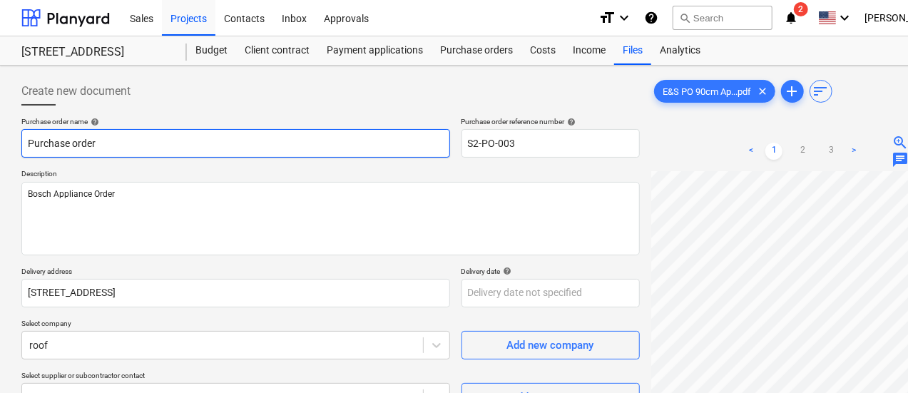
click at [64, 148] on input "Purchase order" at bounding box center [235, 143] width 429 height 29
type textarea "x"
type input "EPurchase order"
type textarea "x"
type input "E&Purchase order"
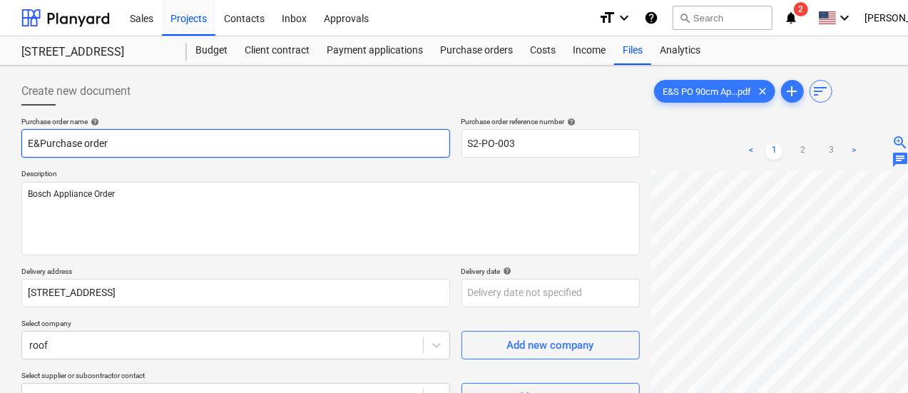
type textarea "x"
type input "E&SPurchase order"
type textarea "x"
type input "E&S Purchase order"
type textarea "x"
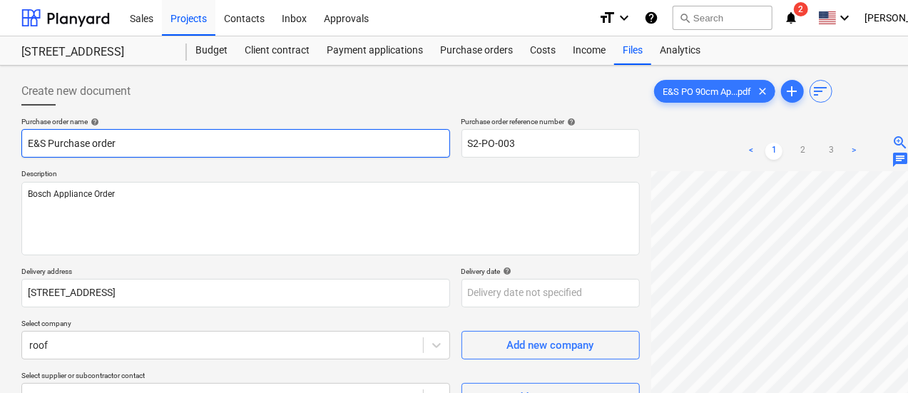
type input "E&S BPurchase order"
type textarea "x"
type input "E&S BoPurchase order"
type textarea "x"
type input "E&S BosPurchase order"
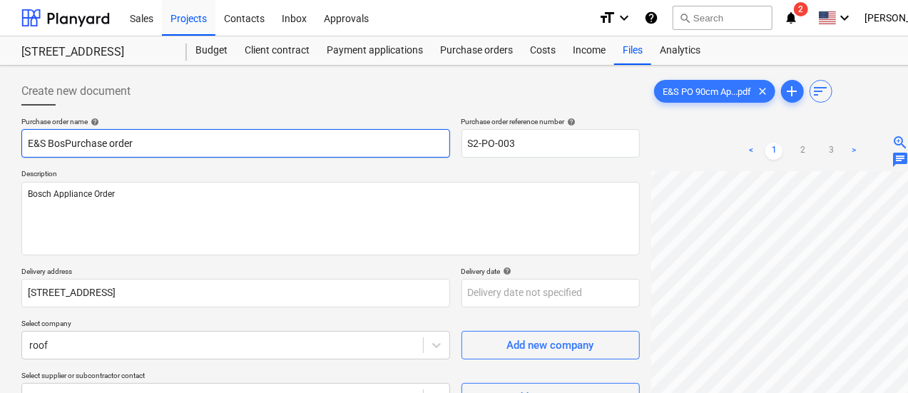
type textarea "x"
type input "E&S BoschPurchase order"
type textarea "x"
type input "E&S Bosch Purchase order"
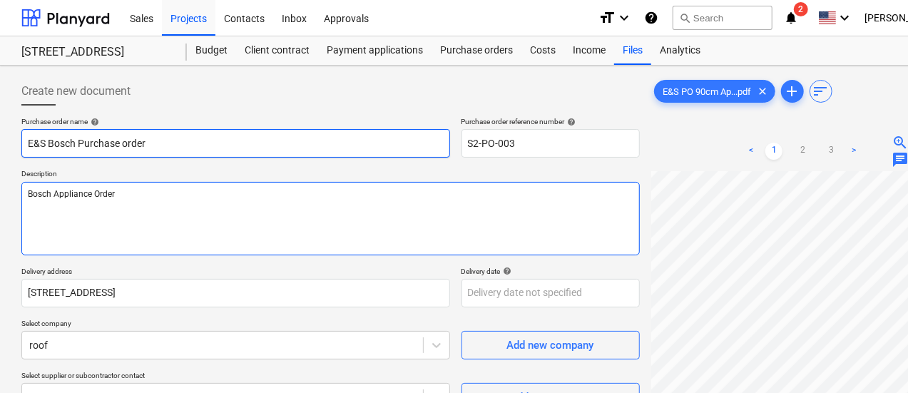
type textarea "x"
type input "E&S Bosch APurchase order"
type textarea "x"
type input "E&S Bosch ApPurchase order"
type textarea "x"
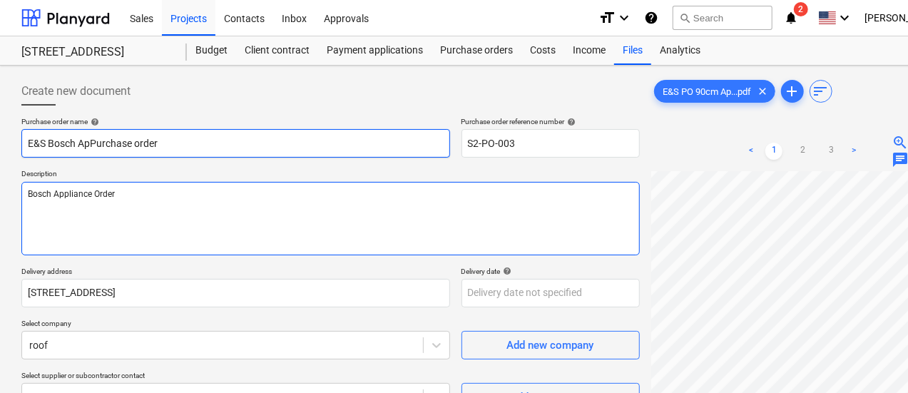
type input "E&S Bosch AppPurchase order"
type textarea "x"
type input "E&S Bosch ApplPurchase order"
type textarea "x"
type input "E&S Bosch AppliaPurchase order"
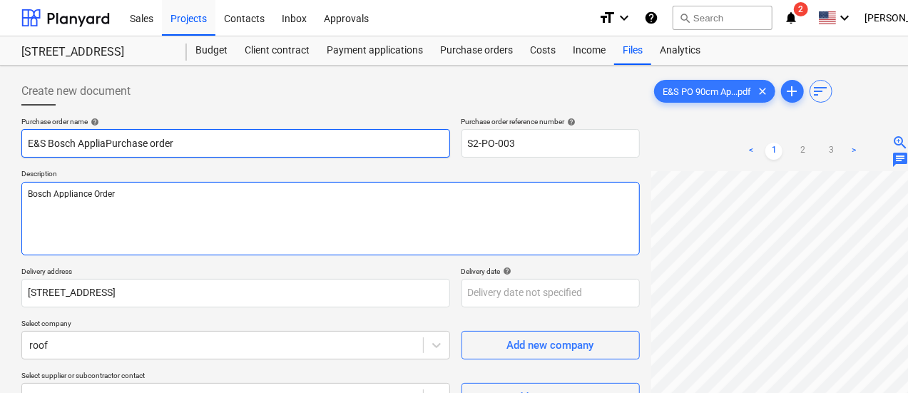
type textarea "x"
type input "E&S Bosch AppliancPurchase order"
type textarea "x"
type input "E&S Bosch AppliancePurchase order"
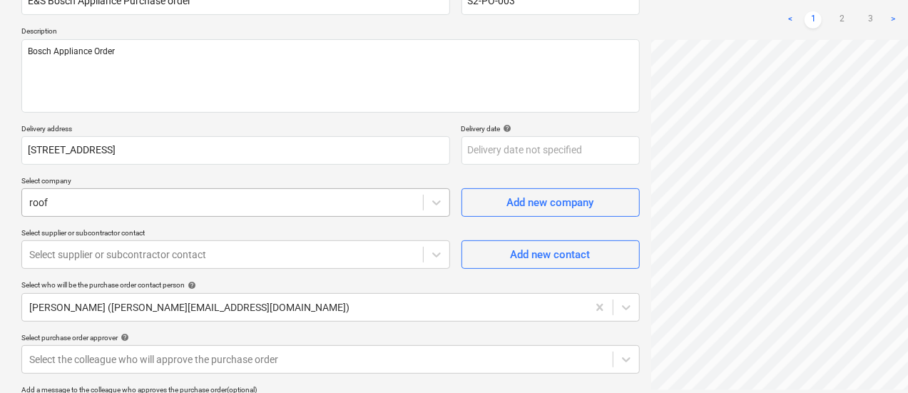
click at [229, 191] on body "Sales Projects Contacts Inbox Approvals format_size keyboard_arrow_down help se…" at bounding box center [454, 53] width 908 height 393
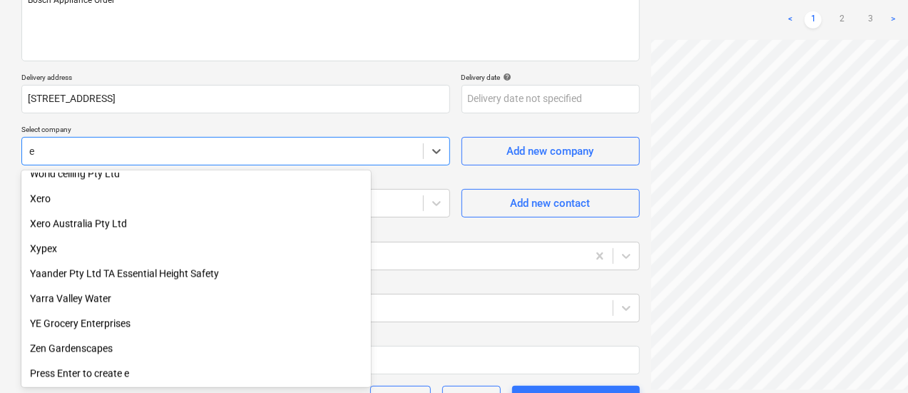
scroll to position [17917, 0]
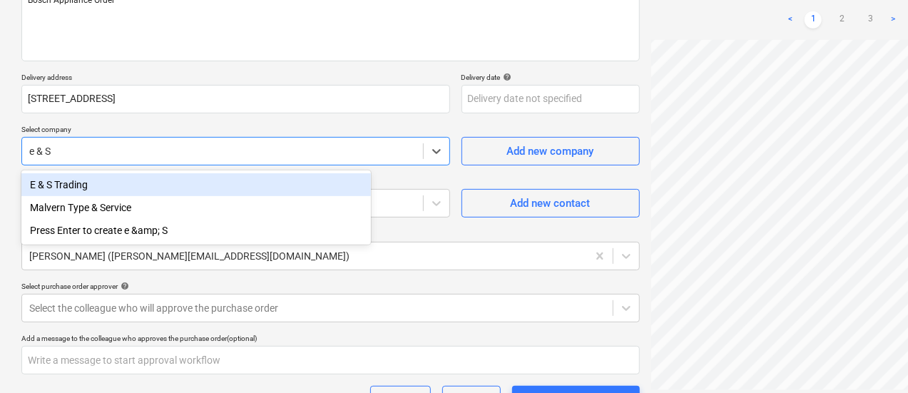
click at [222, 192] on div "E & S Trading" at bounding box center [196, 184] width 350 height 23
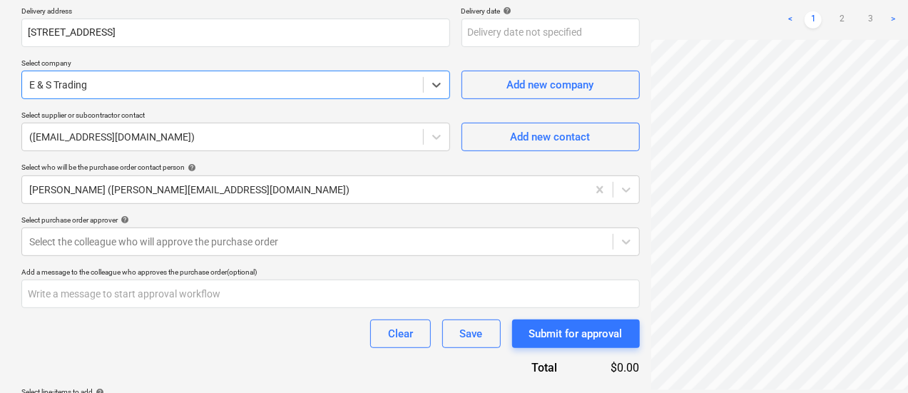
scroll to position [266, 0]
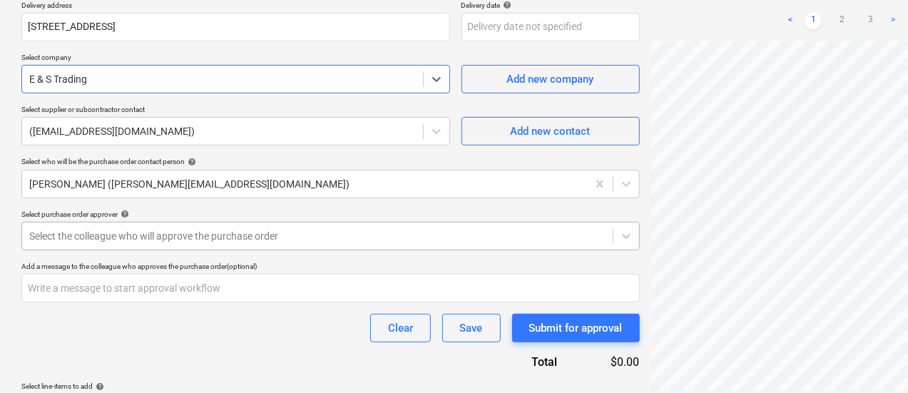
click at [320, 243] on div "Select the colleague who will approve the purchase order" at bounding box center [317, 236] width 591 height 20
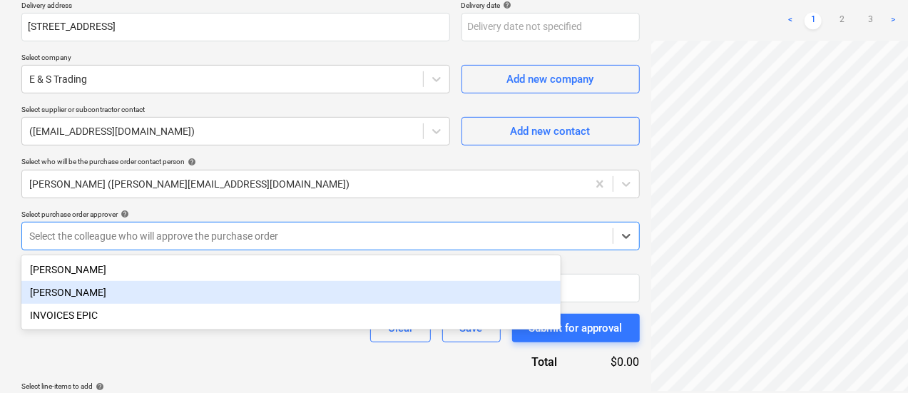
click at [235, 293] on div "[PERSON_NAME]" at bounding box center [290, 292] width 539 height 23
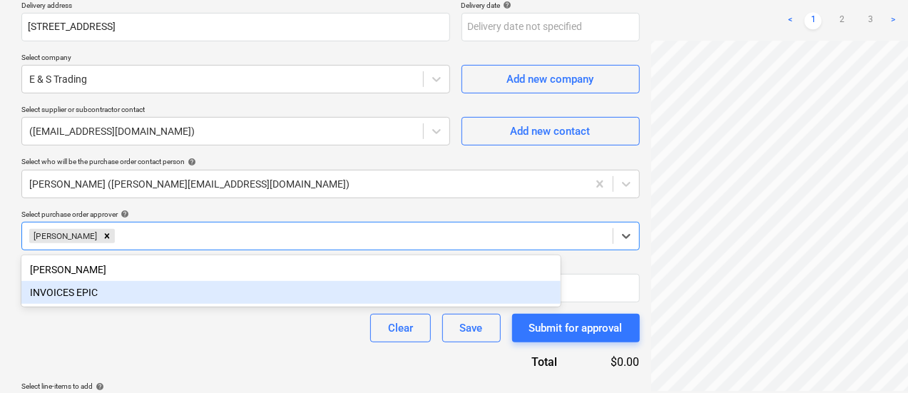
click at [220, 349] on div "Purchase order name help E&S Bosch Appliance Purchase order Purchase order refe…" at bounding box center [330, 137] width 619 height 572
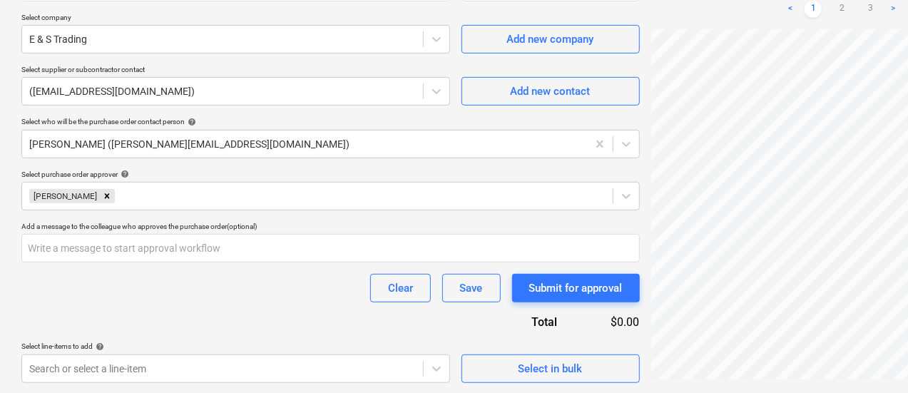
scroll to position [305, 0]
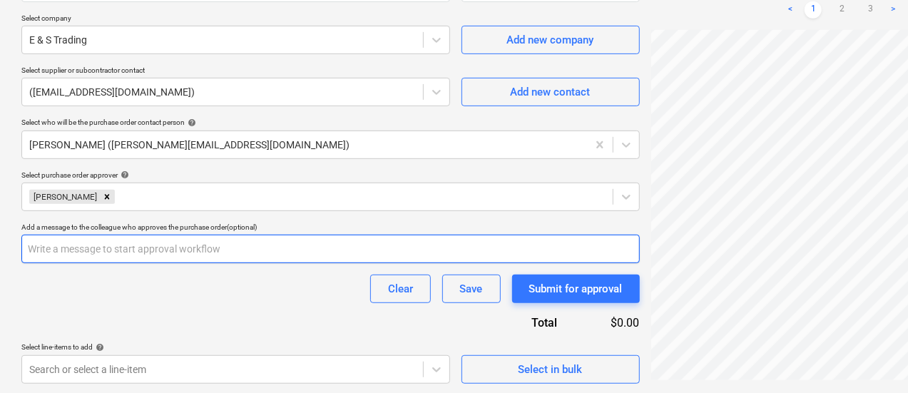
click at [227, 252] on input "text" at bounding box center [330, 249] width 619 height 29
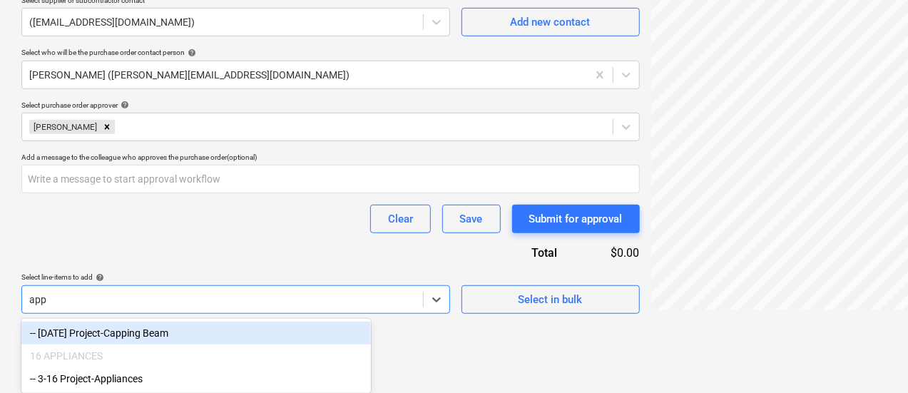
scroll to position [376, 0]
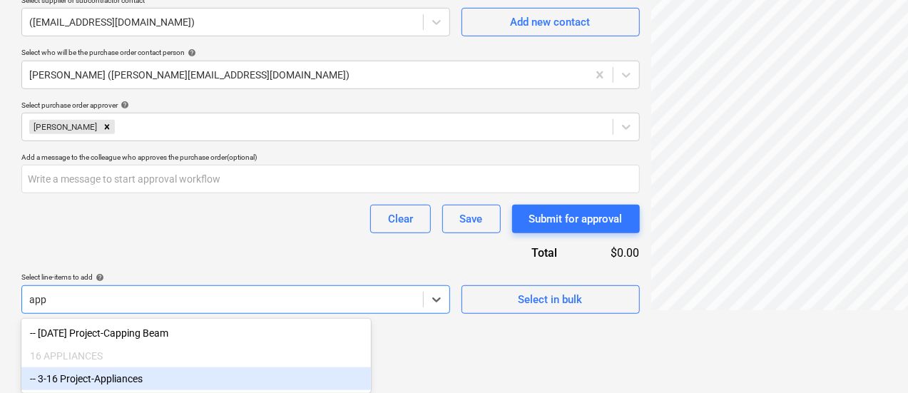
click at [202, 376] on div "-- 3-16 Project-Appliances" at bounding box center [196, 378] width 350 height 23
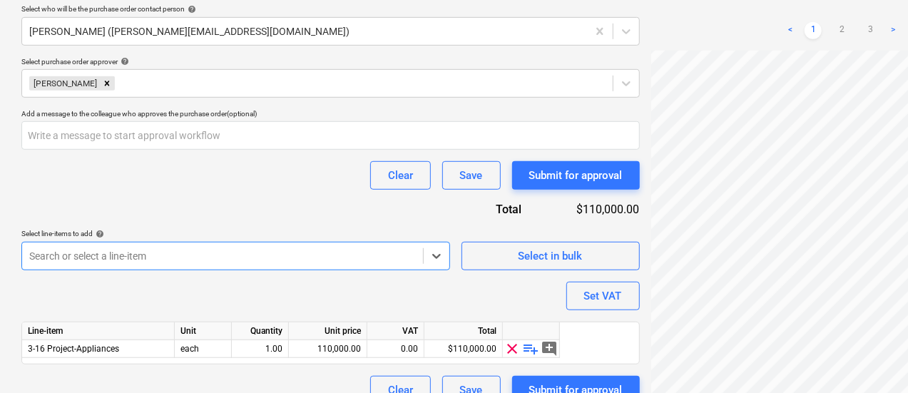
scroll to position [440, 0]
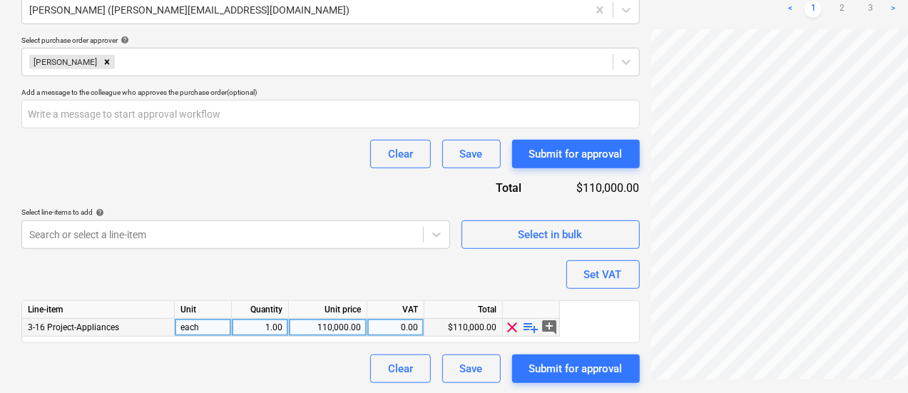
click at [532, 330] on span "playlist_add" at bounding box center [531, 327] width 17 height 17
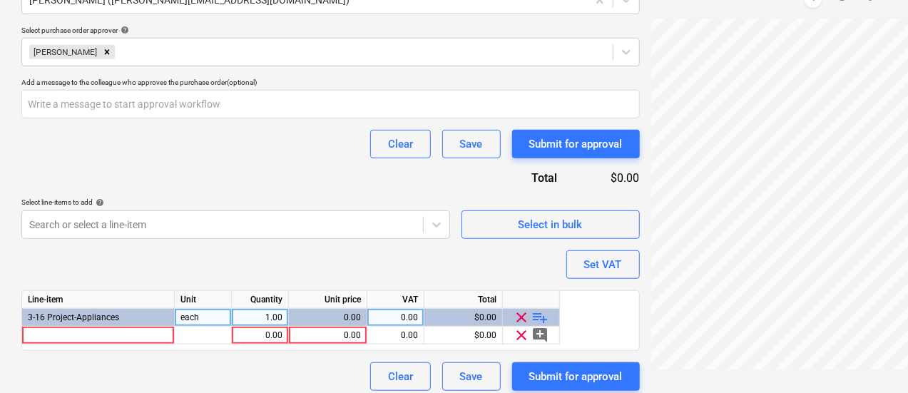
scroll to position [458, 0]
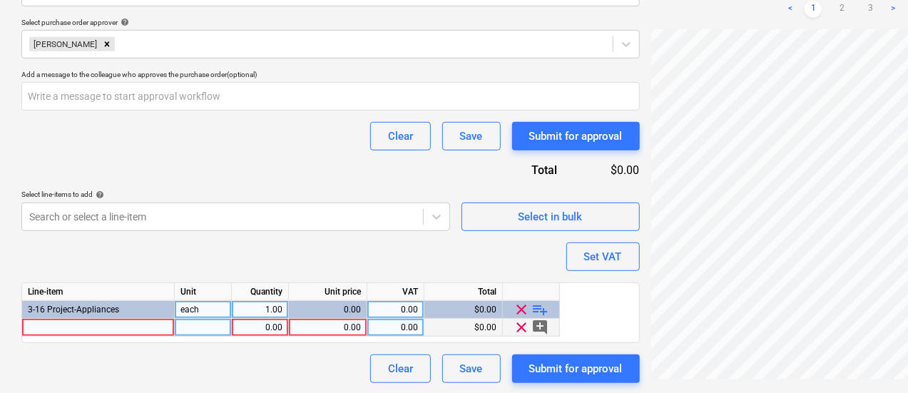
click at [124, 322] on div at bounding box center [98, 328] width 153 height 18
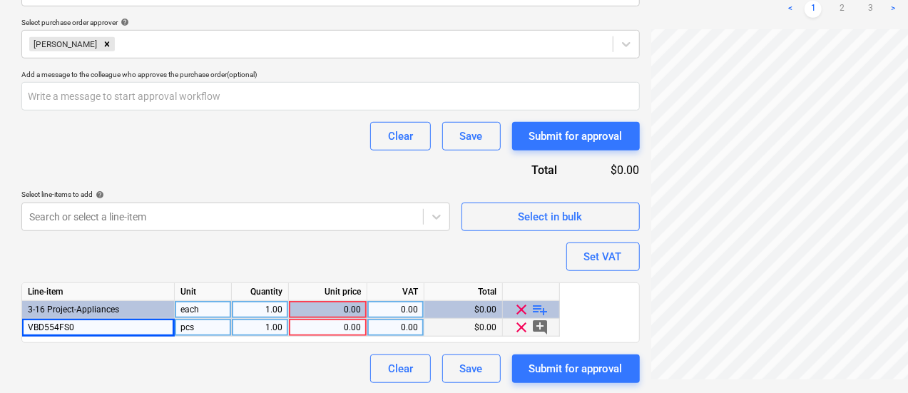
click at [30, 323] on span "VBD554FS0" at bounding box center [51, 328] width 46 height 10
click at [263, 330] on div "1.00" at bounding box center [260, 328] width 45 height 18
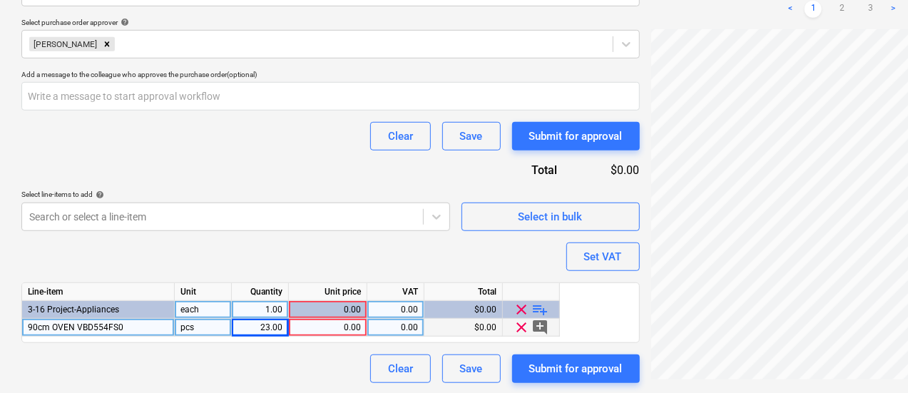
click at [342, 323] on div "0.00" at bounding box center [328, 328] width 66 height 18
click at [335, 326] on input "$2,222.73" at bounding box center [328, 327] width 78 height 17
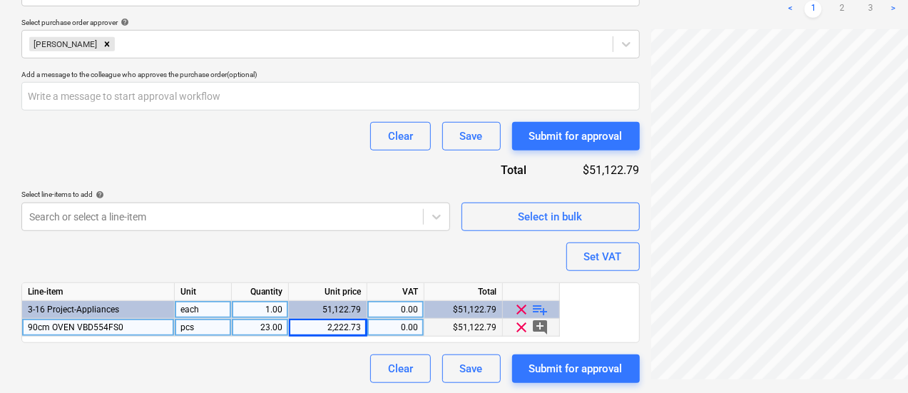
click at [543, 328] on span "add_comment" at bounding box center [540, 327] width 17 height 17
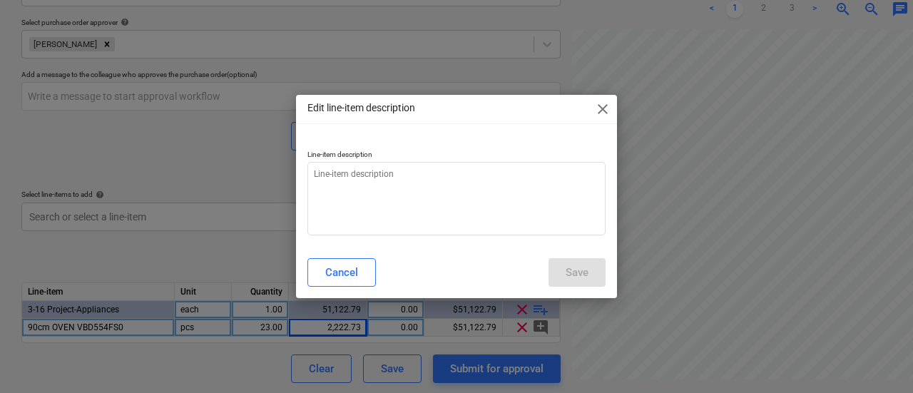
click at [601, 102] on span "close" at bounding box center [602, 109] width 17 height 17
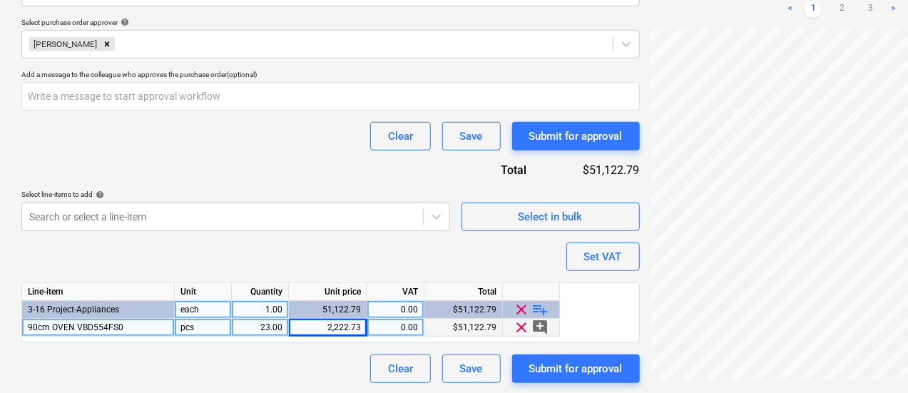
click at [537, 306] on span "playlist_add" at bounding box center [540, 309] width 17 height 17
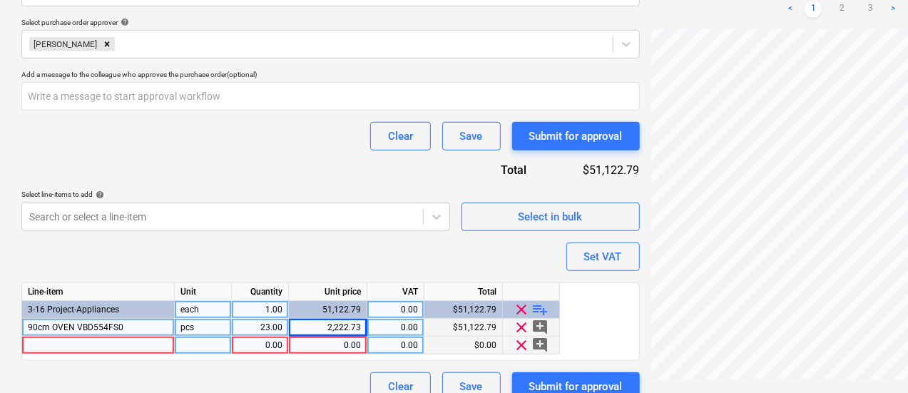
click at [98, 345] on div at bounding box center [98, 346] width 153 height 18
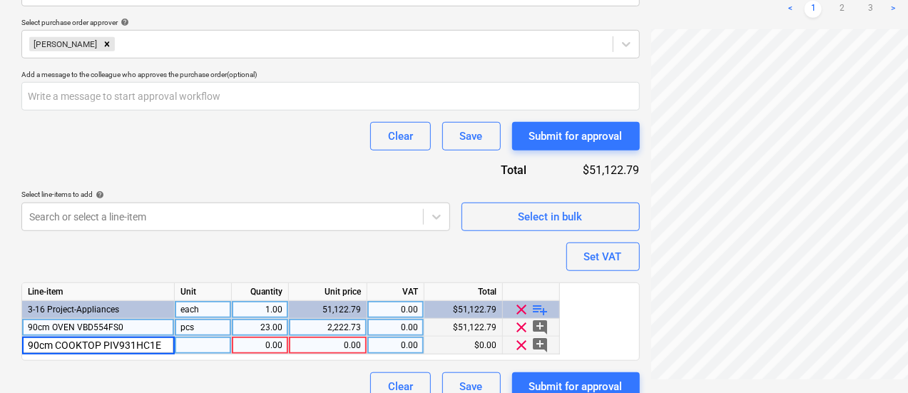
click at [268, 347] on div "0.00" at bounding box center [260, 346] width 45 height 18
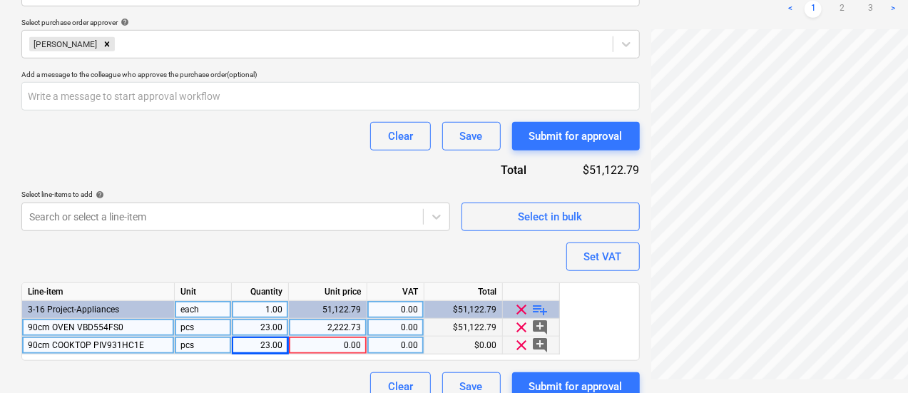
click at [350, 340] on div "0.00" at bounding box center [328, 346] width 66 height 18
click at [462, 352] on div "$0.00" at bounding box center [464, 346] width 78 height 18
click at [342, 347] on div "0.00" at bounding box center [328, 346] width 66 height 18
click at [334, 340] on input "$1,730.91" at bounding box center [328, 345] width 78 height 17
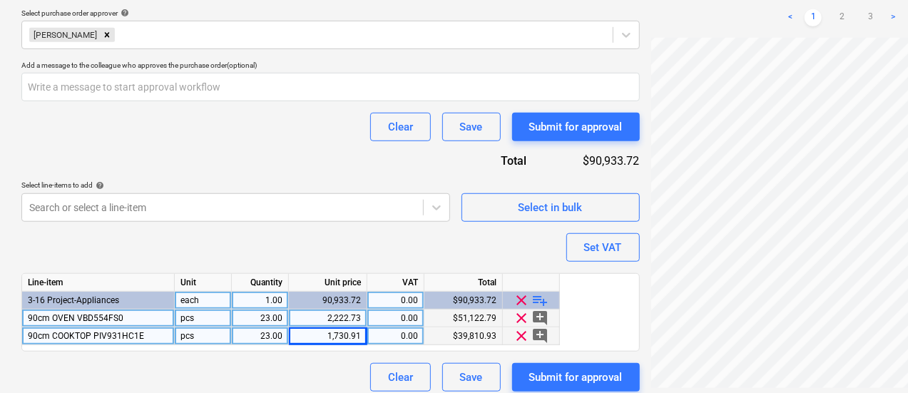
scroll to position [476, 0]
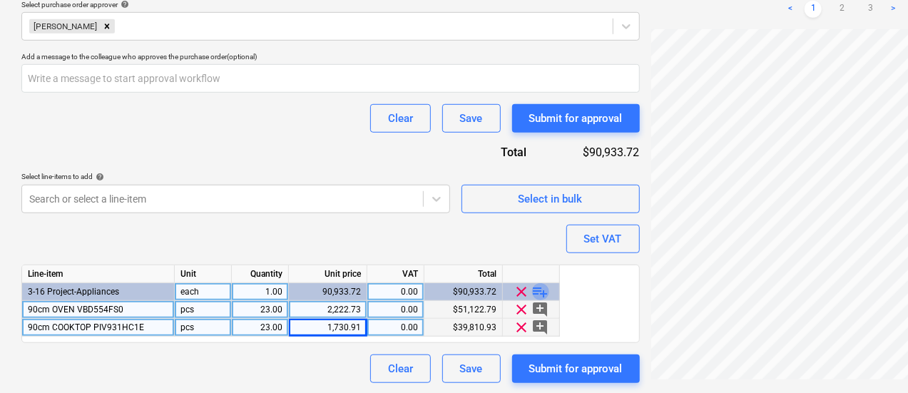
click at [537, 287] on span "playlist_add" at bounding box center [540, 291] width 17 height 17
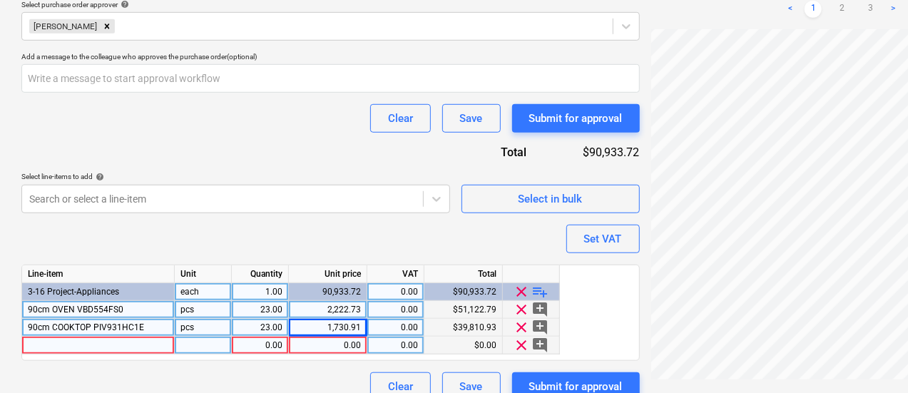
click at [140, 345] on div at bounding box center [98, 346] width 153 height 18
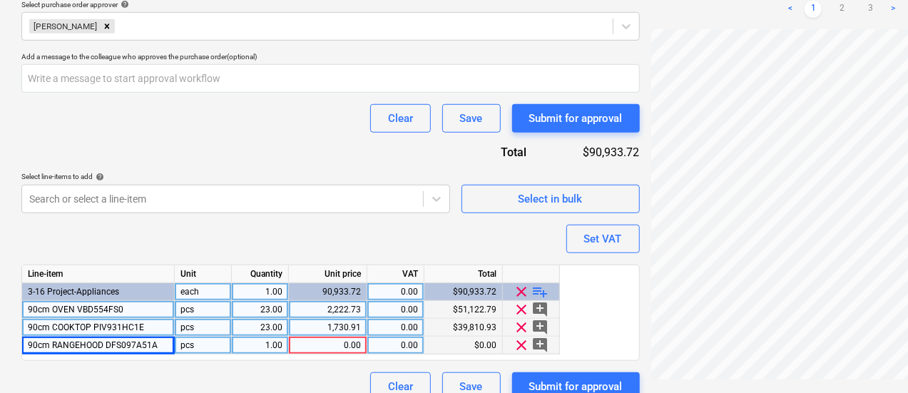
click at [348, 347] on div "0.00" at bounding box center [328, 346] width 66 height 18
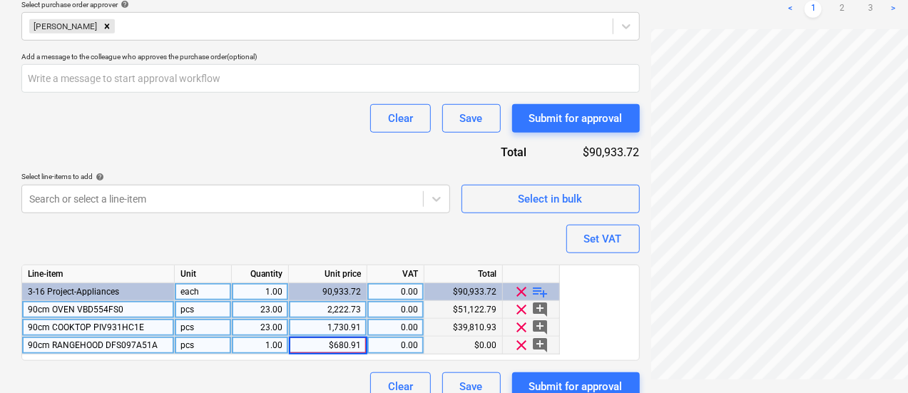
click at [334, 350] on input "$680.91" at bounding box center [328, 345] width 78 height 17
click at [260, 354] on div "Line-item Unit Quantity Unit price VAT Total 3-16 Project-Appliances each 1.00 …" at bounding box center [330, 313] width 619 height 96
click at [265, 343] on div "1.00" at bounding box center [260, 346] width 45 height 18
click at [257, 219] on div "Purchase order name help E&S Bosch Appliance Purchase order Purchase order refe…" at bounding box center [330, 21] width 619 height 760
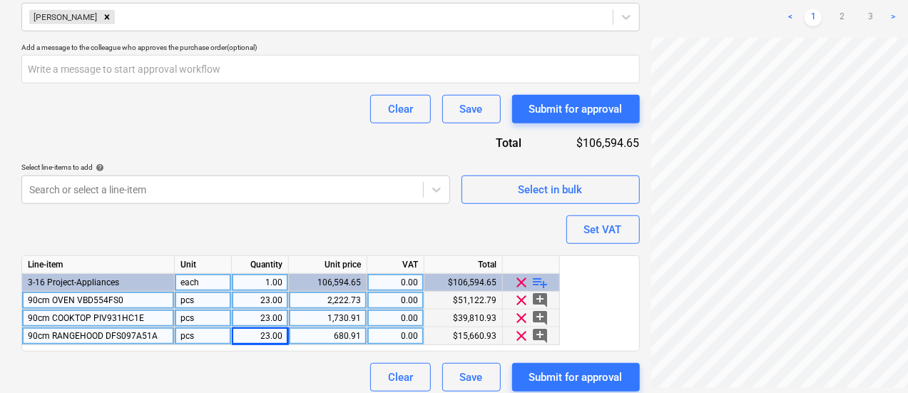
scroll to position [494, 0]
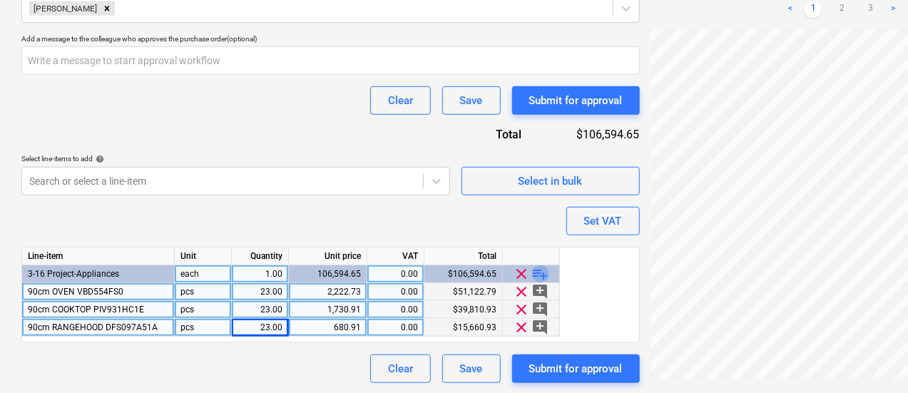
click at [542, 270] on span "playlist_add" at bounding box center [540, 273] width 17 height 17
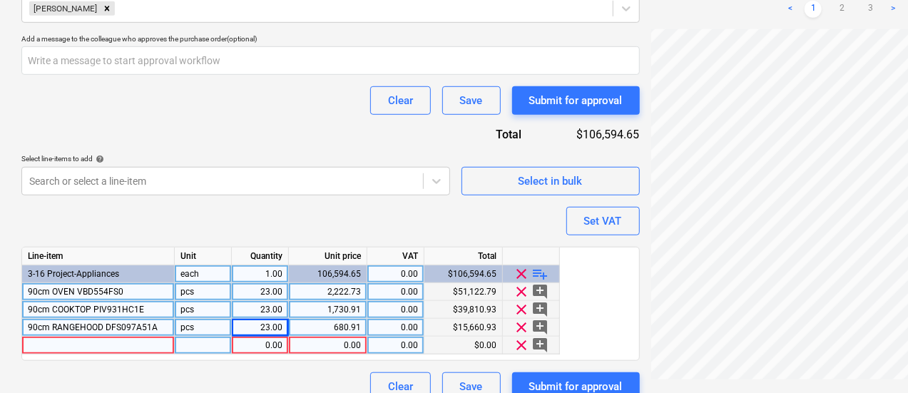
click at [57, 340] on div at bounding box center [98, 346] width 153 height 18
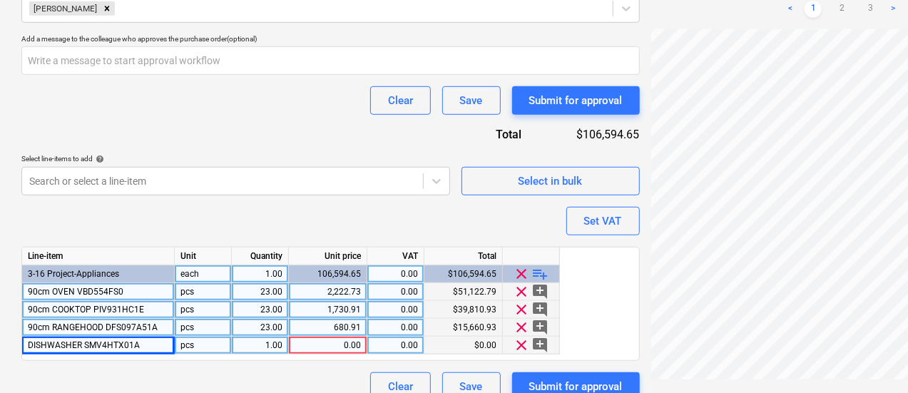
click at [270, 350] on div "1.00" at bounding box center [260, 346] width 45 height 18
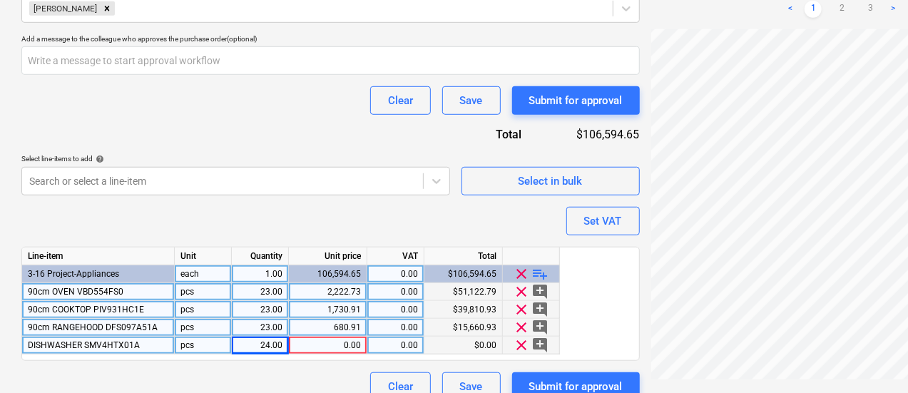
click at [333, 352] on div "0.00" at bounding box center [328, 346] width 66 height 18
click at [345, 344] on div "0.00" at bounding box center [328, 346] width 66 height 18
click at [345, 344] on input at bounding box center [328, 345] width 78 height 17
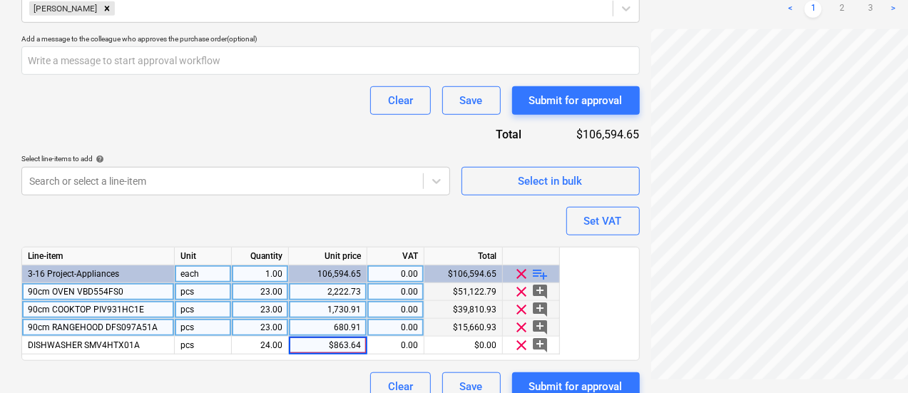
drag, startPoint x: 338, startPoint y: 345, endPoint x: 338, endPoint y: 360, distance: 14.3
click at [337, 346] on input "$863.64" at bounding box center [328, 345] width 78 height 17
click at [235, 226] on div "Purchase order name help E&S Bosch Appliance Purchase order Purchase order refe…" at bounding box center [330, 12] width 619 height 778
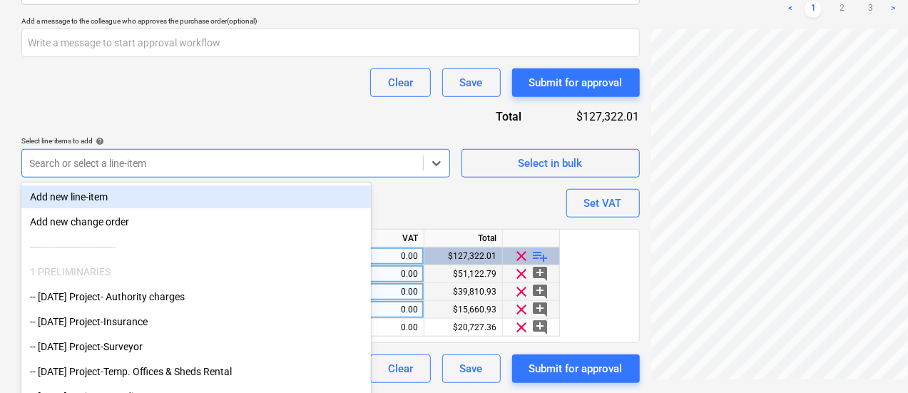
scroll to position [517, 0]
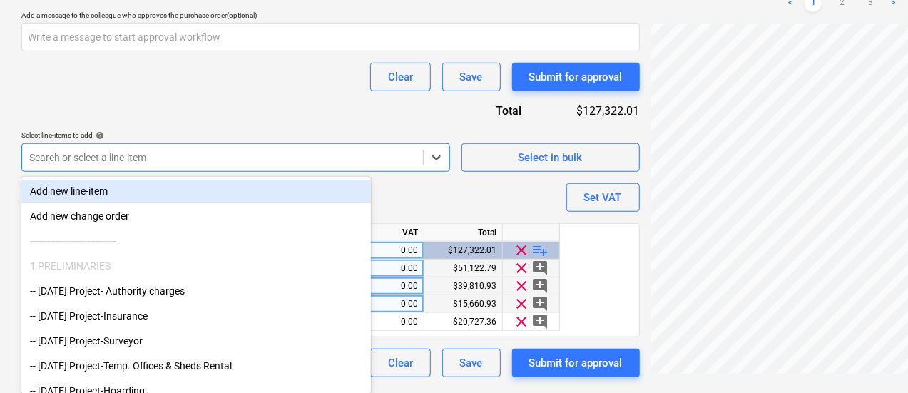
click at [267, 158] on div at bounding box center [222, 158] width 387 height 14
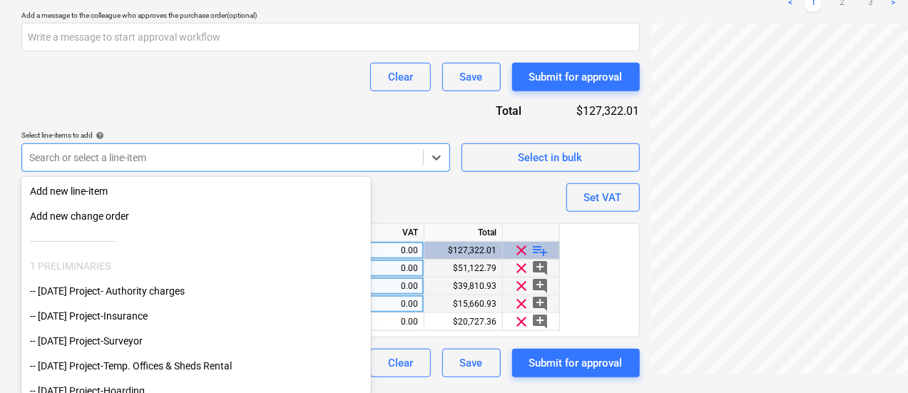
drag, startPoint x: 43, startPoint y: 91, endPoint x: 70, endPoint y: 82, distance: 28.4
click at [46, 91] on div "Clear Save Submit for approval" at bounding box center [330, 77] width 619 height 29
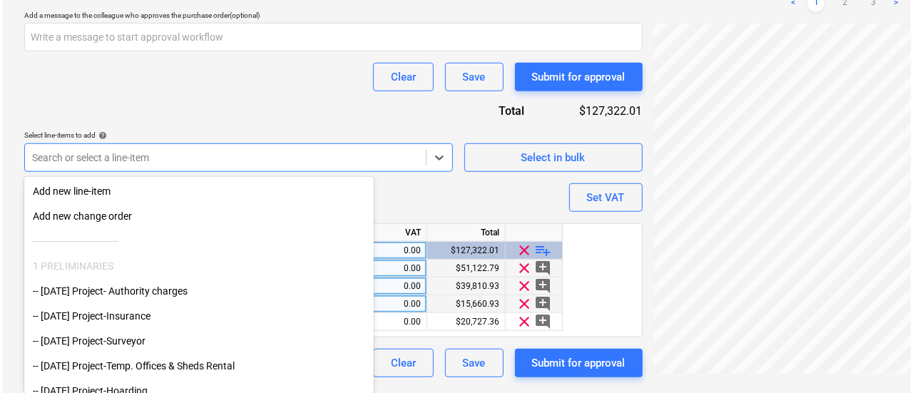
scroll to position [512, 0]
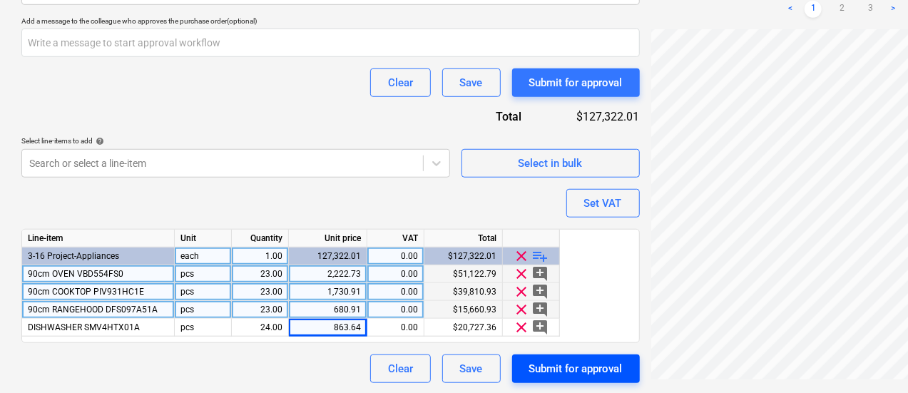
click at [529, 372] on div "Submit for approval" at bounding box center [575, 369] width 93 height 19
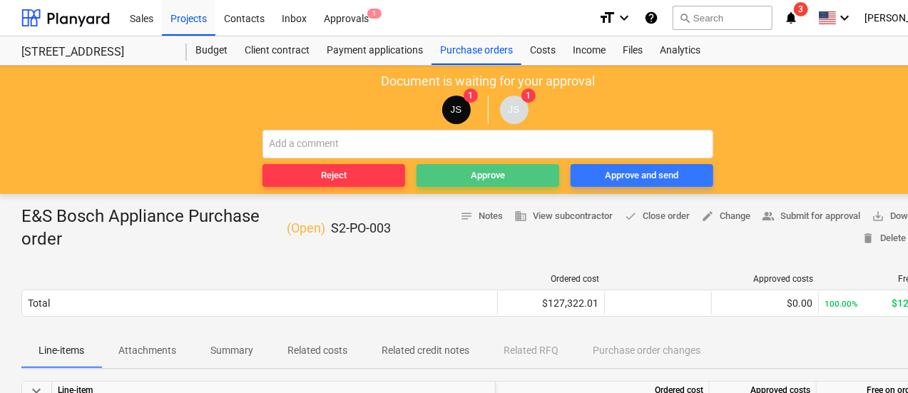
click at [481, 176] on div "Approve" at bounding box center [488, 176] width 34 height 16
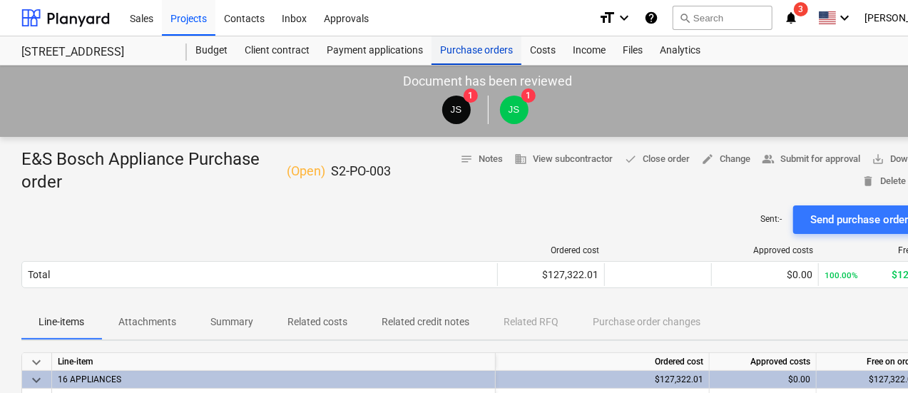
click at [460, 47] on div "Purchase orders" at bounding box center [477, 50] width 90 height 29
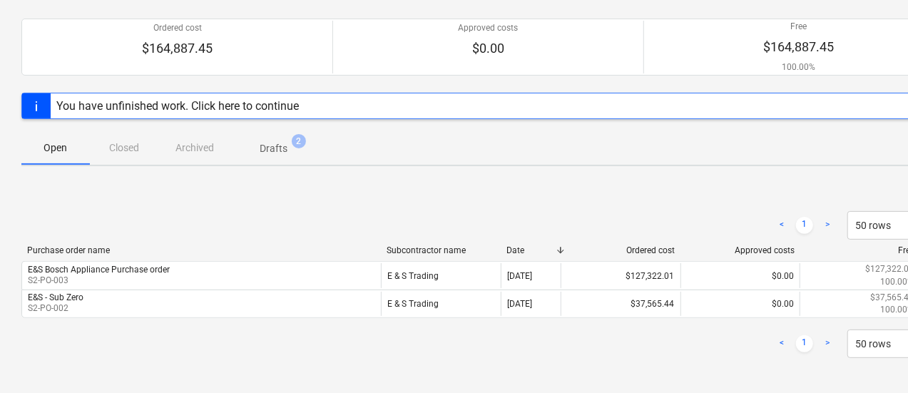
scroll to position [128, 0]
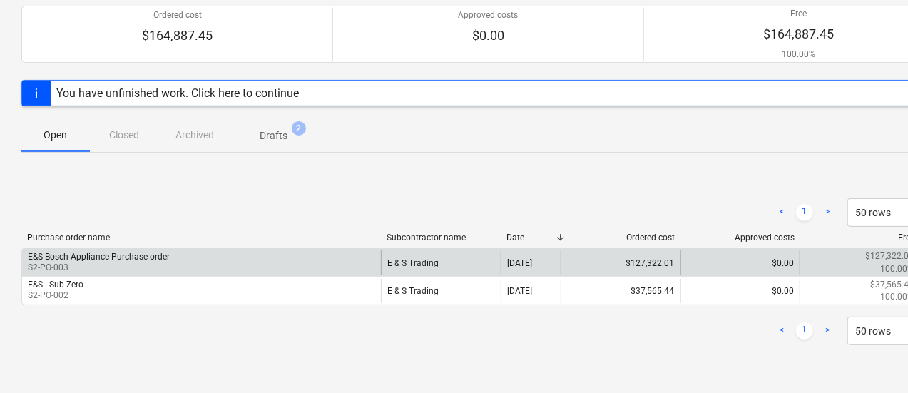
click at [138, 263] on p "S2-PO-003" at bounding box center [99, 268] width 142 height 12
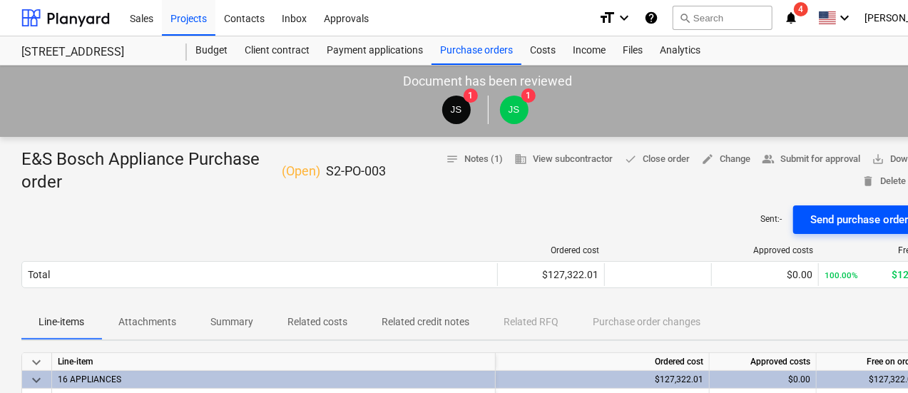
scroll to position [0, 67]
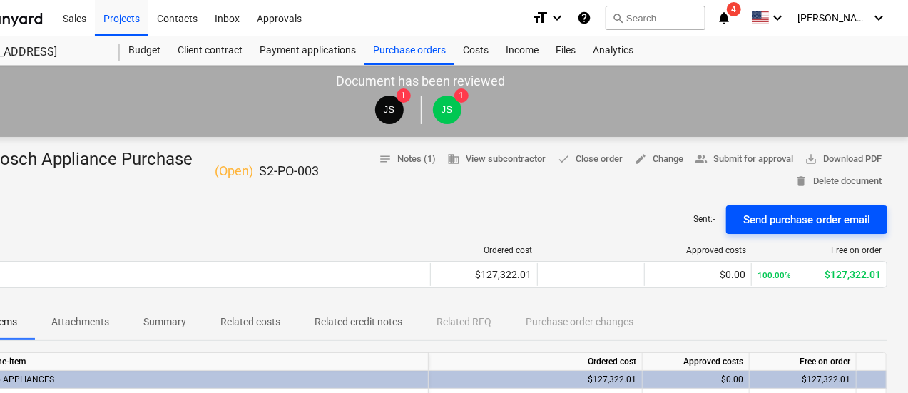
drag, startPoint x: 495, startPoint y: 239, endPoint x: 771, endPoint y: 215, distance: 276.4
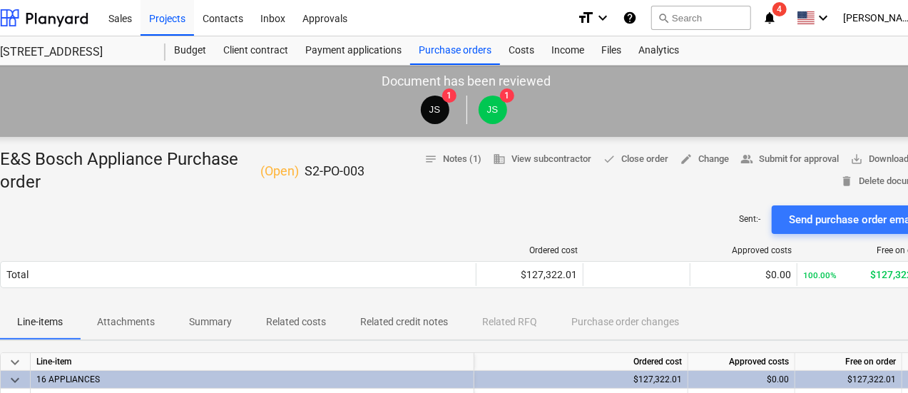
scroll to position [0, 0]
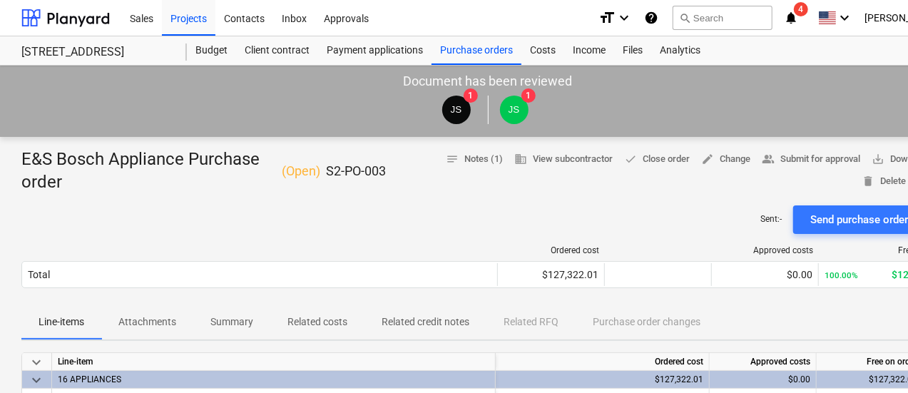
drag, startPoint x: 749, startPoint y: 211, endPoint x: 550, endPoint y: 219, distance: 199.2
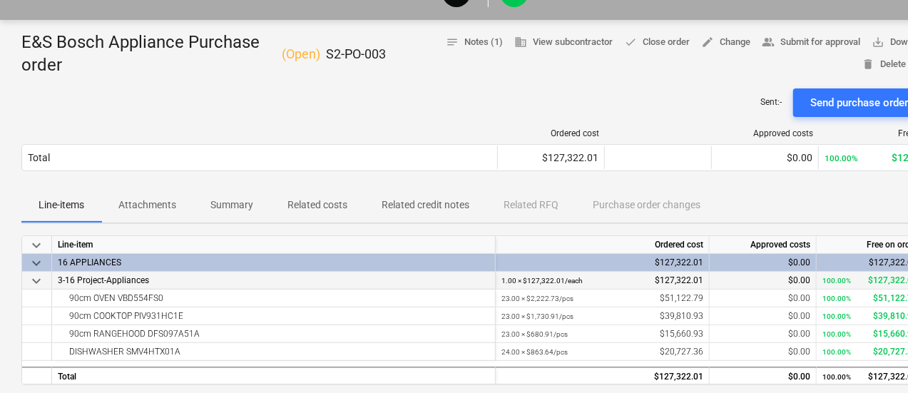
scroll to position [104, 0]
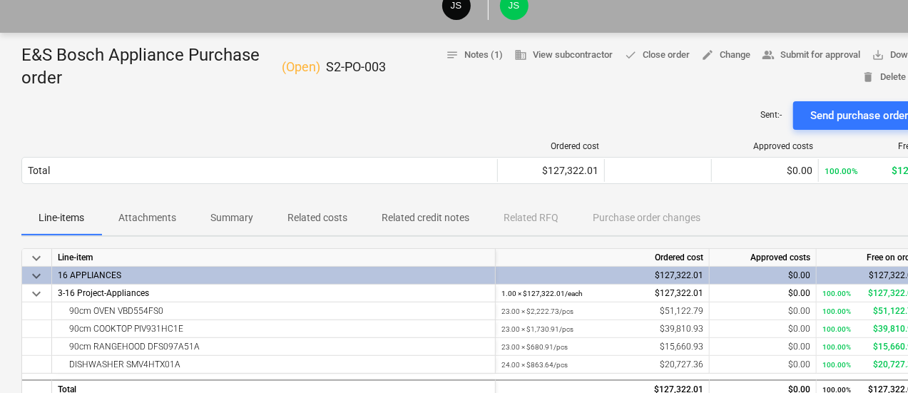
click at [140, 223] on p "Attachments" at bounding box center [147, 217] width 58 height 15
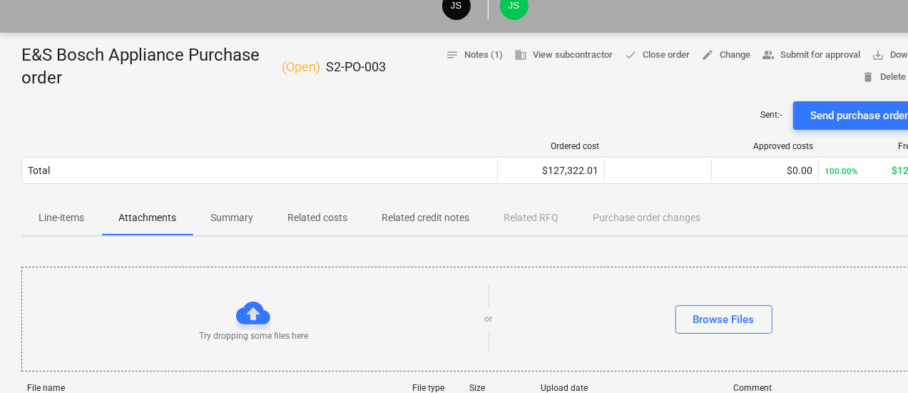
click at [153, 55] on div "E&S Bosch Appliance Purchase order ( Open ) S2-PO-003" at bounding box center [203, 67] width 365 height 46
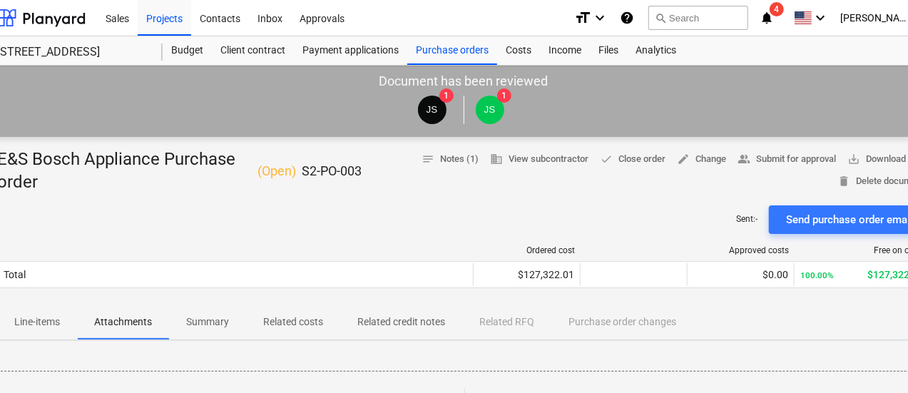
scroll to position [0, 67]
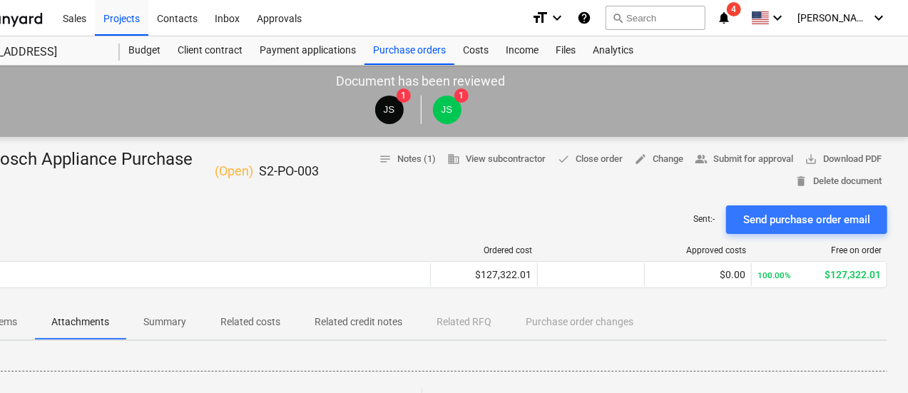
drag, startPoint x: 518, startPoint y: 212, endPoint x: 607, endPoint y: 205, distance: 88.7
click at [661, 162] on span "edit Change" at bounding box center [658, 159] width 49 height 16
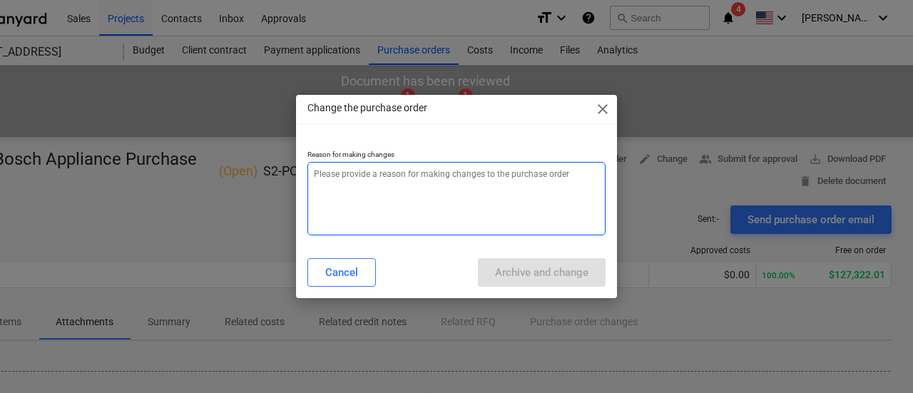
click at [534, 208] on textarea at bounding box center [457, 198] width 298 height 73
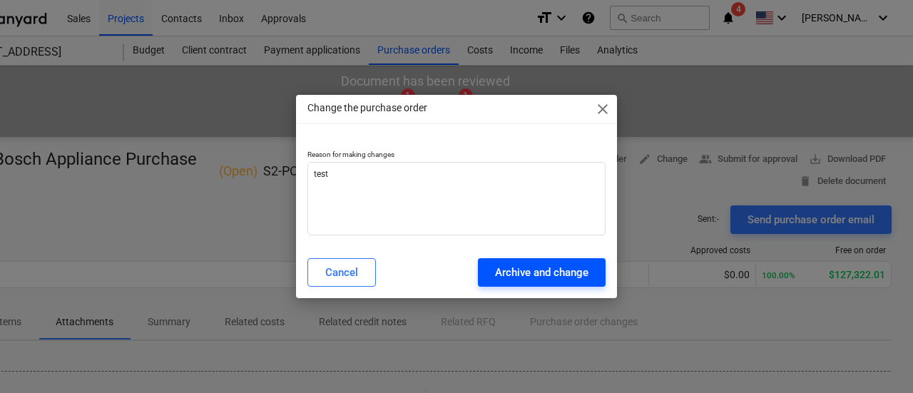
click at [509, 273] on div "Archive and change" at bounding box center [541, 272] width 93 height 19
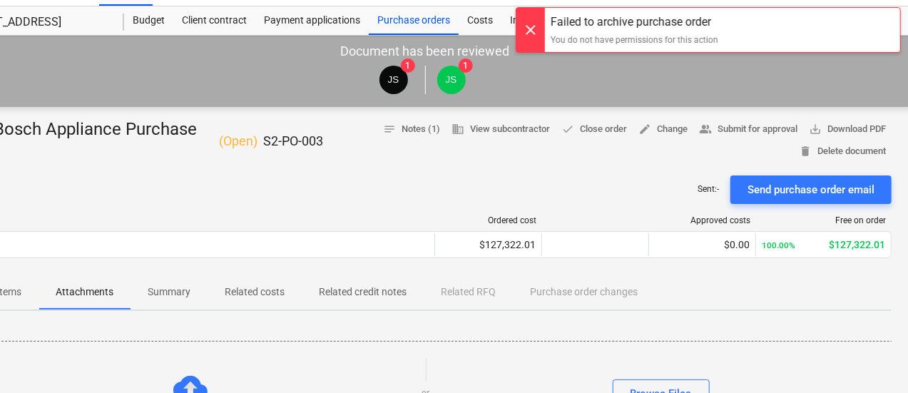
drag, startPoint x: 585, startPoint y: 260, endPoint x: 591, endPoint y: 310, distance: 50.3
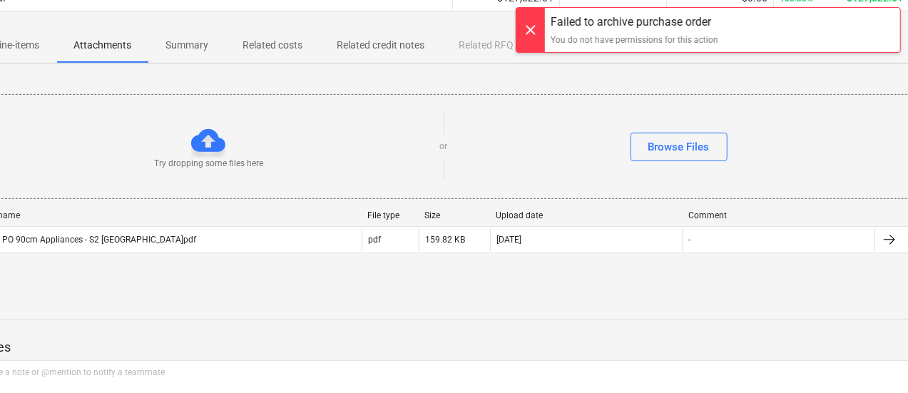
scroll to position [358, 12]
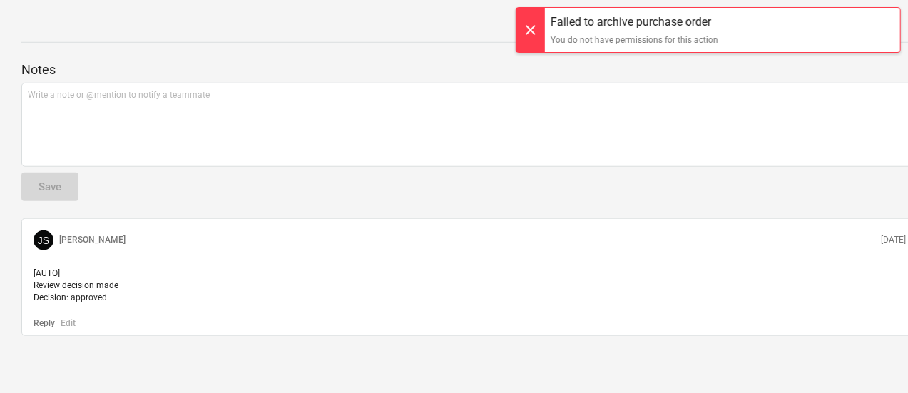
drag, startPoint x: 602, startPoint y: 258, endPoint x: 521, endPoint y: 357, distance: 128.4
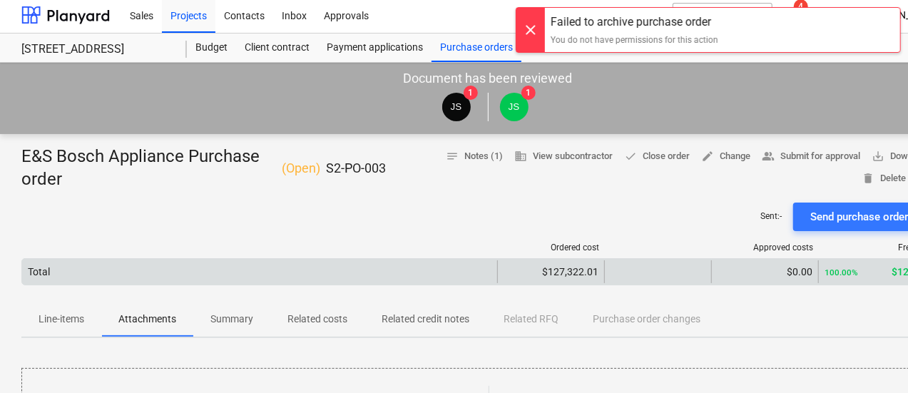
scroll to position [0, 0]
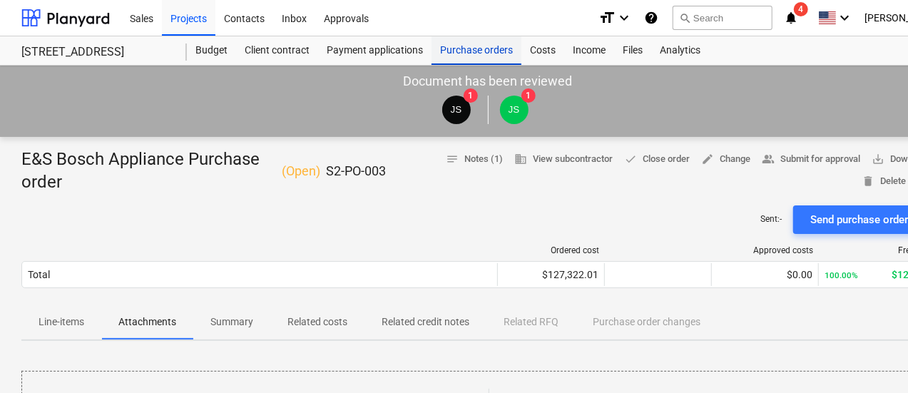
click at [473, 55] on div "Purchase orders" at bounding box center [477, 50] width 90 height 29
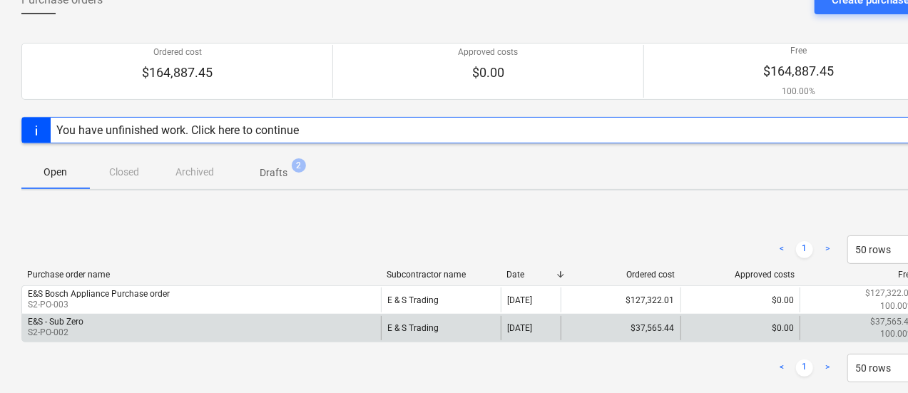
scroll to position [136, 0]
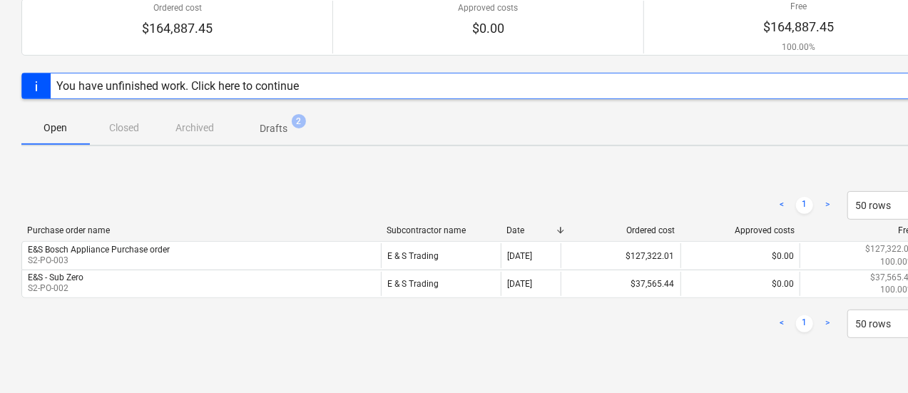
click at [271, 121] on span "Drafts 2" at bounding box center [273, 128] width 51 height 14
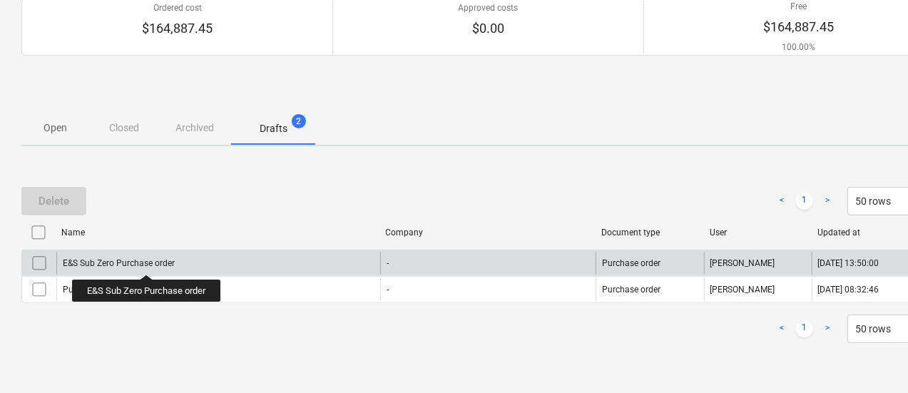
click at [148, 262] on div "E&S Sub Zero Purchase order" at bounding box center [119, 263] width 112 height 10
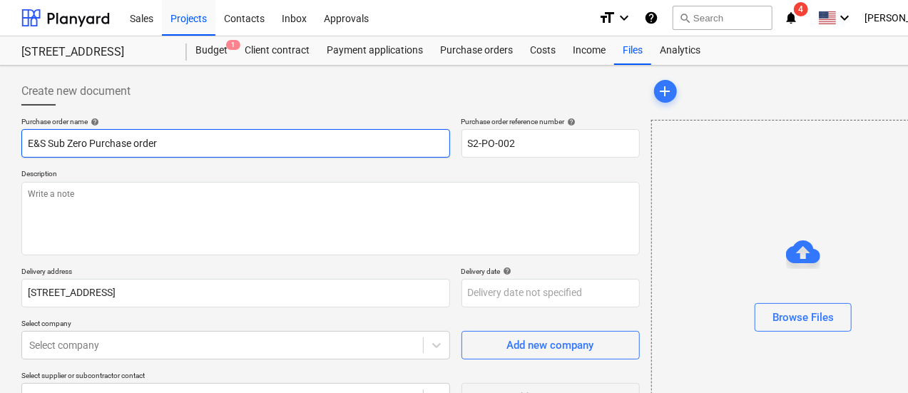
drag, startPoint x: 175, startPoint y: 140, endPoint x: 91, endPoint y: 151, distance: 84.2
click at [91, 151] on input "E&S Sub Zero Purchase order" at bounding box center [235, 143] width 429 height 29
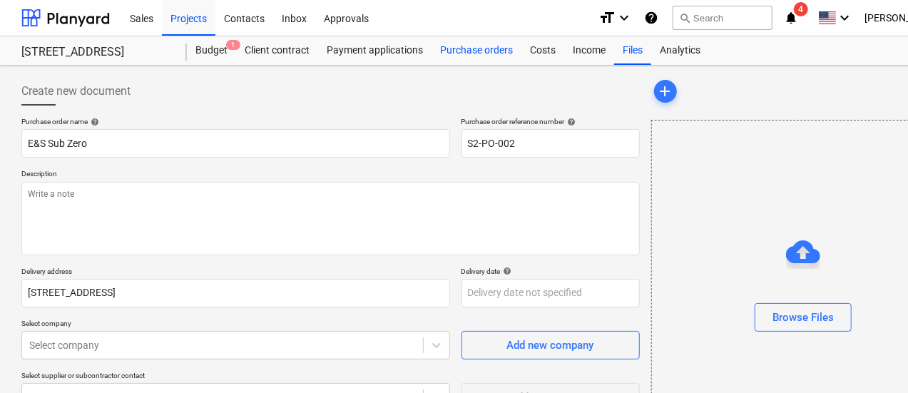
click at [474, 44] on div "Purchase orders" at bounding box center [477, 50] width 90 height 29
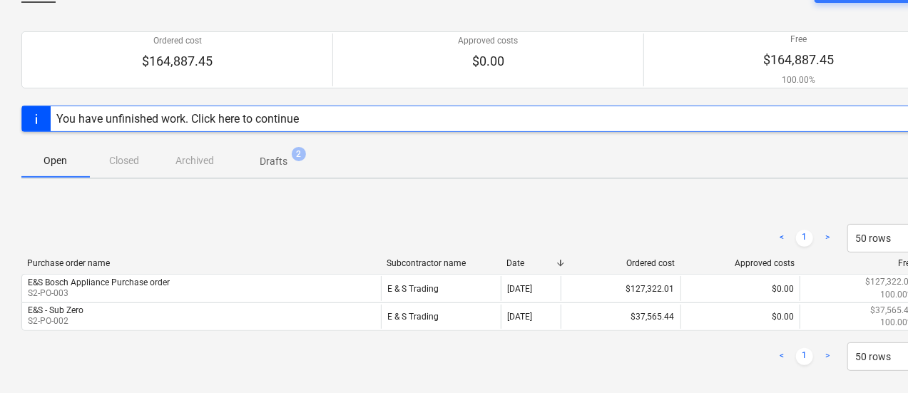
scroll to position [136, 0]
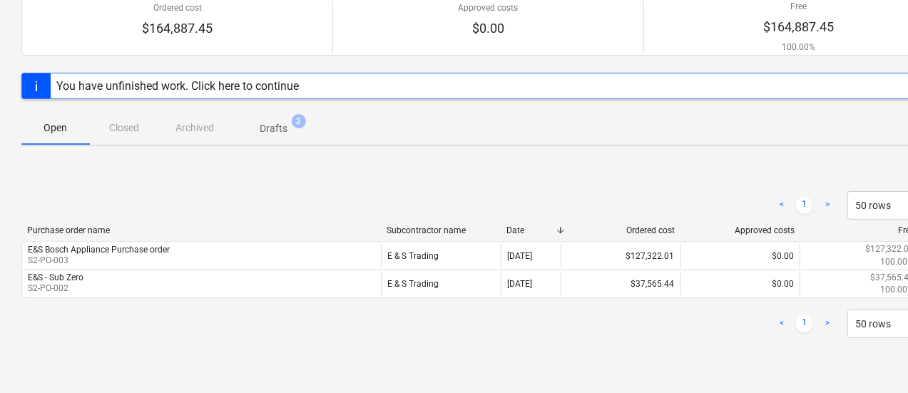
click at [67, 129] on p "Open" at bounding box center [56, 128] width 34 height 15
click at [289, 126] on span "Drafts 2" at bounding box center [273, 128] width 51 height 15
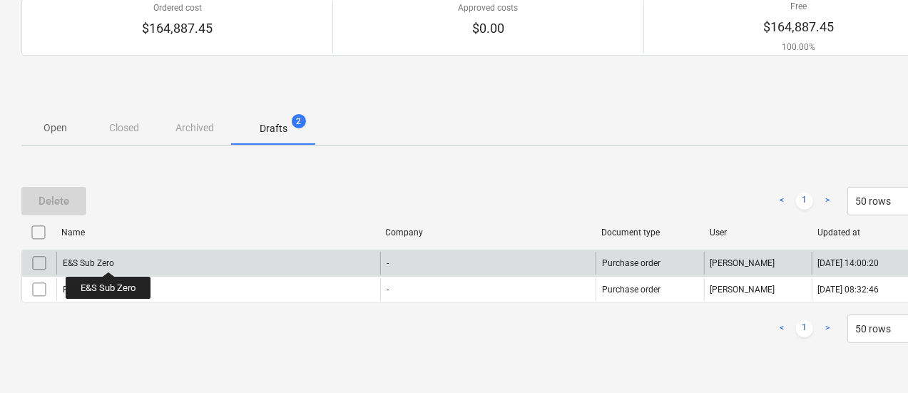
click at [108, 259] on div "E&S Sub Zero" at bounding box center [88, 263] width 51 height 10
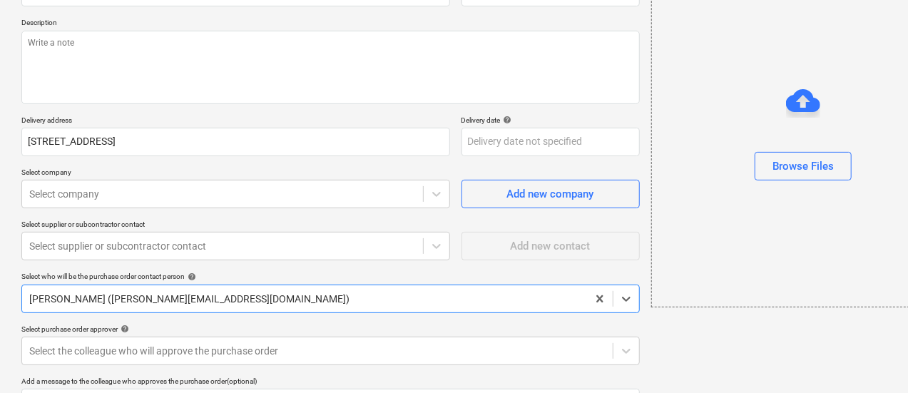
scroll to position [306, 0]
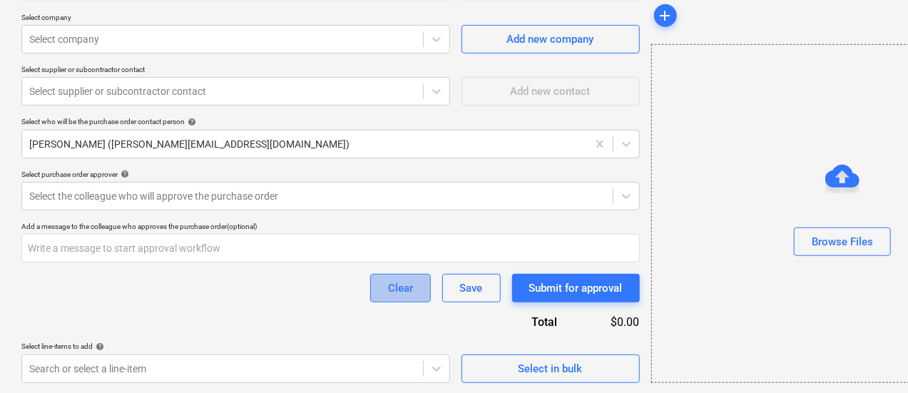
click at [388, 283] on div "Clear" at bounding box center [400, 288] width 25 height 19
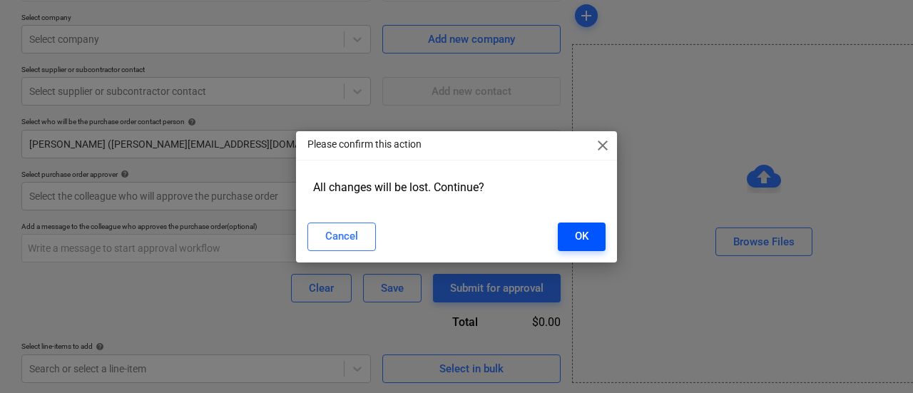
click at [575, 229] on div "OK" at bounding box center [582, 236] width 14 height 19
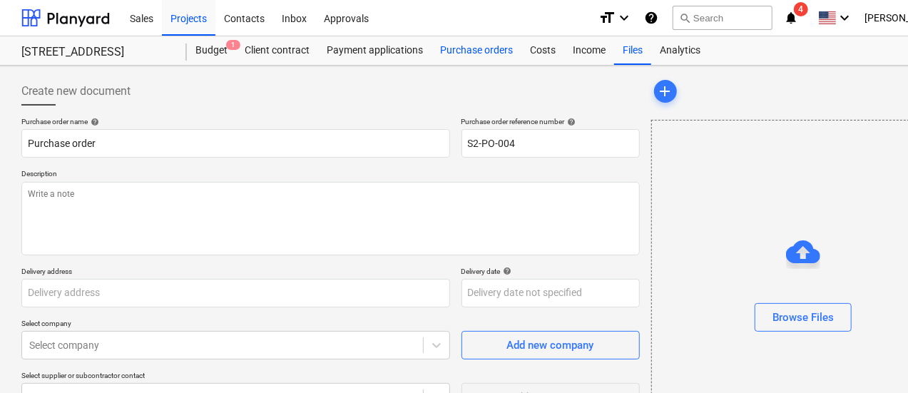
click at [467, 48] on div "Purchase orders" at bounding box center [477, 50] width 90 height 29
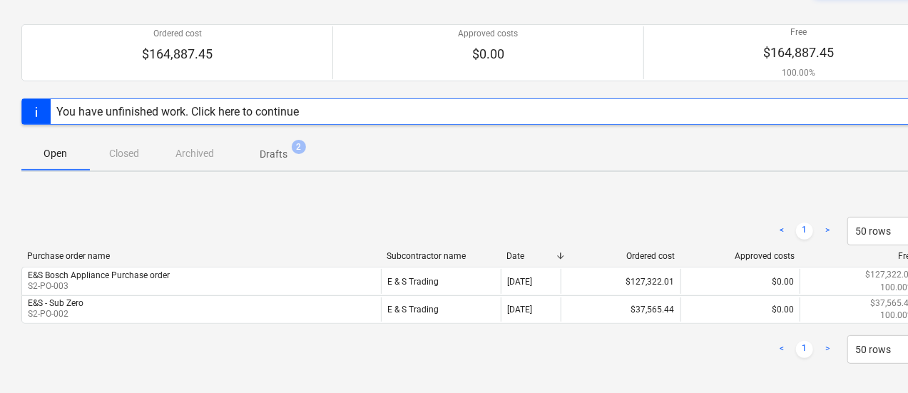
scroll to position [136, 0]
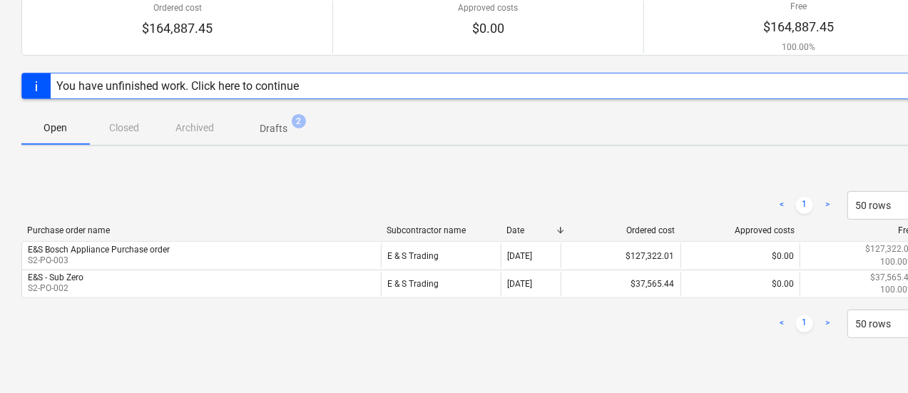
click at [283, 124] on p "Drafts" at bounding box center [274, 128] width 28 height 15
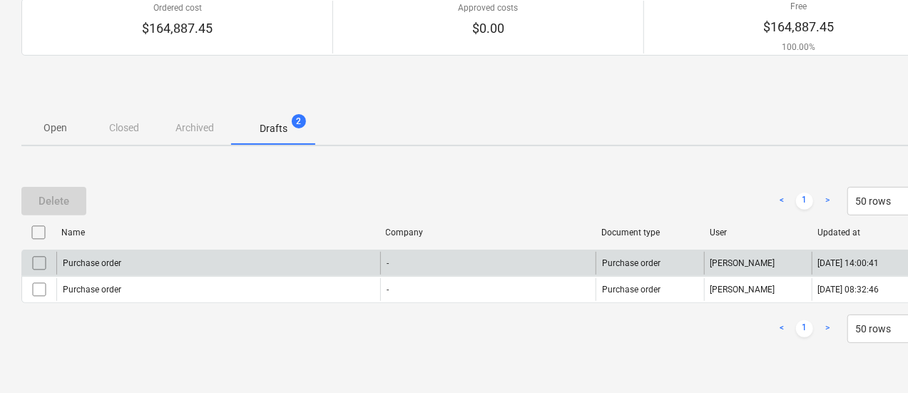
click at [70, 255] on div "Purchase order" at bounding box center [218, 263] width 324 height 23
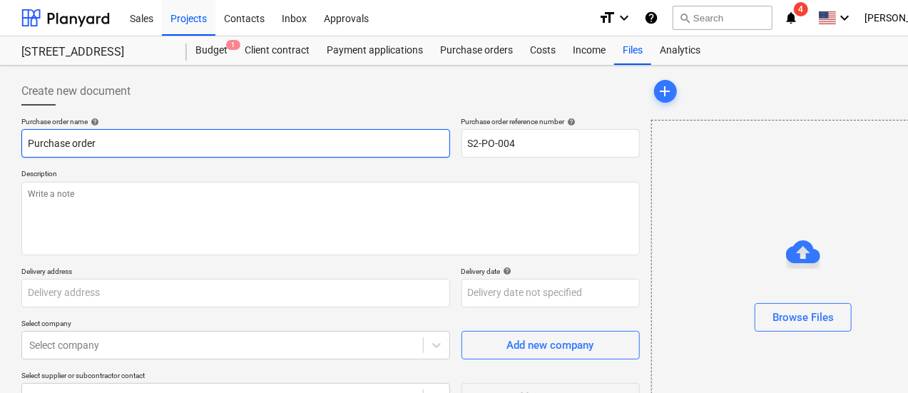
click at [24, 148] on input "Purchase order" at bounding box center [235, 143] width 429 height 29
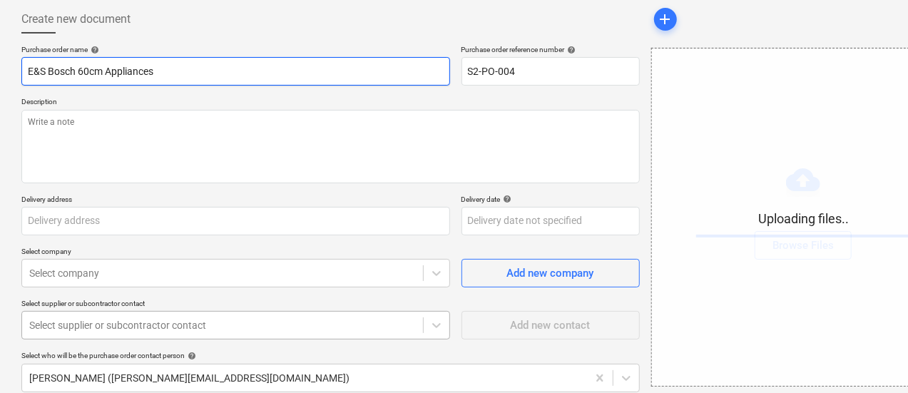
scroll to position [143, 0]
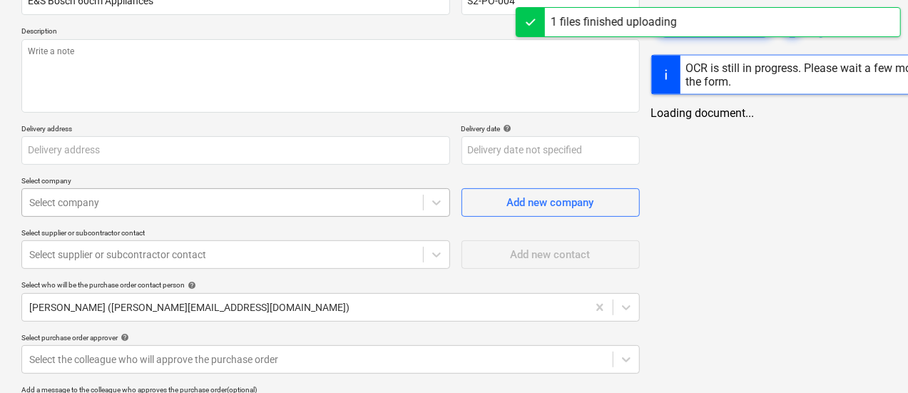
click at [151, 202] on body "Sales Projects Contacts Inbox Approvals format_size keyboard_arrow_down help se…" at bounding box center [454, 53] width 908 height 393
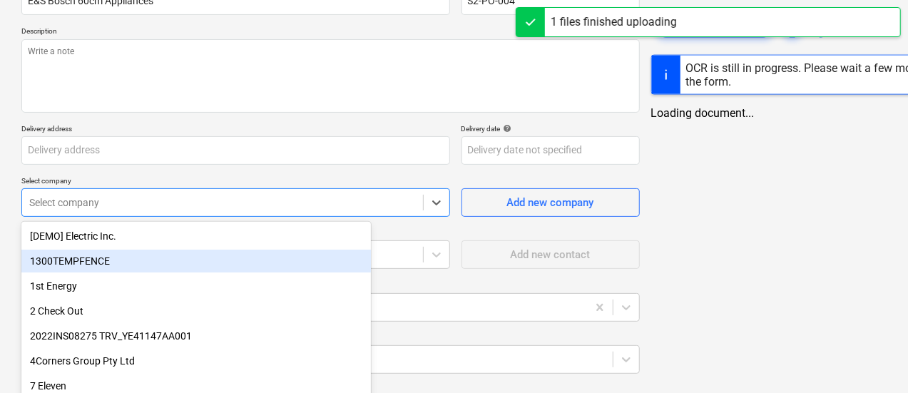
scroll to position [194, 0]
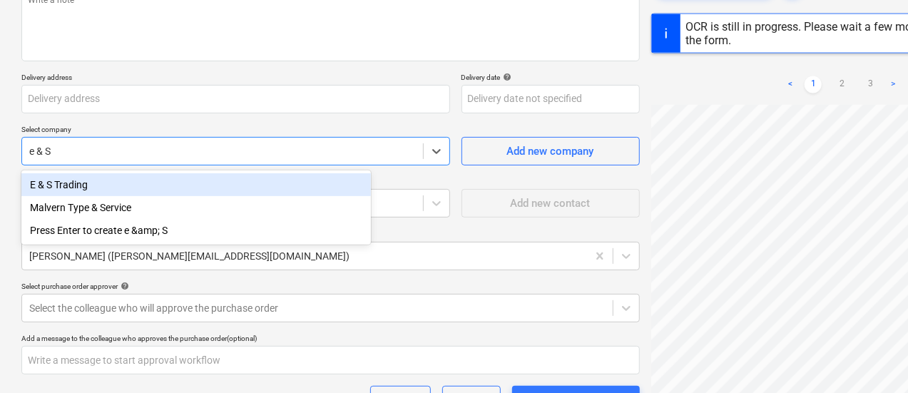
click at [158, 189] on div "E & S Trading" at bounding box center [196, 184] width 350 height 23
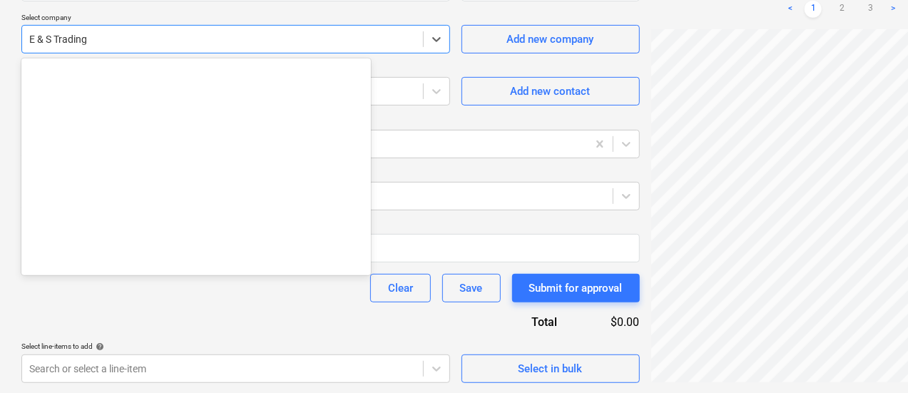
scroll to position [7892, 0]
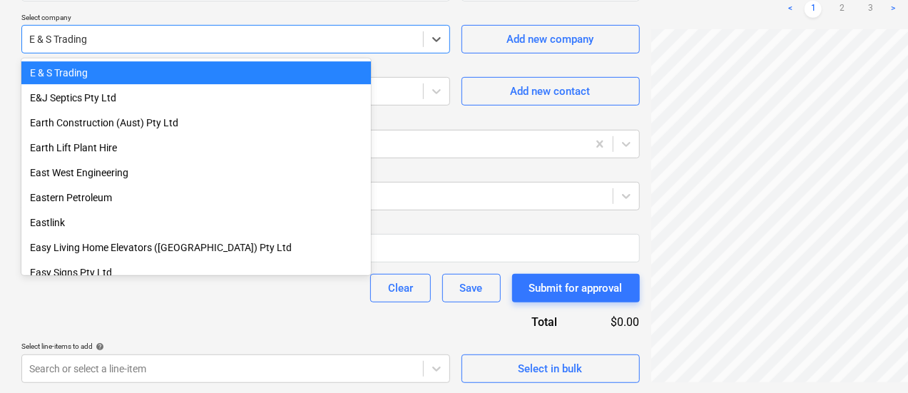
drag, startPoint x: 333, startPoint y: 38, endPoint x: 0, endPoint y: 39, distance: 332.5
click at [0, 39] on div "Create new document Purchase order name help E&S Bosch 60cm Appliances Purchase…" at bounding box center [488, 77] width 976 height 635
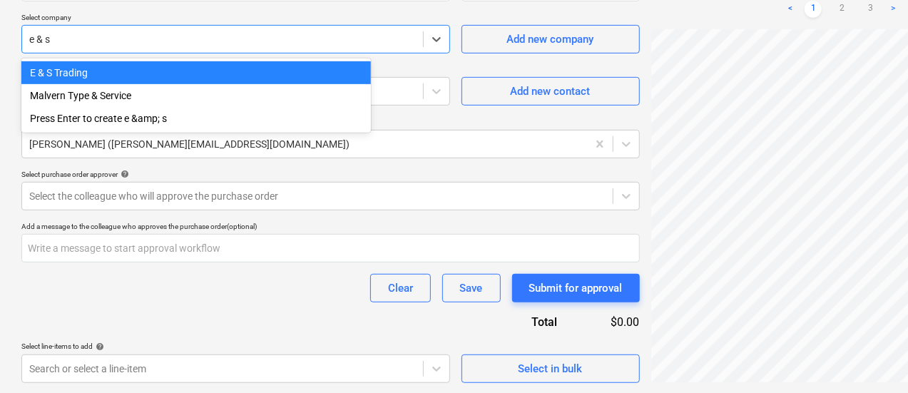
scroll to position [235, 0]
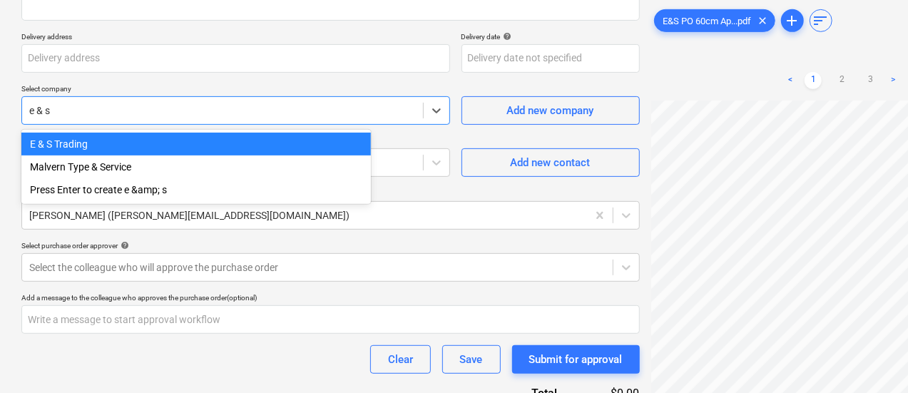
click at [168, 140] on div "E & S Trading" at bounding box center [196, 144] width 350 height 23
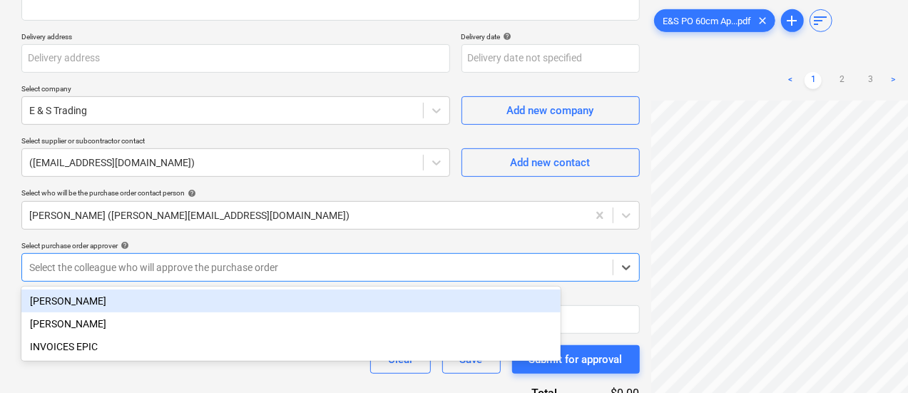
click at [457, 274] on div "Select the colleague who will approve the purchase order" at bounding box center [317, 268] width 591 height 20
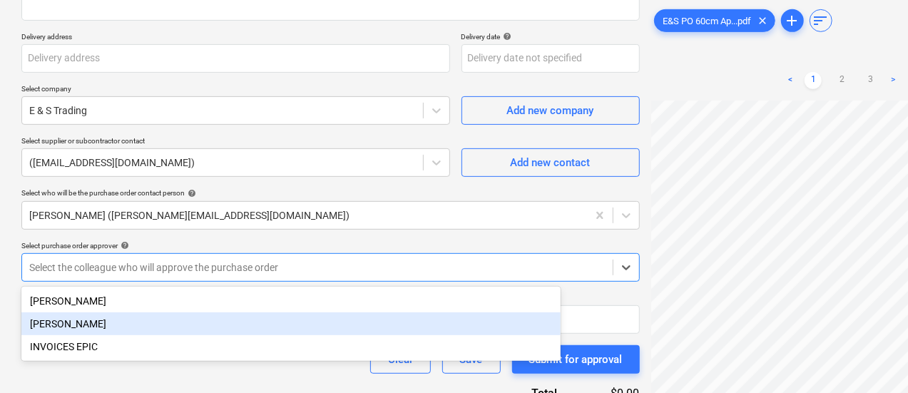
click at [422, 313] on div "[PERSON_NAME]" at bounding box center [290, 324] width 539 height 23
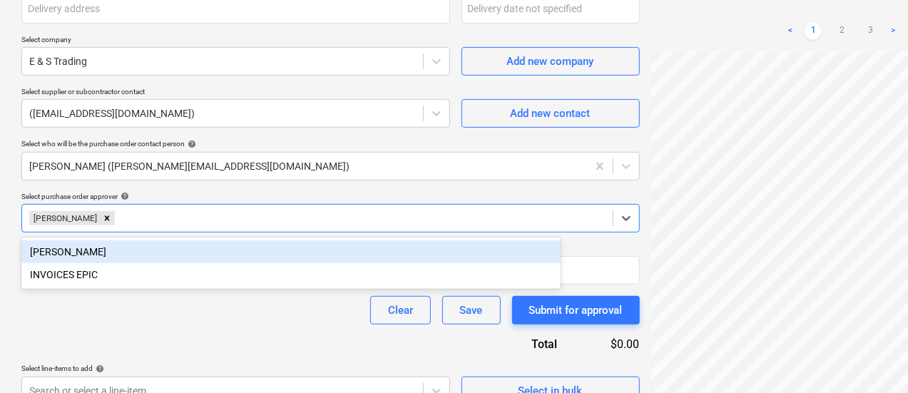
scroll to position [306, 0]
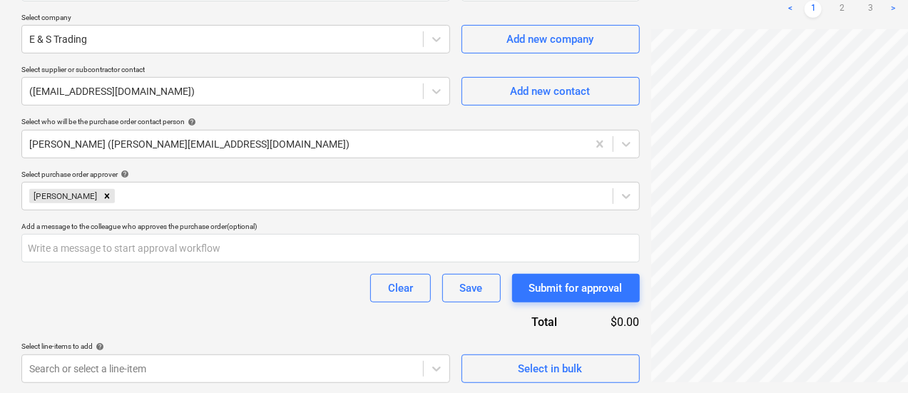
click at [144, 318] on div "Purchase order name help E&S Bosch 60cm Appliances Purchase order reference num…" at bounding box center [330, 97] width 619 height 572
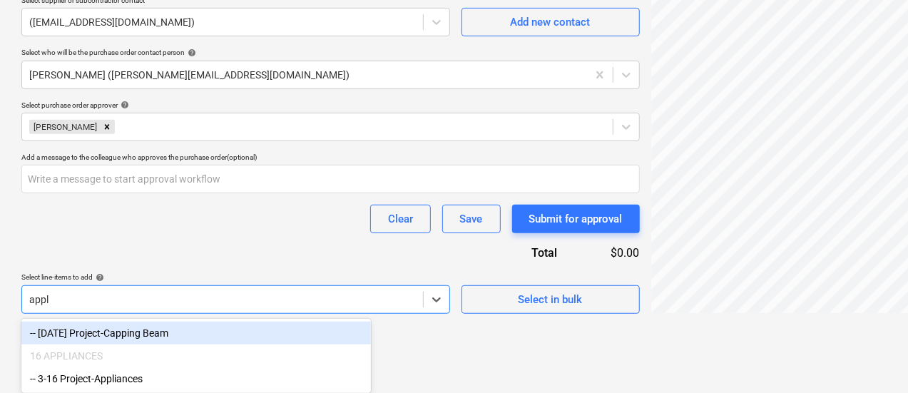
scroll to position [352, 0]
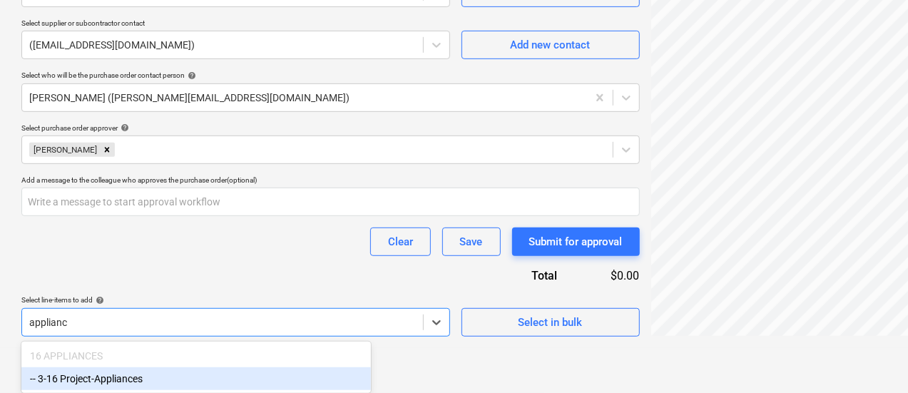
click at [93, 382] on div "-- 3-16 Project-Appliances" at bounding box center [196, 378] width 350 height 23
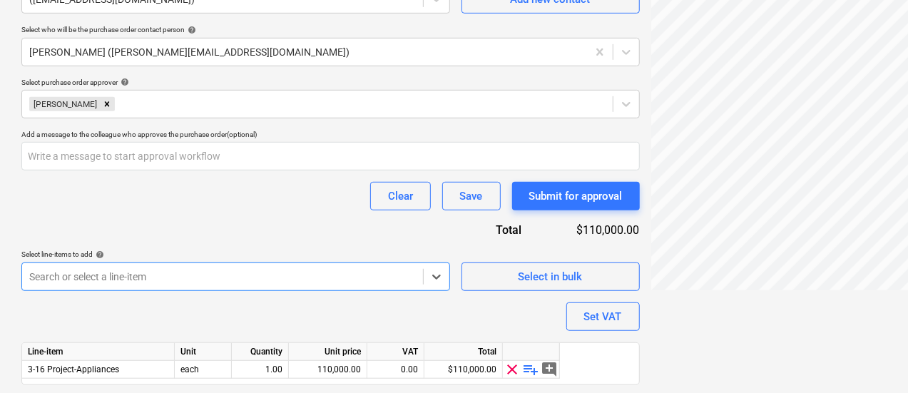
scroll to position [440, 0]
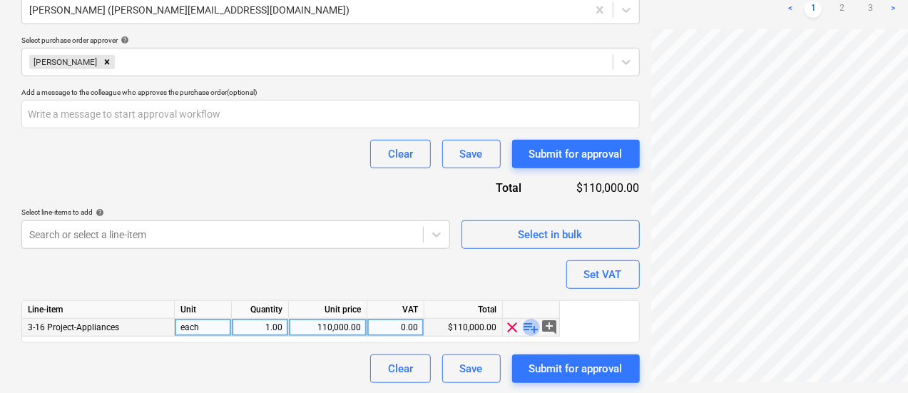
click at [529, 328] on span "playlist_add" at bounding box center [531, 327] width 17 height 17
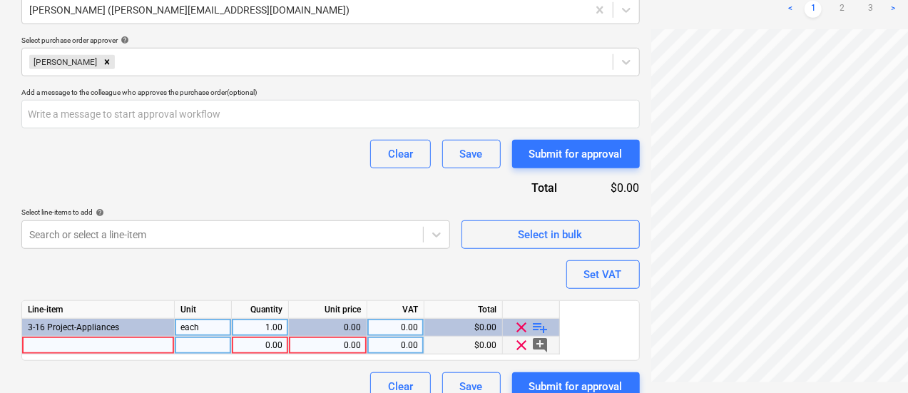
click at [124, 342] on div at bounding box center [98, 346] width 153 height 18
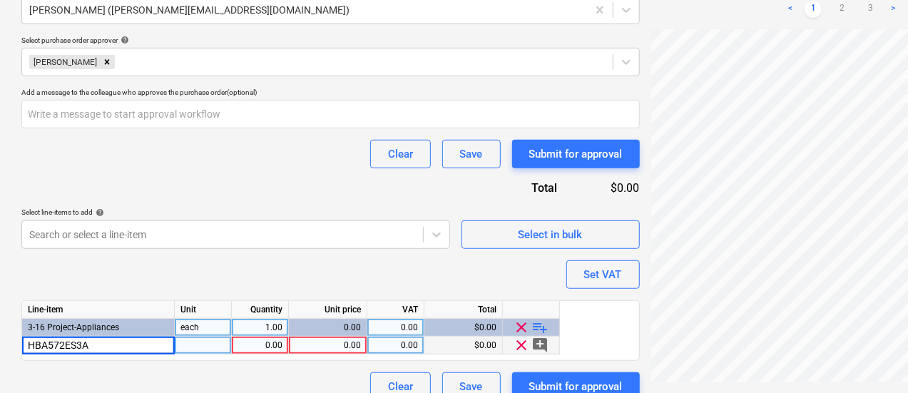
click at [254, 341] on div "0.00" at bounding box center [260, 346] width 45 height 18
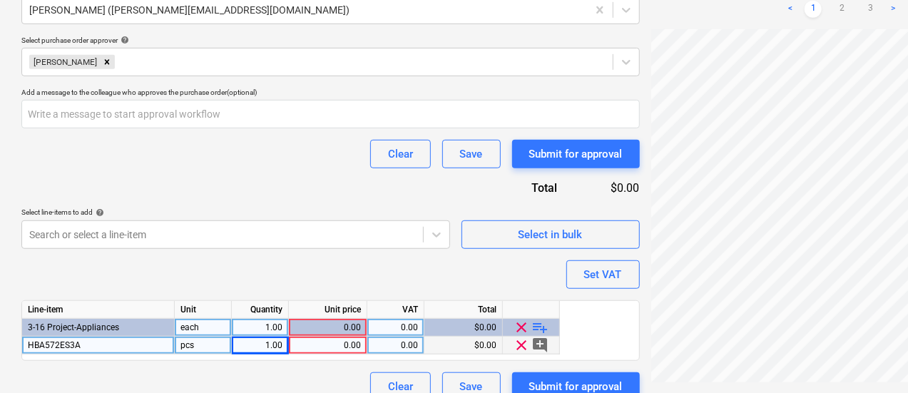
click at [331, 348] on div "0.00" at bounding box center [328, 346] width 66 height 18
click at [365, 280] on div "Purchase order name help E&S Bosch 60cm Appliances Purchase order reference num…" at bounding box center [330, 39] width 619 height 724
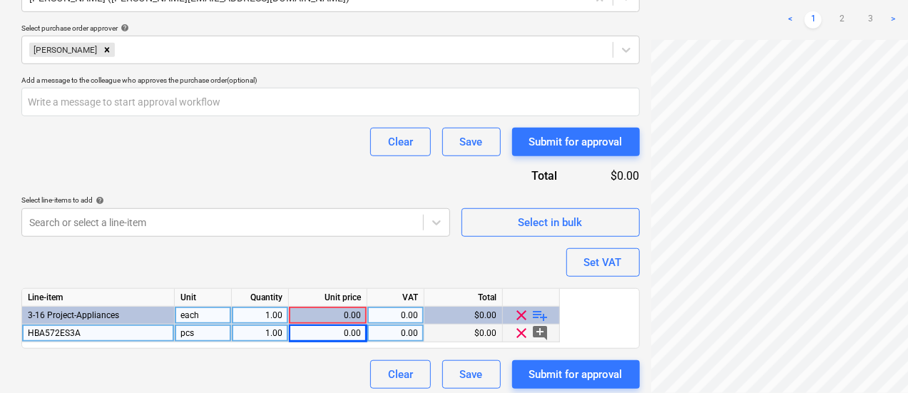
scroll to position [458, 0]
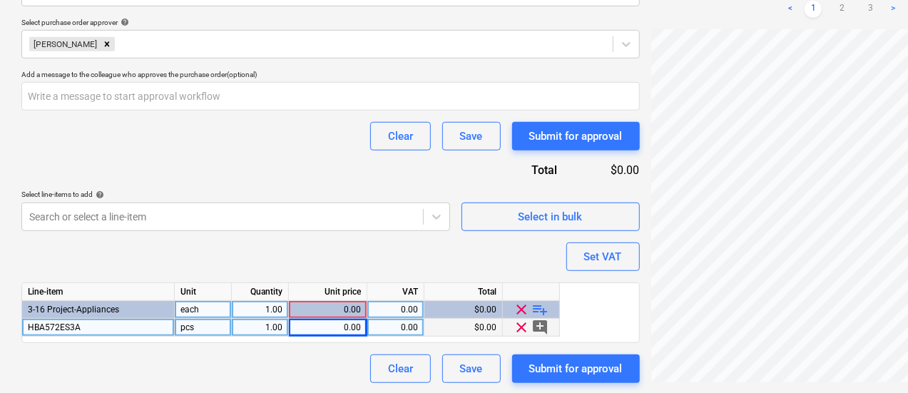
click at [337, 325] on div "0.00" at bounding box center [328, 328] width 66 height 18
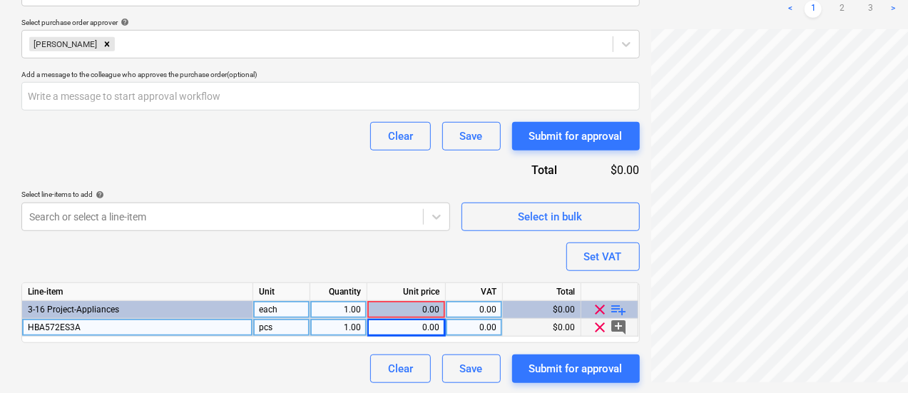
click at [404, 328] on div "0.00" at bounding box center [406, 328] width 66 height 18
click at [410, 326] on input "$1,210.00" at bounding box center [406, 327] width 78 height 17
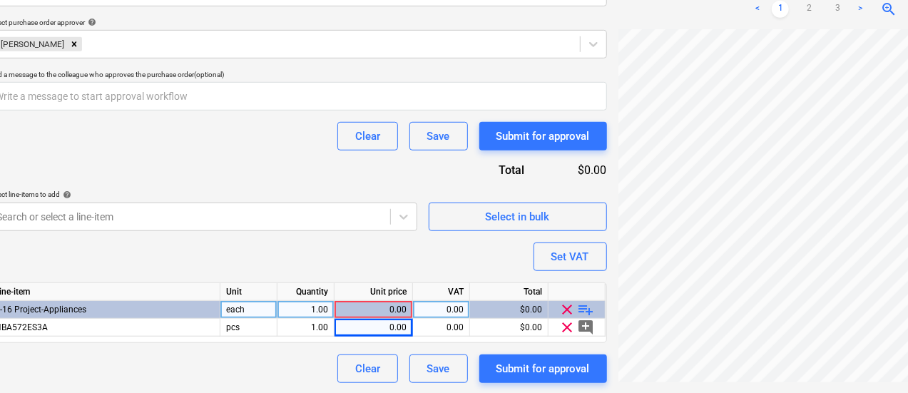
drag, startPoint x: 424, startPoint y: 267, endPoint x: 403, endPoint y: 275, distance: 22.1
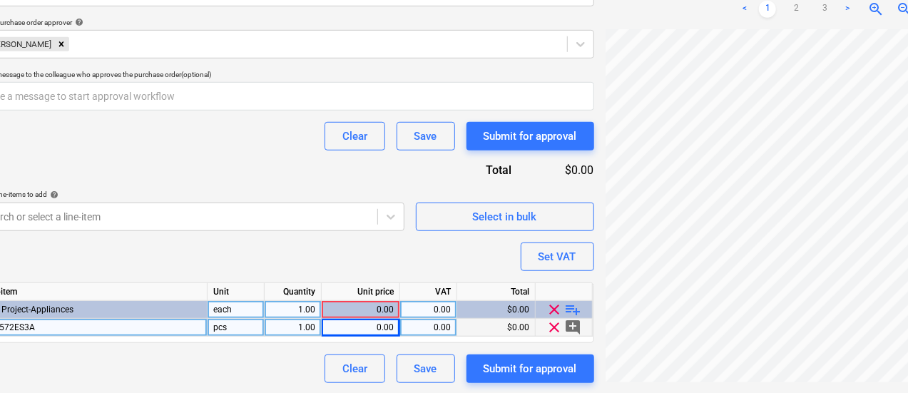
click at [444, 323] on div "0.00" at bounding box center [428, 328] width 45 height 18
click at [359, 334] on div "0.00" at bounding box center [361, 328] width 66 height 18
click at [370, 328] on input "$1,210.00" at bounding box center [361, 327] width 78 height 17
click at [434, 323] on div "0.00" at bounding box center [428, 328] width 45 height 18
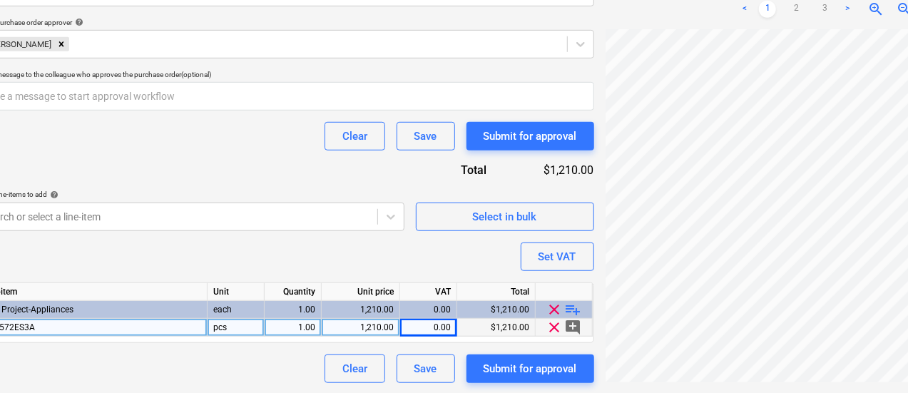
scroll to position [0, 77]
click at [565, 313] on span "playlist_add" at bounding box center [573, 309] width 17 height 17
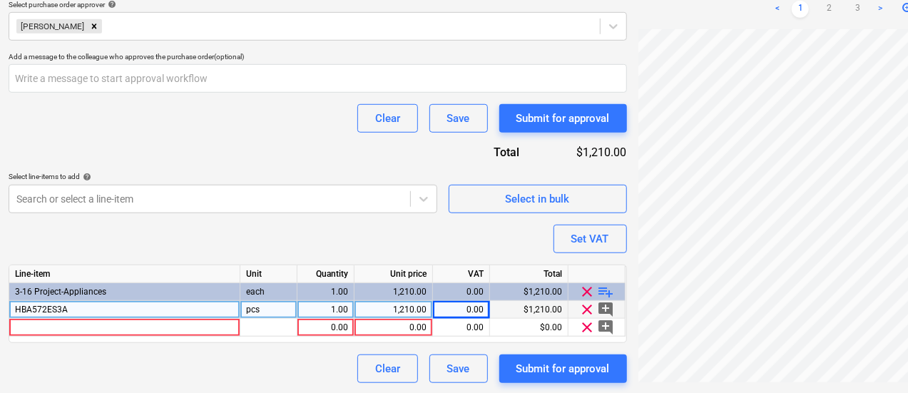
scroll to position [476, 0]
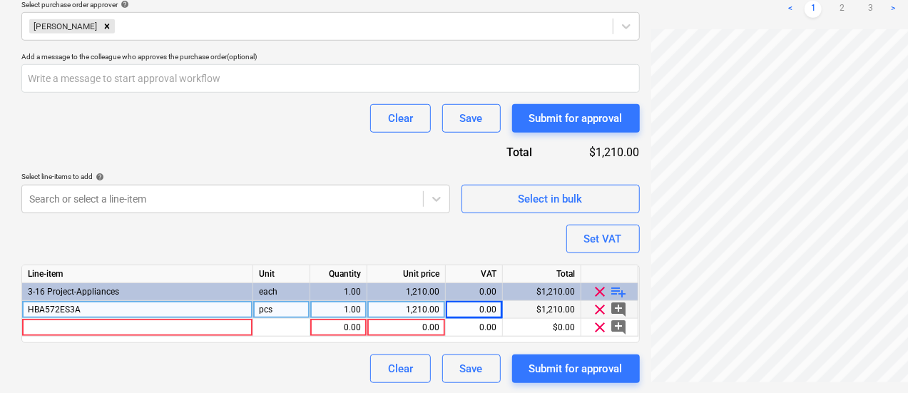
drag, startPoint x: 345, startPoint y: 220, endPoint x: 281, endPoint y: 223, distance: 64.3
drag, startPoint x: 234, startPoint y: 230, endPoint x: 116, endPoint y: 234, distance: 118.5
click at [48, 323] on div at bounding box center [137, 328] width 231 height 18
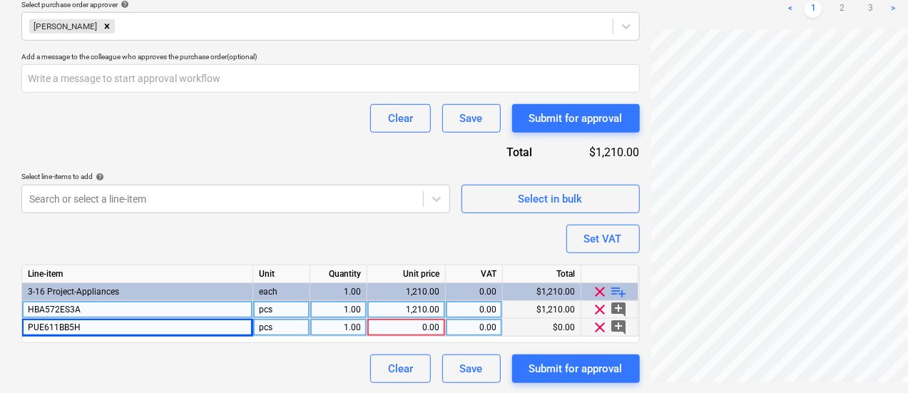
click at [25, 312] on div "HBA572ES3A" at bounding box center [137, 310] width 231 height 18
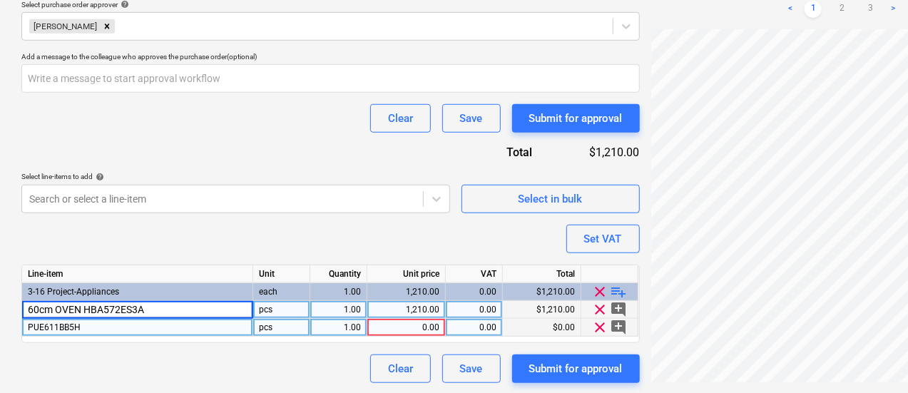
click at [35, 323] on span "PUE611BB5H" at bounding box center [54, 328] width 53 height 10
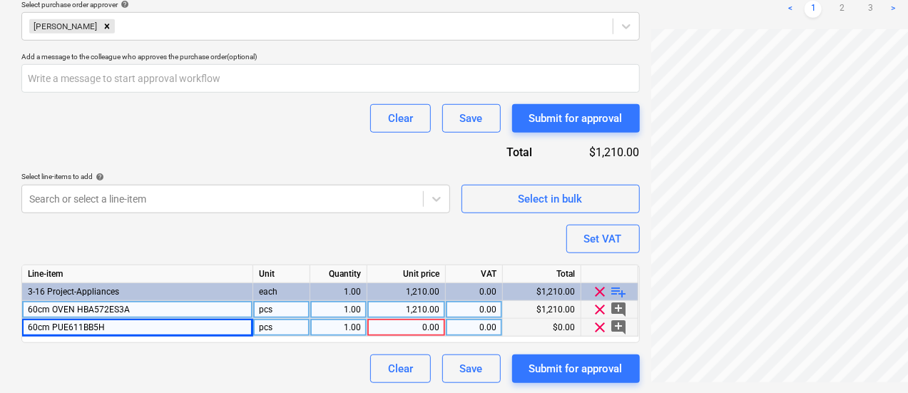
drag, startPoint x: 47, startPoint y: 323, endPoint x: 68, endPoint y: 338, distance: 26.0
click at [48, 323] on span "60cm PUE611BB5H" at bounding box center [66, 328] width 77 height 10
click at [184, 355] on div "Clear Save Submit for approval" at bounding box center [330, 369] width 619 height 29
click at [437, 326] on div "0.00" at bounding box center [406, 328] width 66 height 18
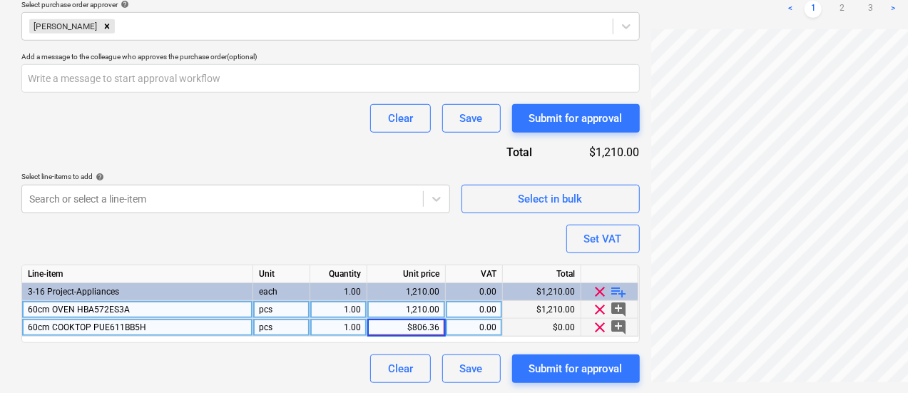
click at [411, 326] on input "$806.36" at bounding box center [406, 327] width 78 height 17
drag, startPoint x: 397, startPoint y: 341, endPoint x: 478, endPoint y: 343, distance: 81.4
click at [478, 343] on div "Purchase order name help E&S Bosch 60cm Appliances Purchase order reference num…" at bounding box center [330, 12] width 619 height 742
click at [470, 343] on div "Purchase order name help E&S Bosch 60cm Appliances Purchase order reference num…" at bounding box center [330, 12] width 619 height 742
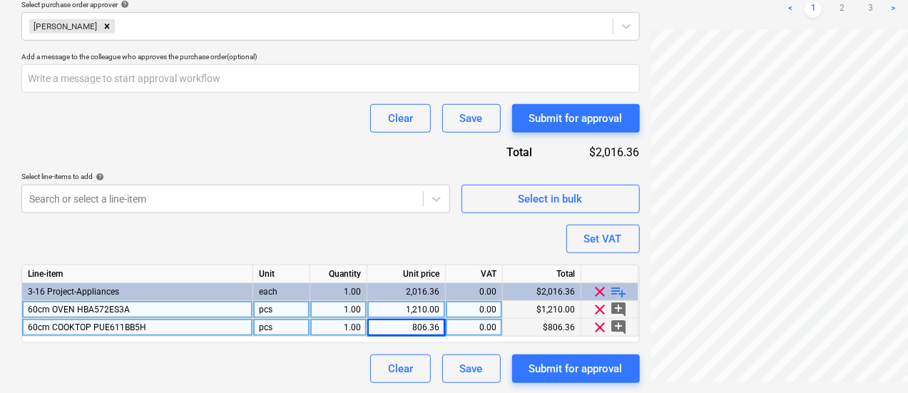
click at [611, 291] on span "playlist_add" at bounding box center [619, 291] width 17 height 17
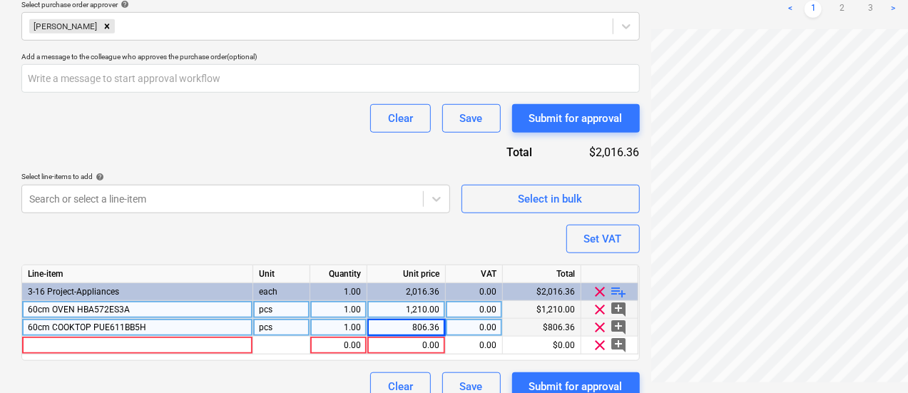
scroll to position [0, 0]
click at [87, 342] on div at bounding box center [137, 346] width 231 height 18
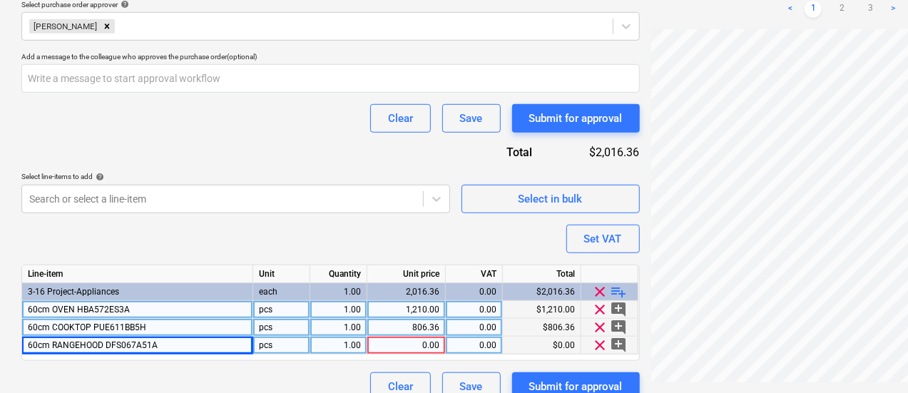
click at [354, 345] on div "1.00" at bounding box center [338, 346] width 45 height 18
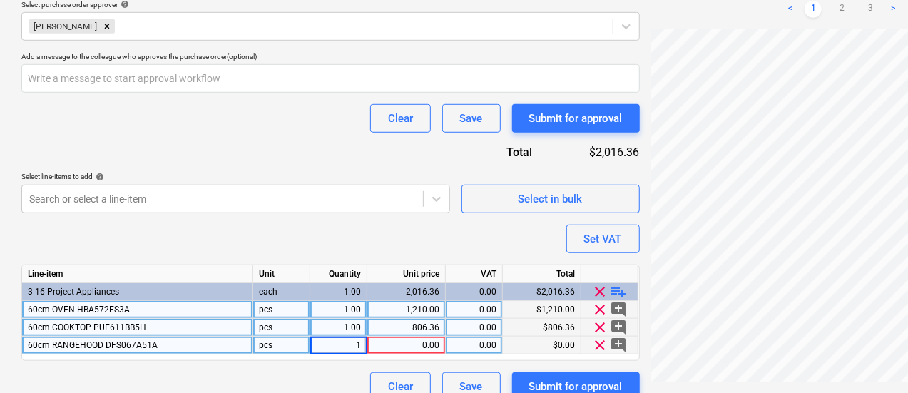
click at [400, 344] on div "0.00" at bounding box center [406, 346] width 66 height 18
click at [432, 347] on div "0.00" at bounding box center [406, 346] width 66 height 18
click at [432, 347] on input at bounding box center [406, 345] width 78 height 17
click at [410, 347] on input "$645.45" at bounding box center [406, 345] width 78 height 17
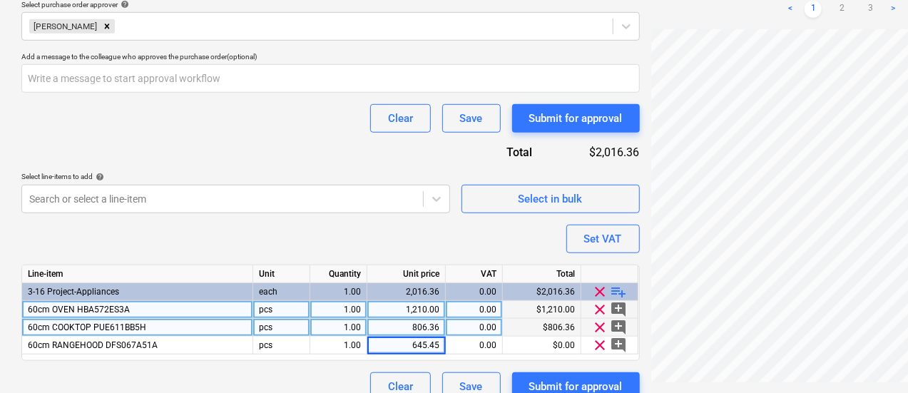
click at [467, 320] on div "0.00" at bounding box center [474, 328] width 45 height 18
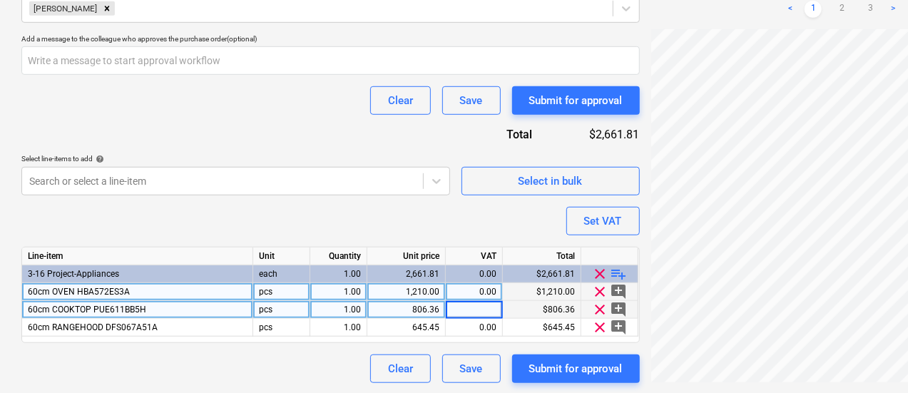
click at [405, 235] on div "Purchase order name help E&S Bosch 60cm Appliances Purchase order reference num…" at bounding box center [330, 3] width 619 height 760
click at [529, 373] on div "Submit for approval" at bounding box center [575, 369] width 93 height 19
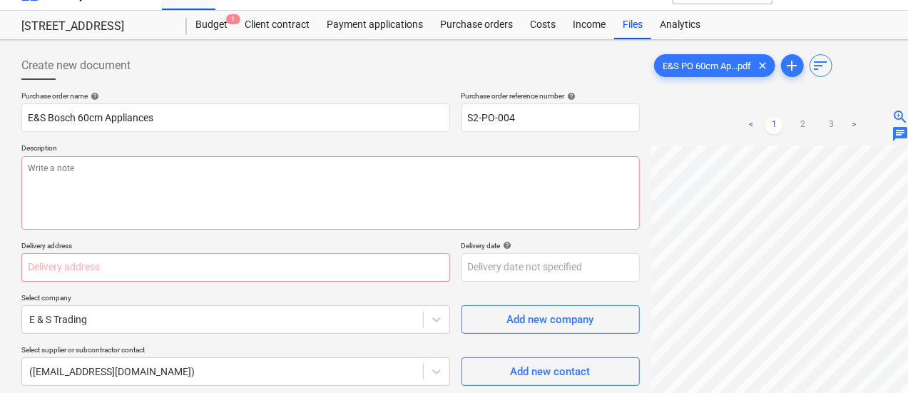
scroll to position [0, 0]
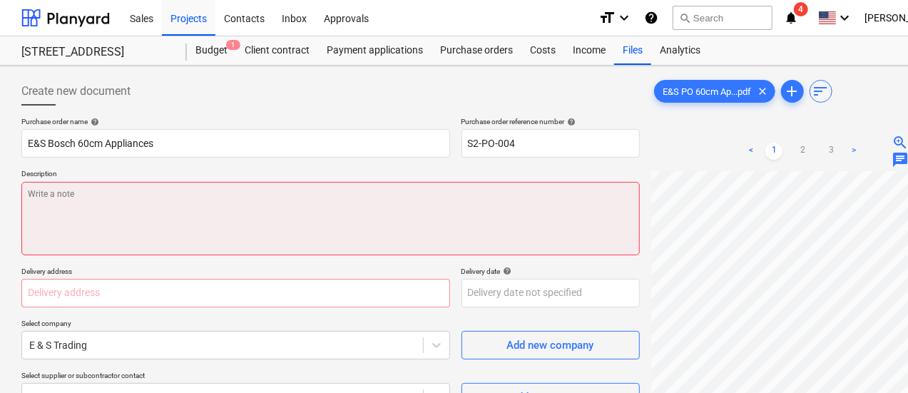
click at [303, 221] on textarea at bounding box center [330, 218] width 619 height 73
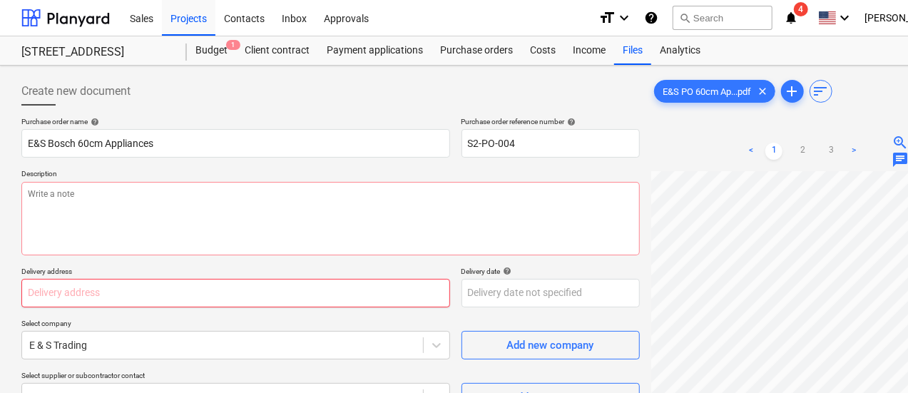
click at [243, 279] on input "text" at bounding box center [235, 293] width 429 height 29
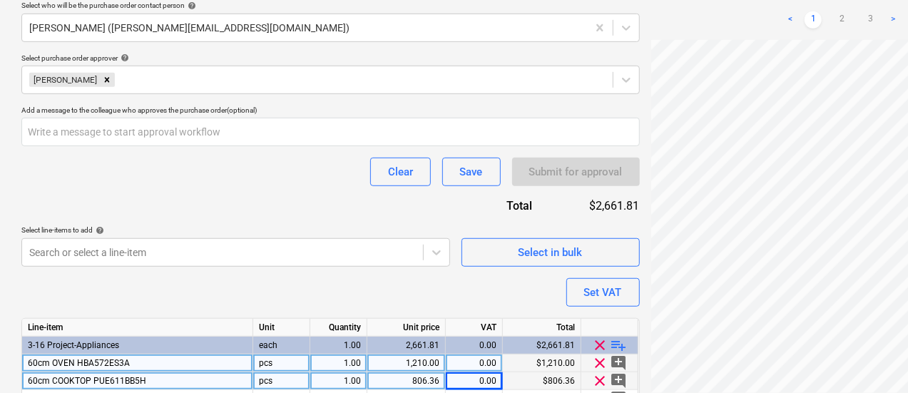
scroll to position [428, 0]
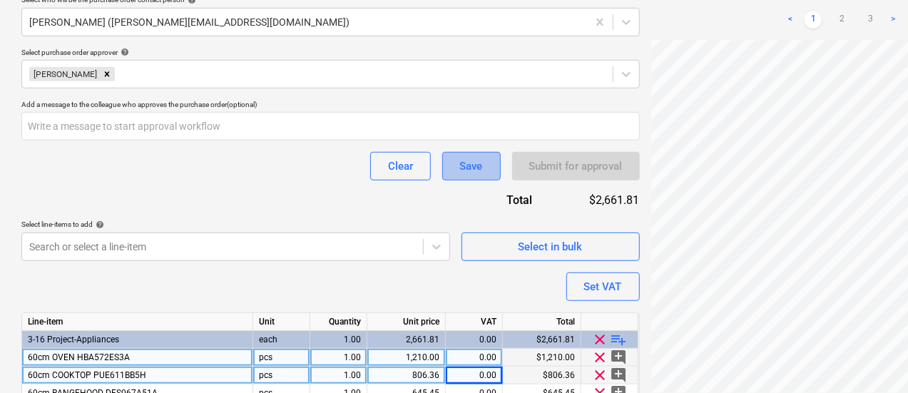
click at [442, 175] on button "Save" at bounding box center [471, 166] width 59 height 29
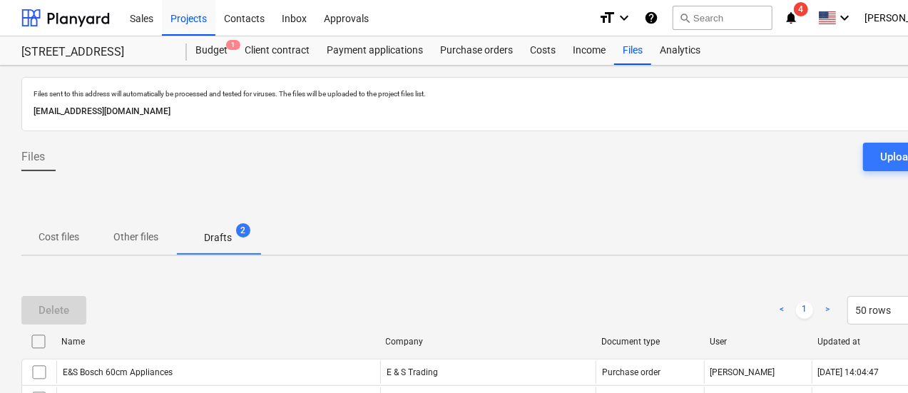
click at [66, 240] on p "Cost files" at bounding box center [59, 237] width 41 height 15
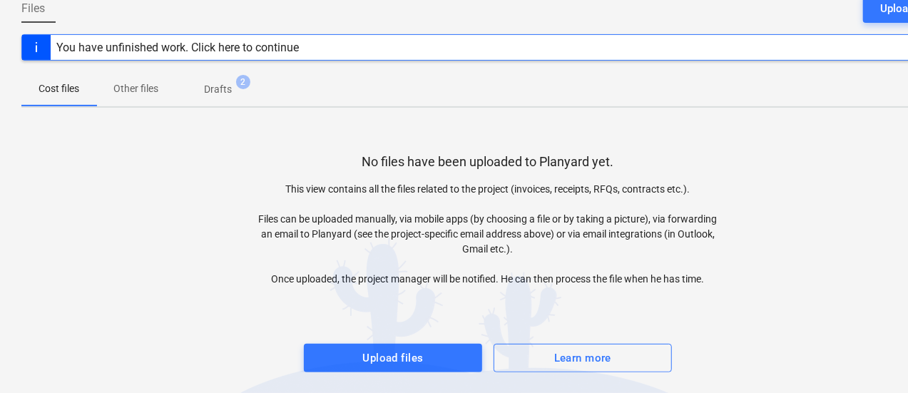
click at [216, 86] on p "Drafts" at bounding box center [218, 89] width 28 height 15
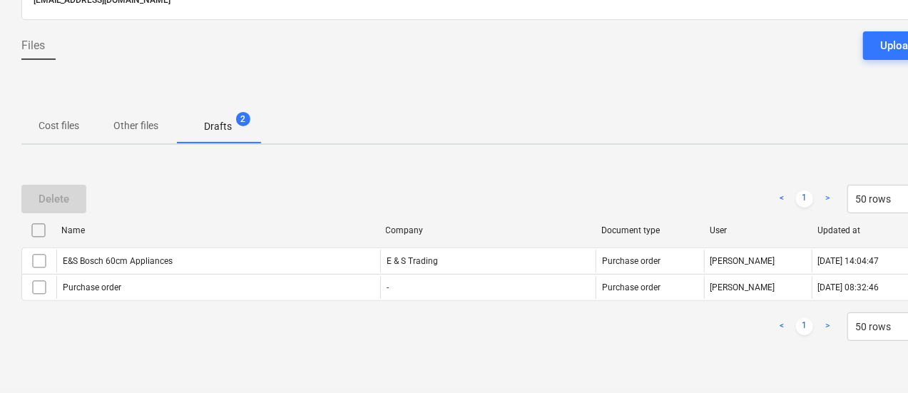
scroll to position [110, 0]
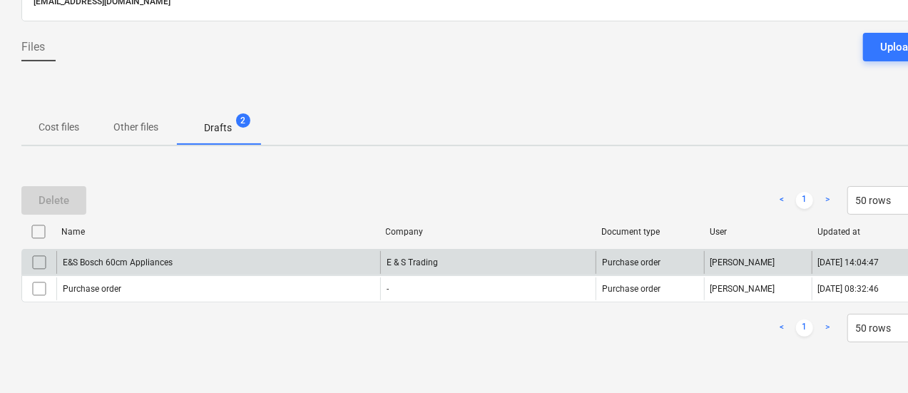
click at [278, 266] on div "E&S Bosch 60cm Appliances" at bounding box center [218, 262] width 324 height 23
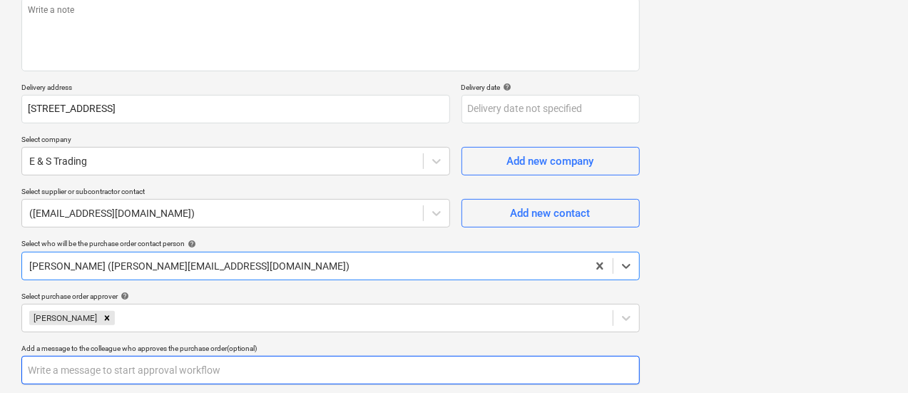
scroll to position [324, 0]
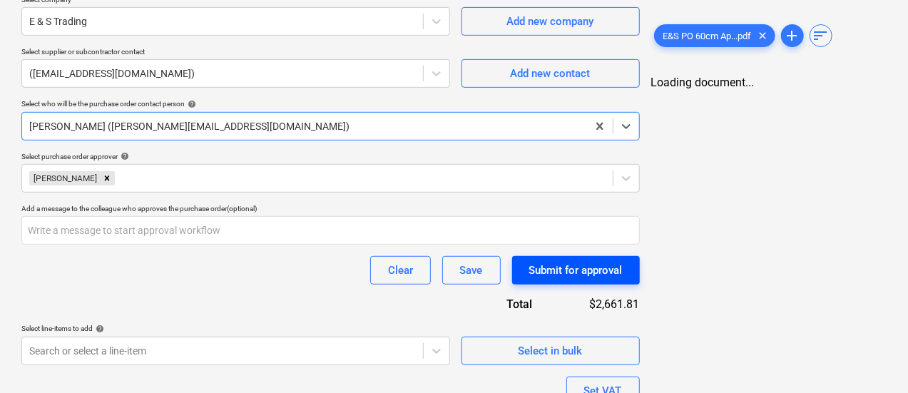
click at [529, 266] on div "Submit for approval" at bounding box center [575, 270] width 93 height 19
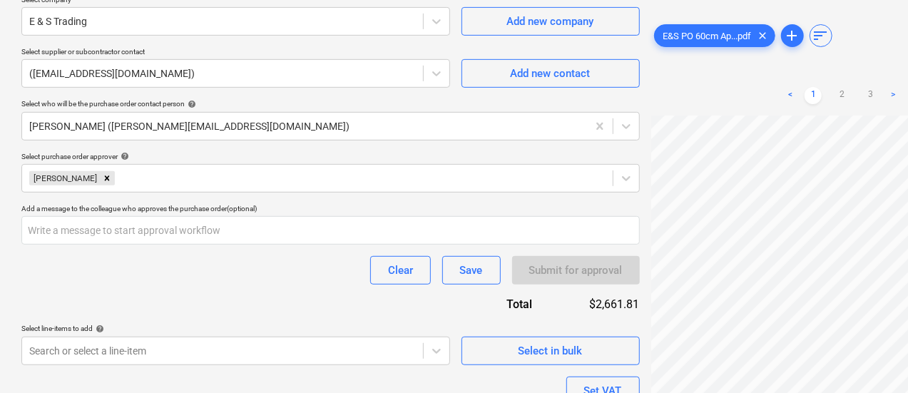
scroll to position [39, 0]
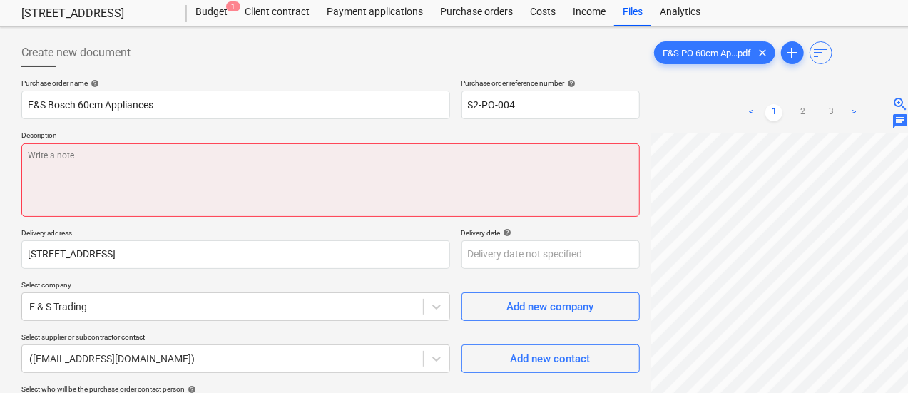
click at [164, 183] on textarea at bounding box center [330, 179] width 619 height 73
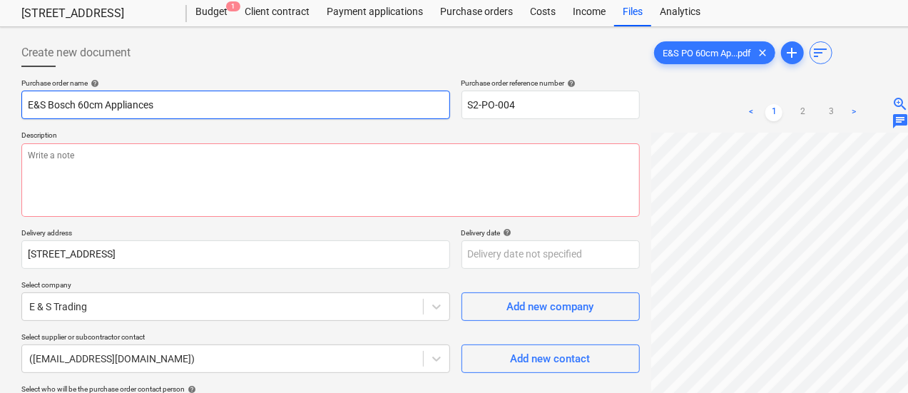
click at [252, 108] on input "E&S Bosch 60cm Appliances" at bounding box center [235, 105] width 429 height 29
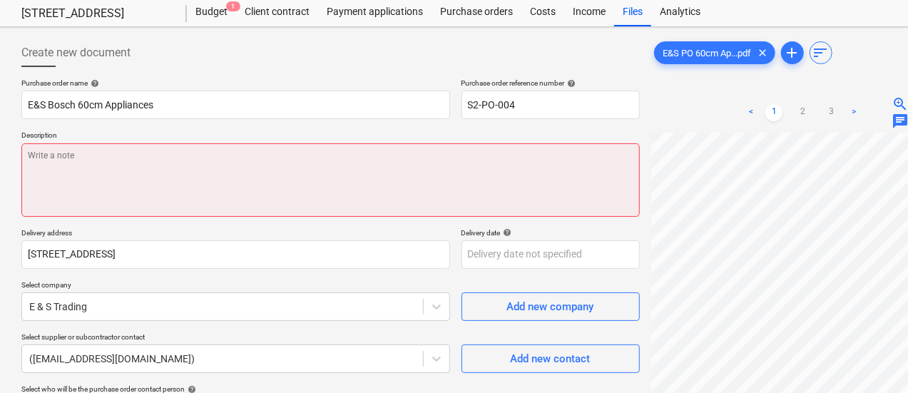
click at [214, 188] on textarea at bounding box center [330, 179] width 619 height 73
paste textarea "E&S Bosch 60cm Appliances"
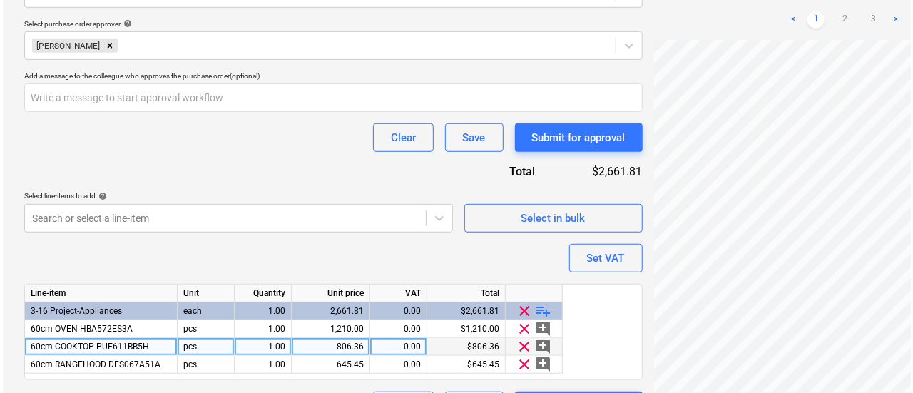
scroll to position [494, 0]
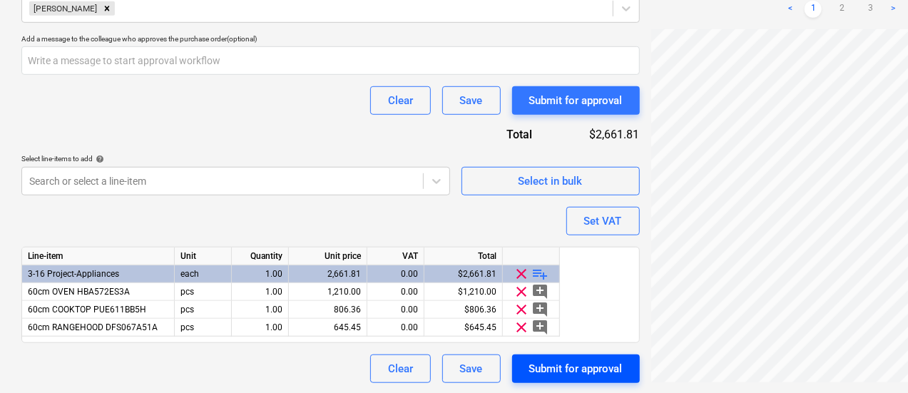
click at [529, 365] on div "Submit for approval" at bounding box center [575, 369] width 93 height 19
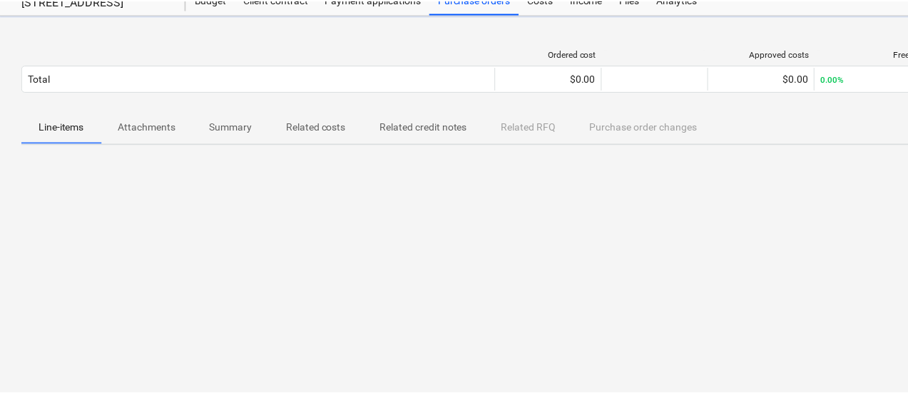
scroll to position [50, 0]
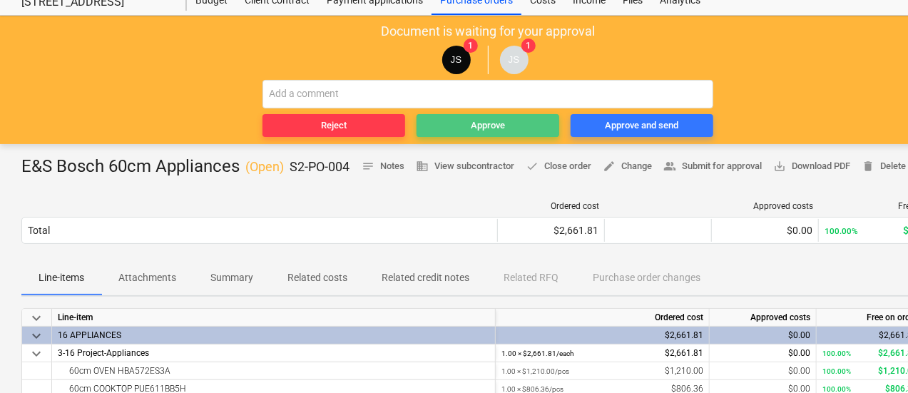
click at [502, 122] on div "Approve" at bounding box center [488, 126] width 34 height 16
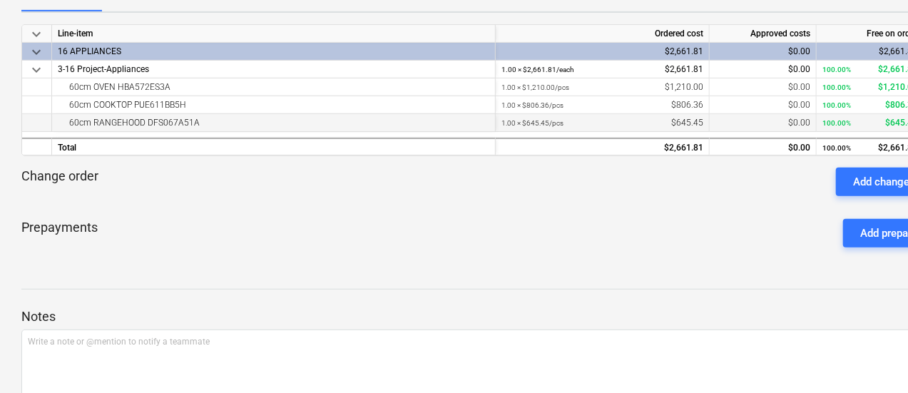
scroll to position [191, 0]
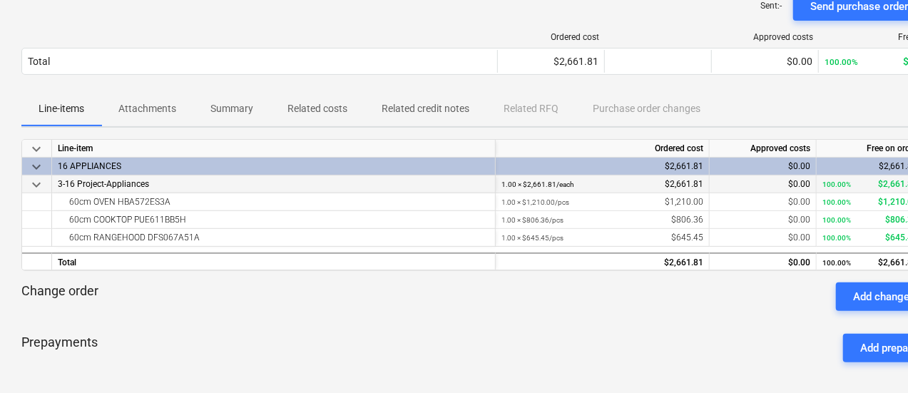
click at [30, 193] on span "keyboard_arrow_down" at bounding box center [36, 184] width 17 height 17
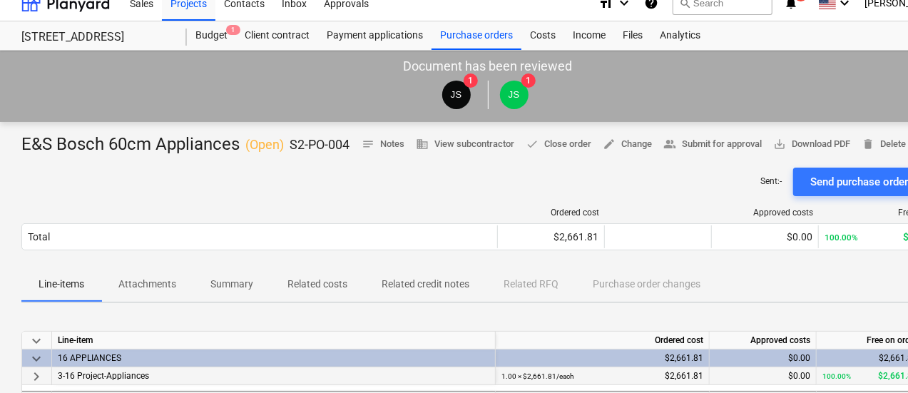
scroll to position [0, 0]
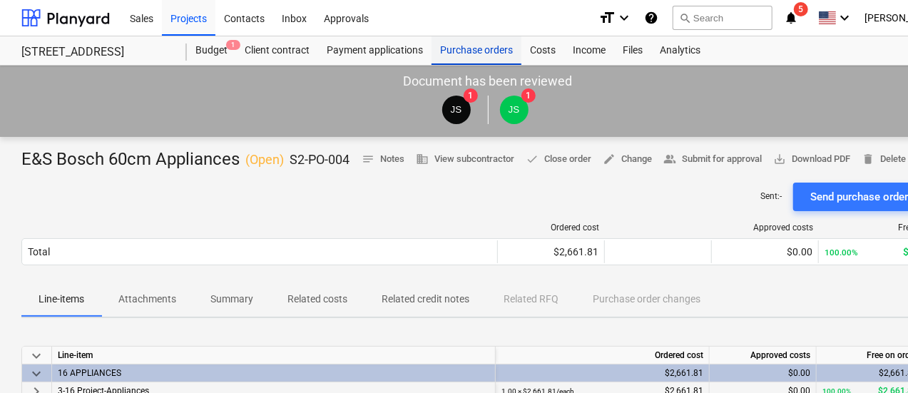
click at [467, 51] on div "Purchase orders" at bounding box center [477, 50] width 90 height 29
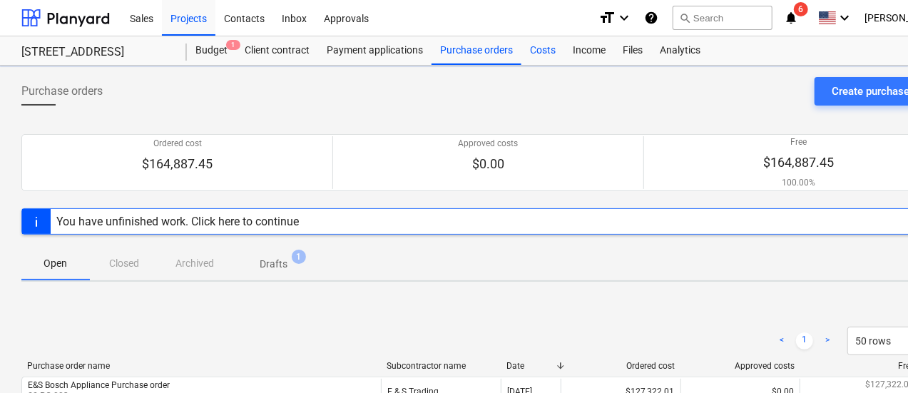
click at [547, 49] on div "Costs" at bounding box center [543, 50] width 43 height 29
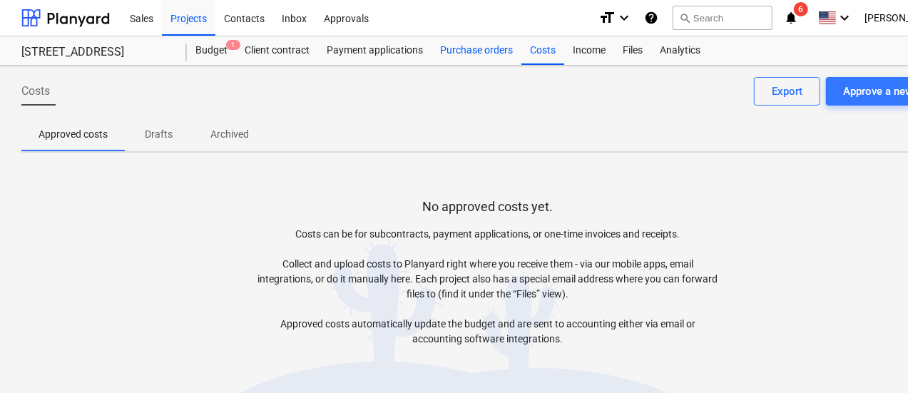
click at [462, 53] on div "Purchase orders" at bounding box center [477, 50] width 90 height 29
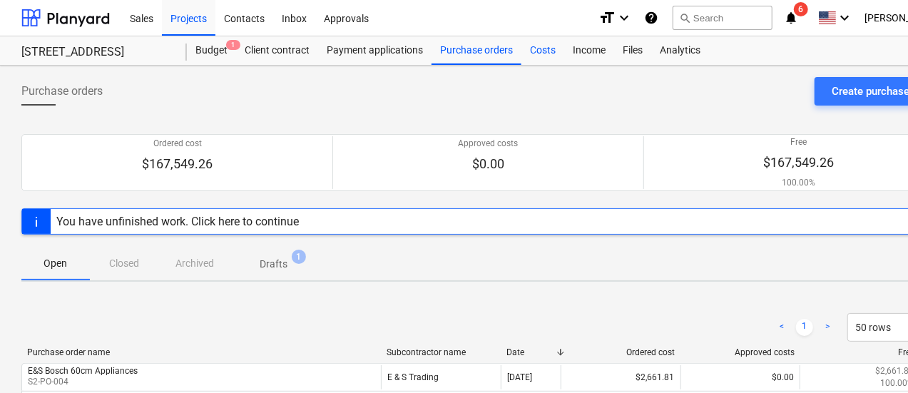
click at [549, 50] on div "Costs" at bounding box center [543, 50] width 43 height 29
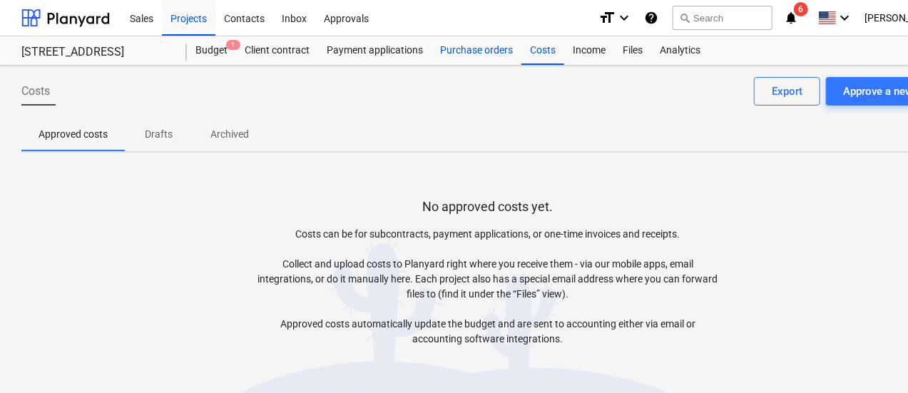
click at [499, 38] on div "Purchase orders" at bounding box center [477, 50] width 90 height 29
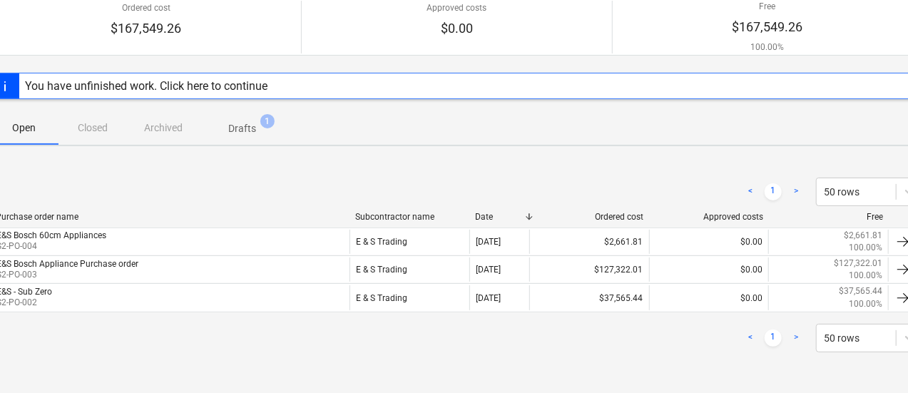
scroll to position [136, 67]
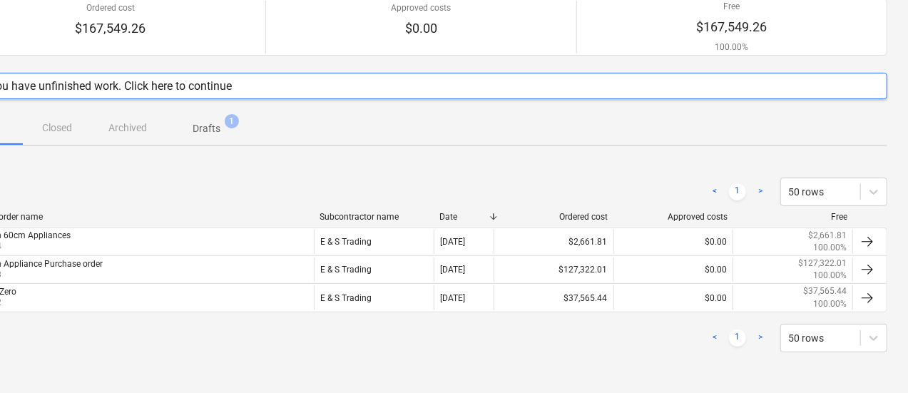
drag, startPoint x: 242, startPoint y: 350, endPoint x: 347, endPoint y: 360, distance: 105.4
drag, startPoint x: 321, startPoint y: 355, endPoint x: 380, endPoint y: 355, distance: 59.2
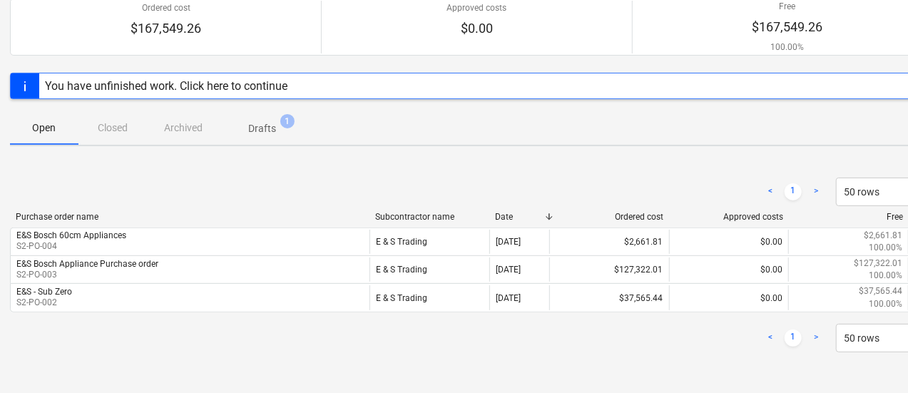
scroll to position [136, 0]
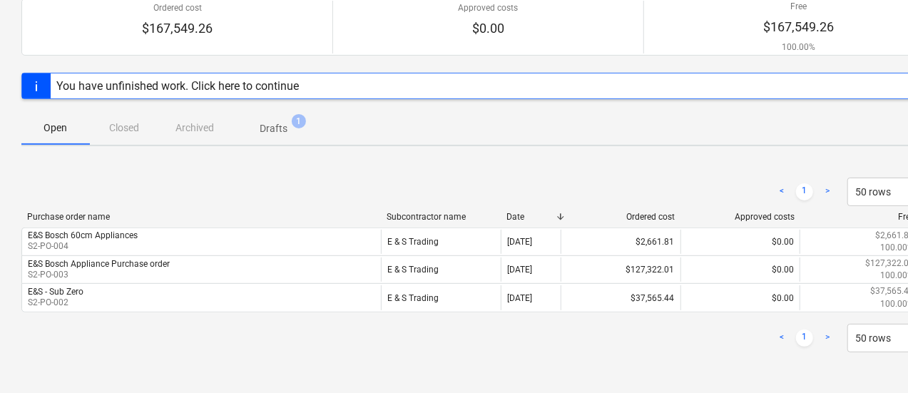
drag, startPoint x: 381, startPoint y: 358, endPoint x: 244, endPoint y: 348, distance: 137.4
